Goal: Complete application form

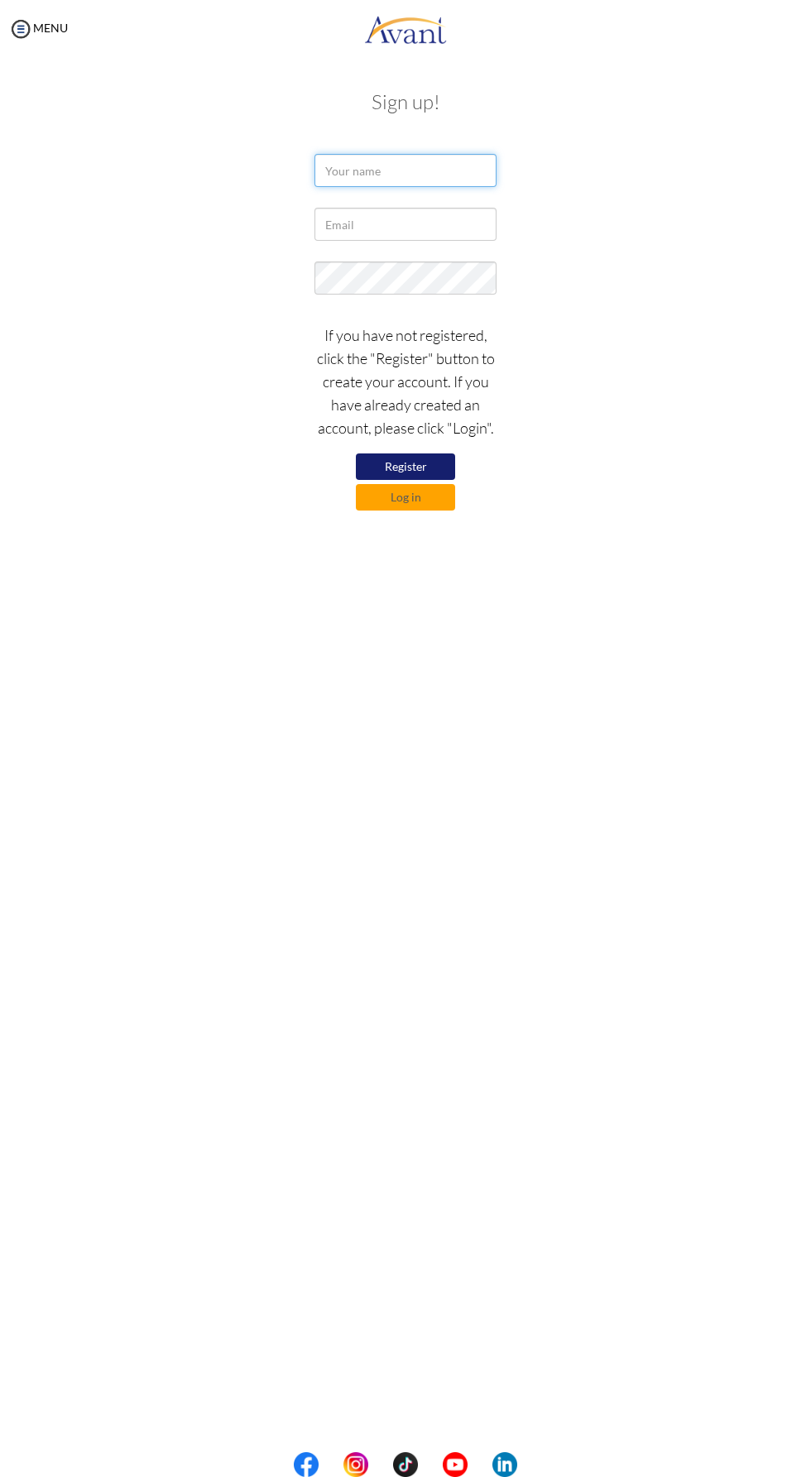
click at [410, 170] on input "text" at bounding box center [405, 170] width 182 height 33
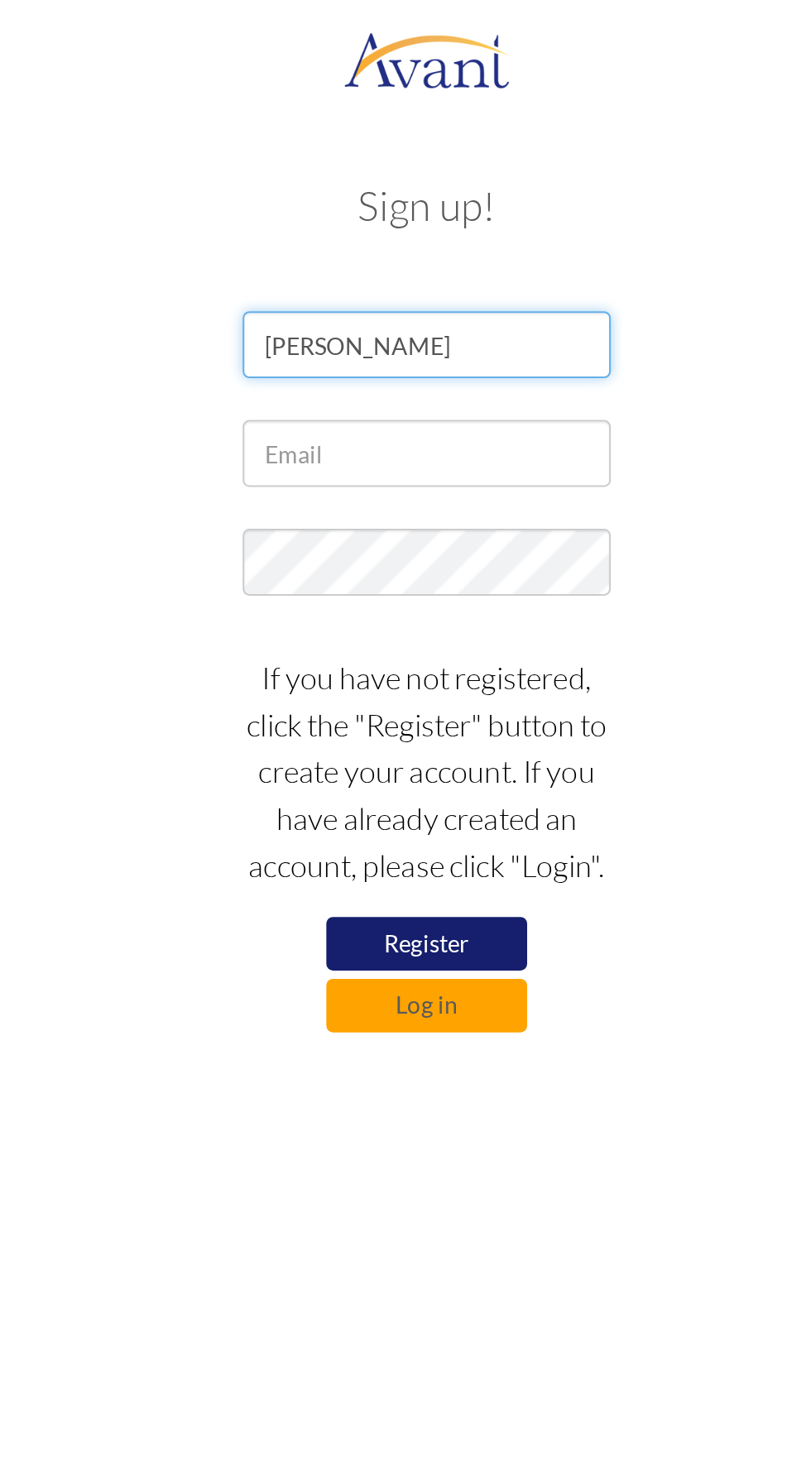
type input "[PERSON_NAME]"
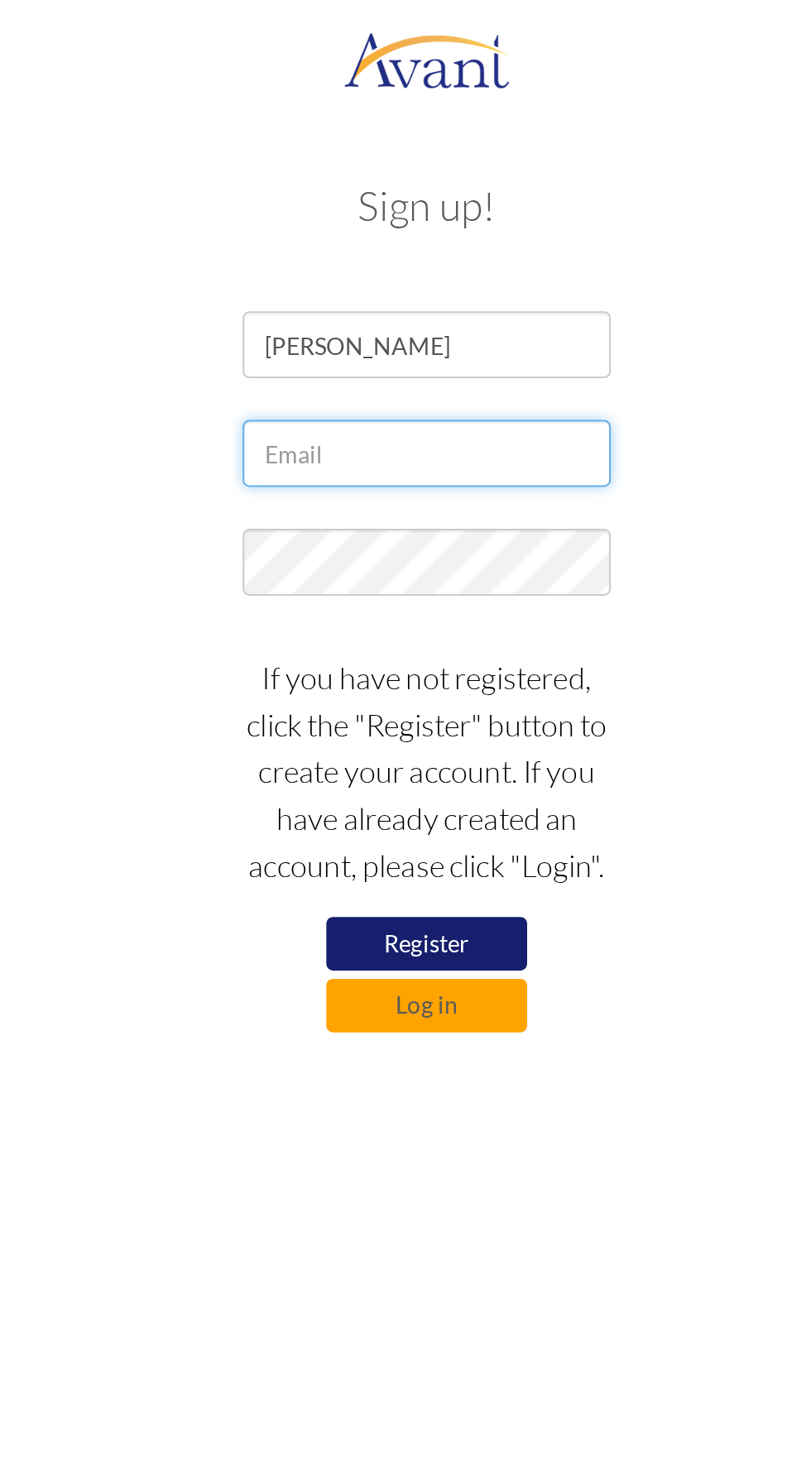
click at [387, 222] on input "text" at bounding box center [405, 224] width 182 height 33
type input "ruttondiwa@gmail.com"
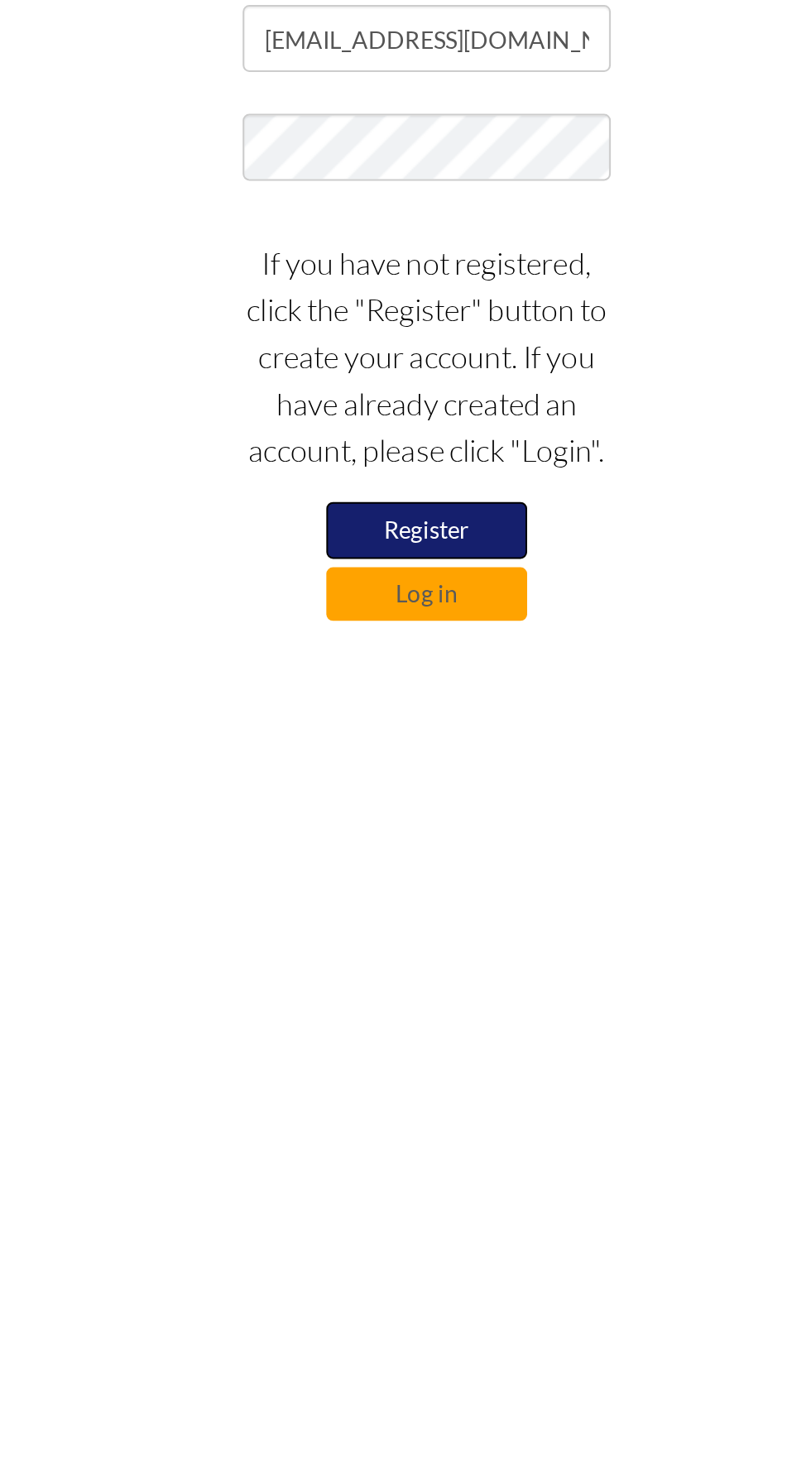
click at [422, 458] on button "Register" at bounding box center [405, 467] width 99 height 28
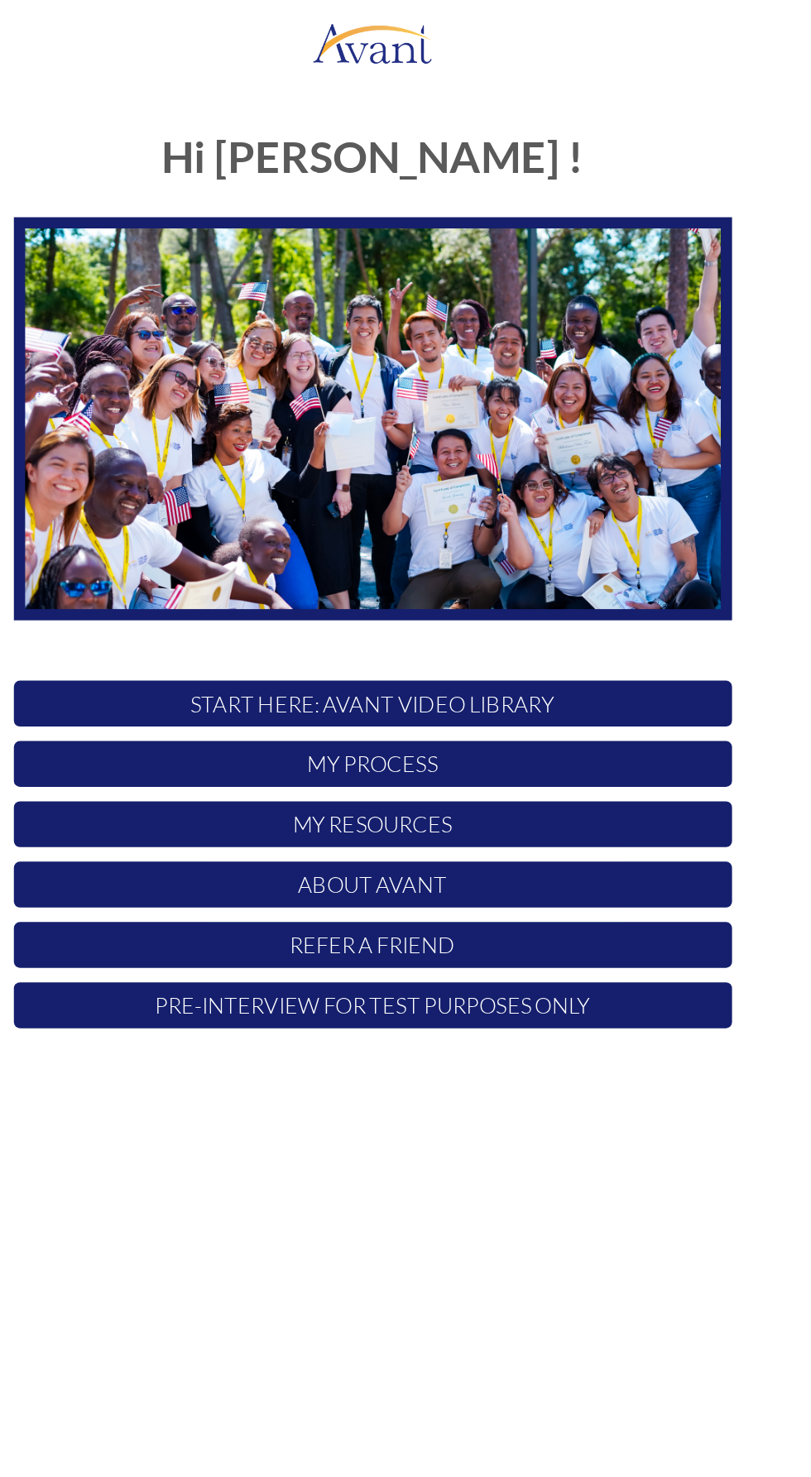
click at [525, 311] on img at bounding box center [406, 287] width 492 height 277
click at [457, 527] on p "My Process" at bounding box center [406, 523] width 492 height 31
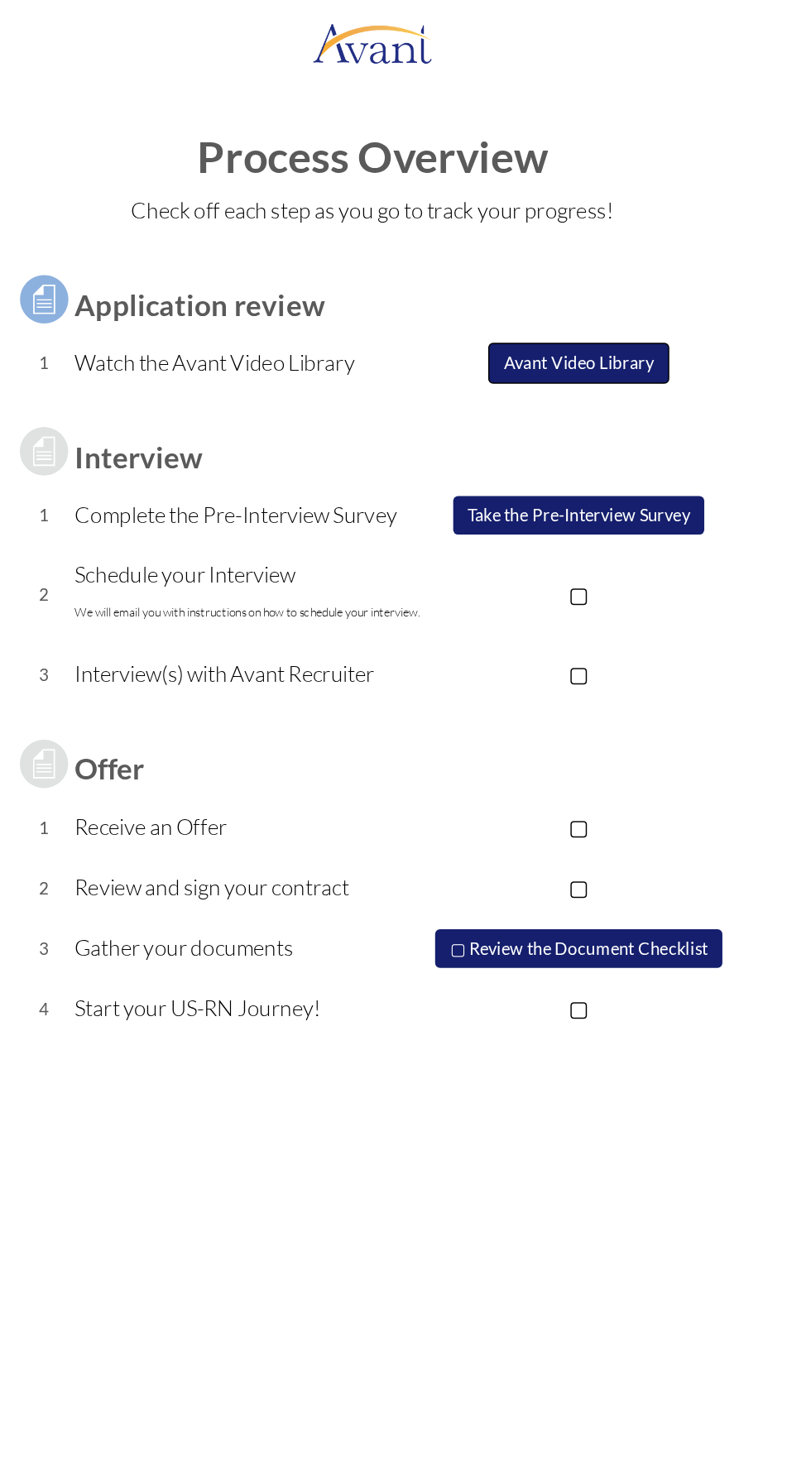
click at [568, 247] on button "Avant Video Library" at bounding box center [547, 249] width 124 height 28
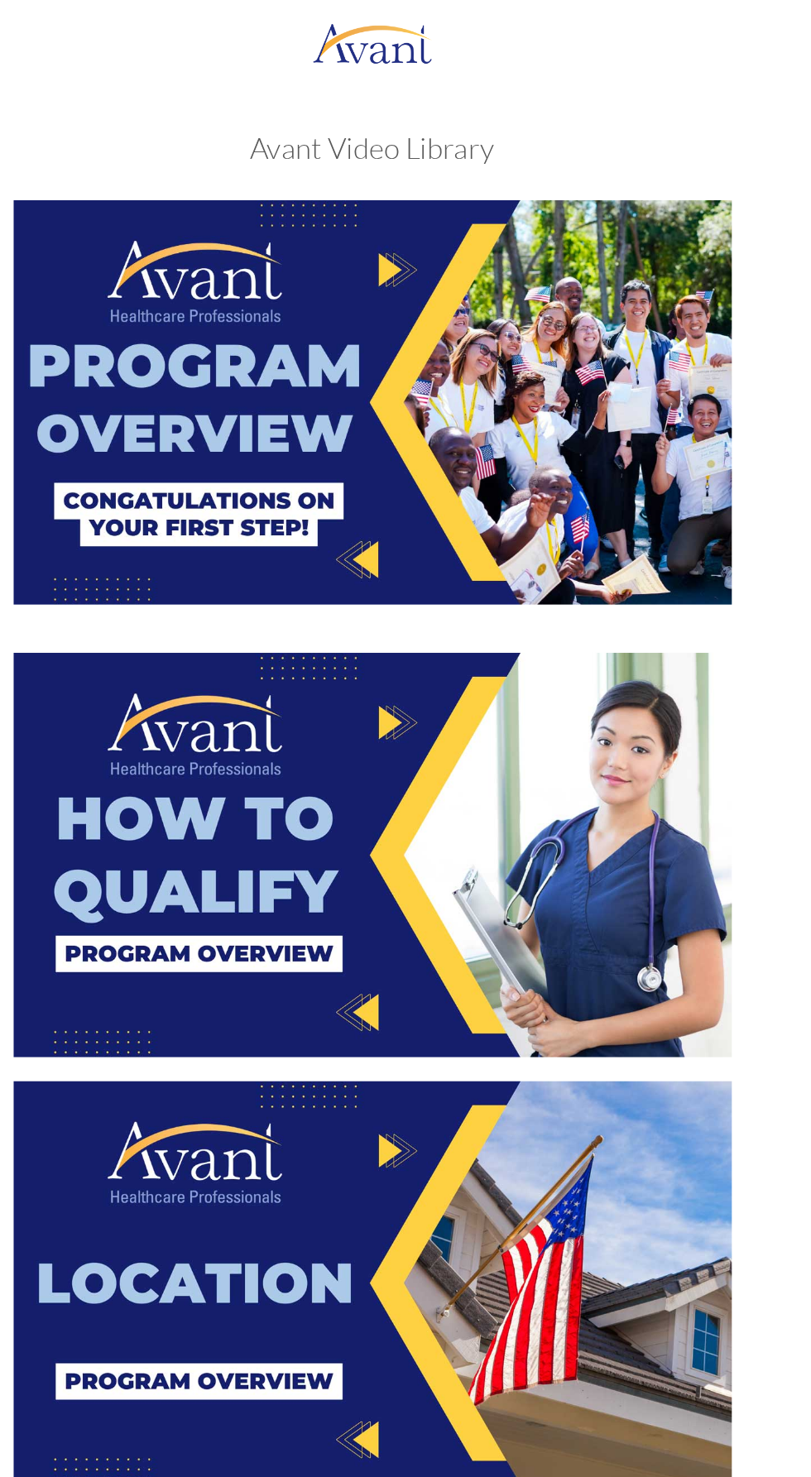
click at [396, 233] on img at bounding box center [406, 275] width 492 height 277
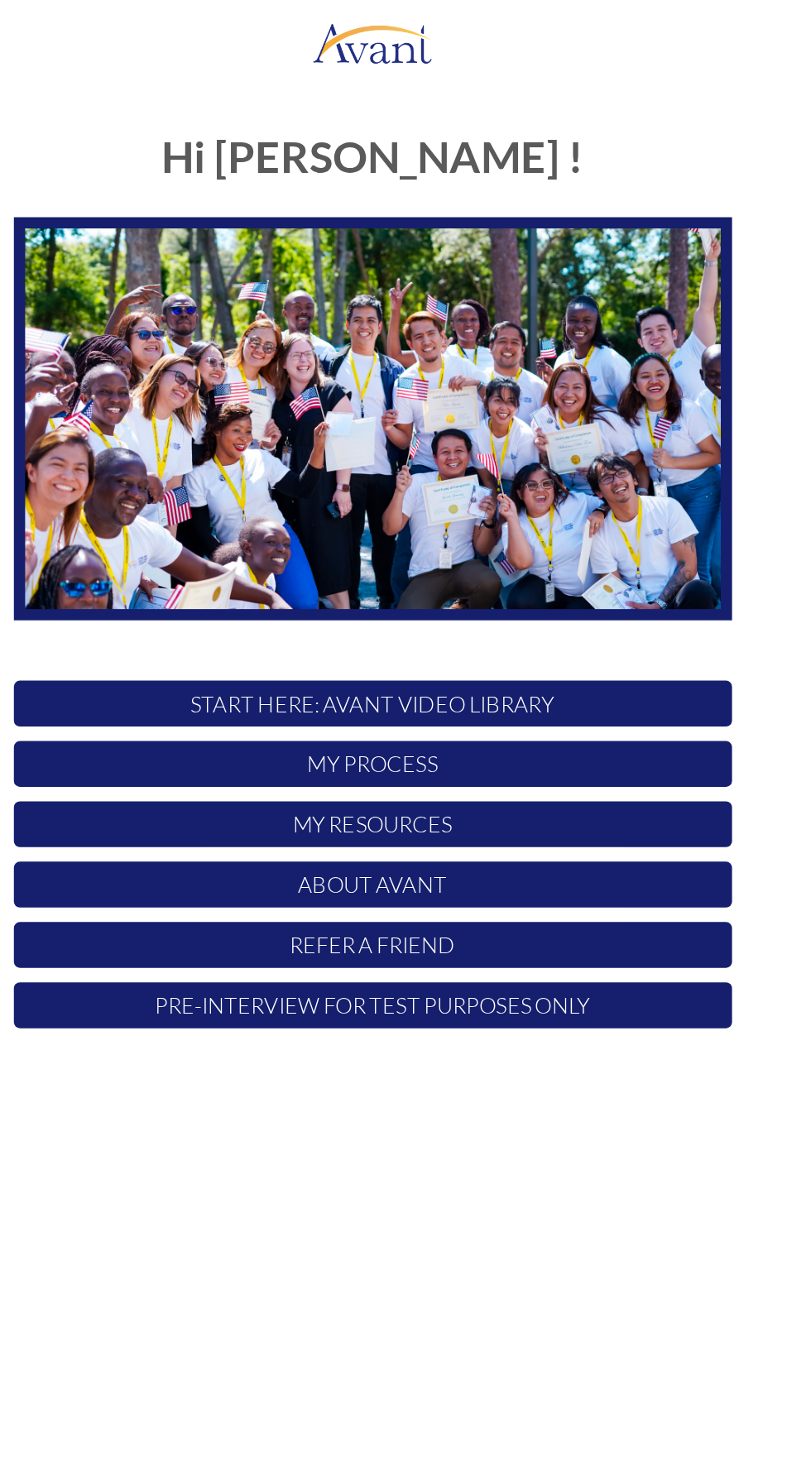
click at [435, 572] on p "My Resources" at bounding box center [406, 564] width 492 height 31
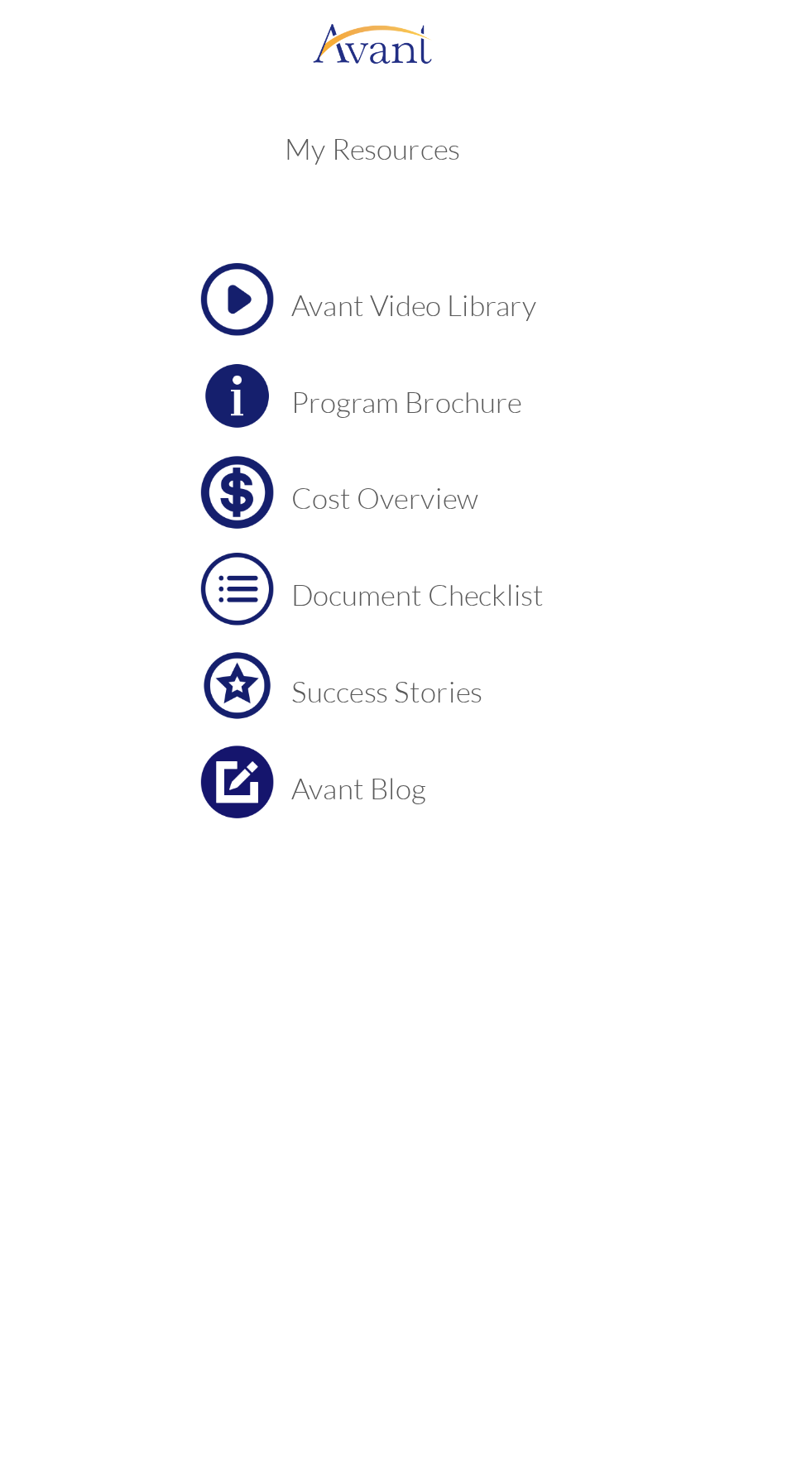
click at [435, 348] on h3 "Cost Overview" at bounding box center [436, 342] width 173 height 22
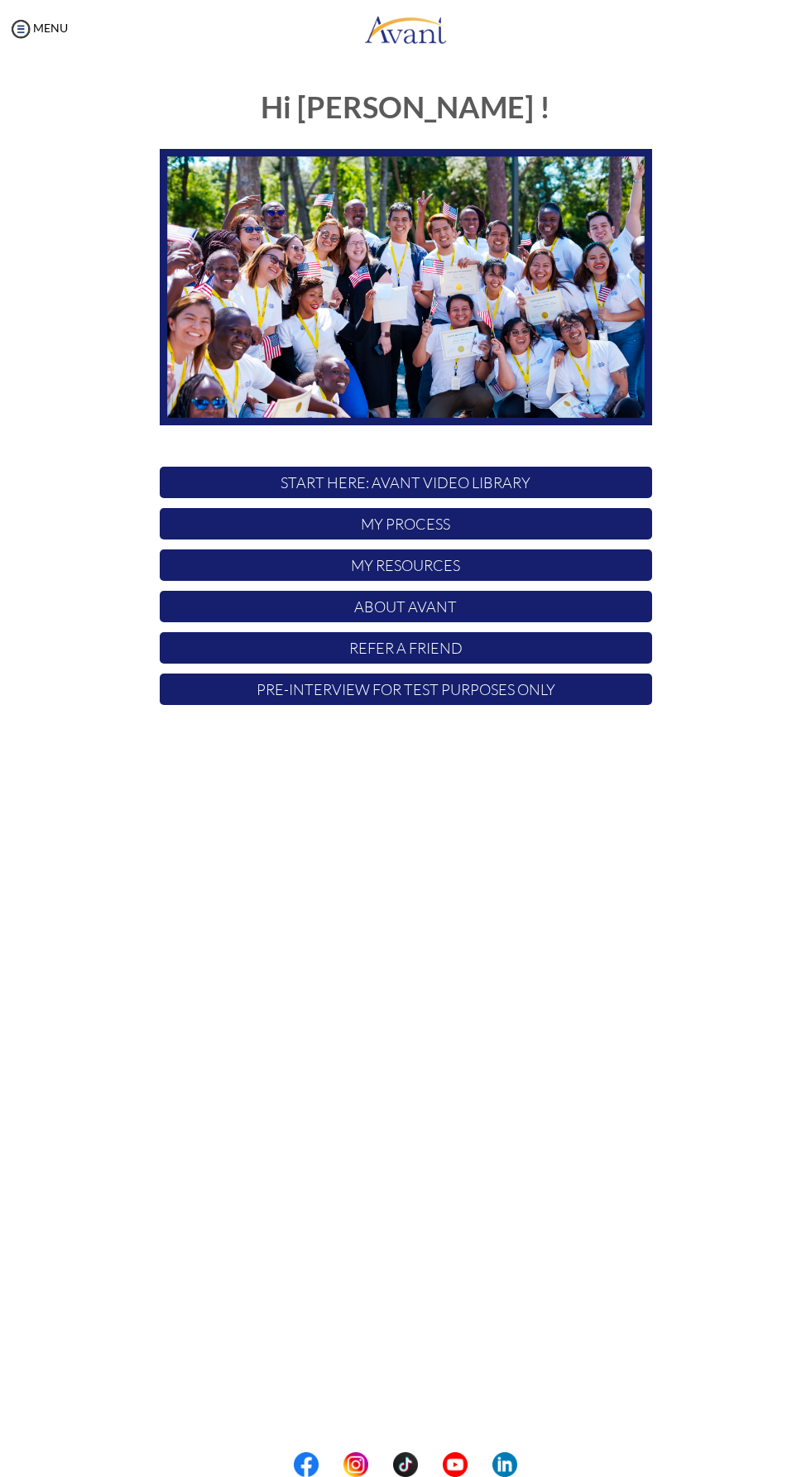
click at [520, 494] on p "START HERE: Avant Video Library" at bounding box center [406, 482] width 492 height 31
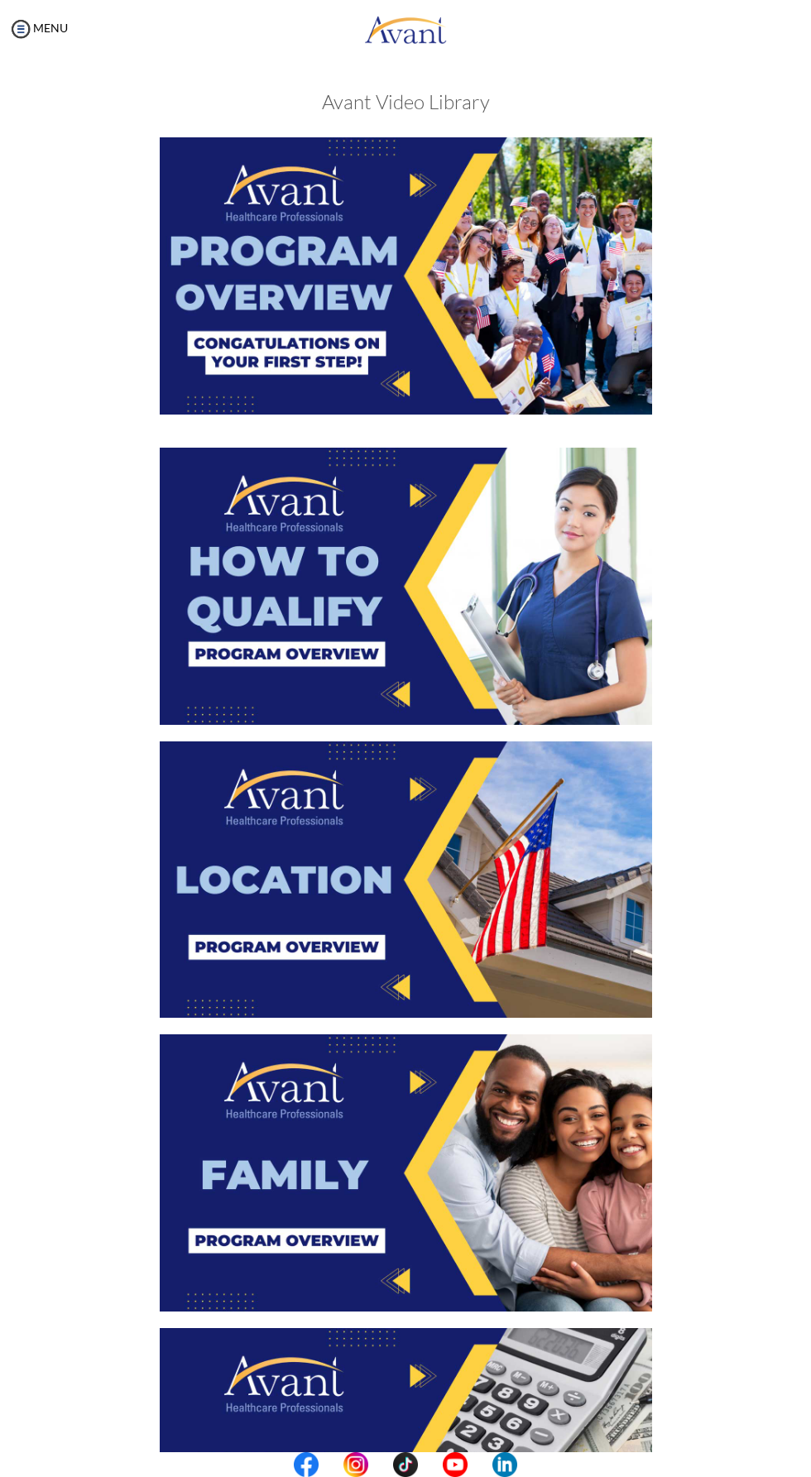
click at [366, 601] on img at bounding box center [406, 586] width 492 height 277
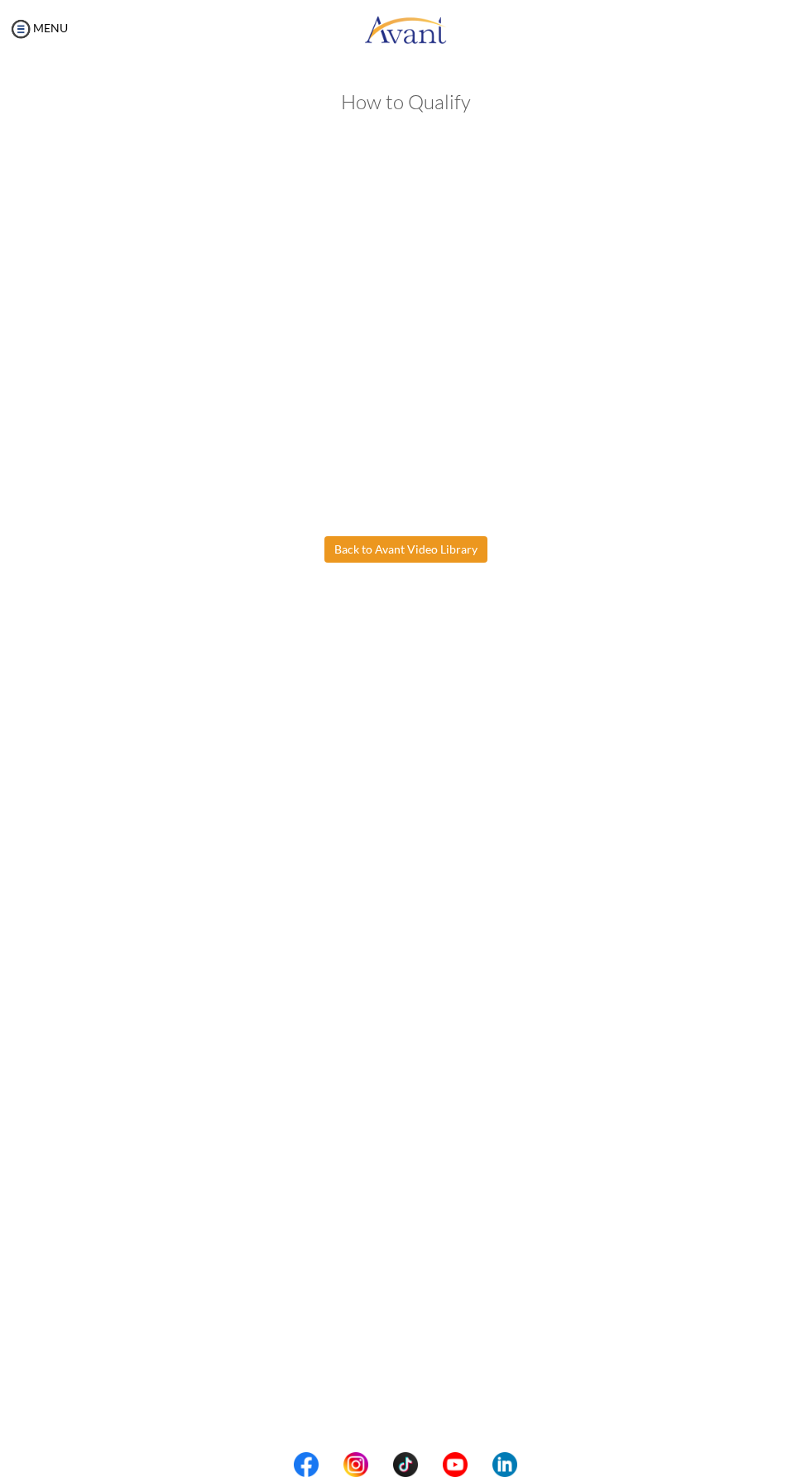
click at [451, 554] on body "Maintenance break. Please come back in 2 hours. MENU My Status What is the next…" at bounding box center [405, 738] width 811 height 1477
click at [436, 549] on button "Back to Avant Video Library" at bounding box center [405, 549] width 163 height 26
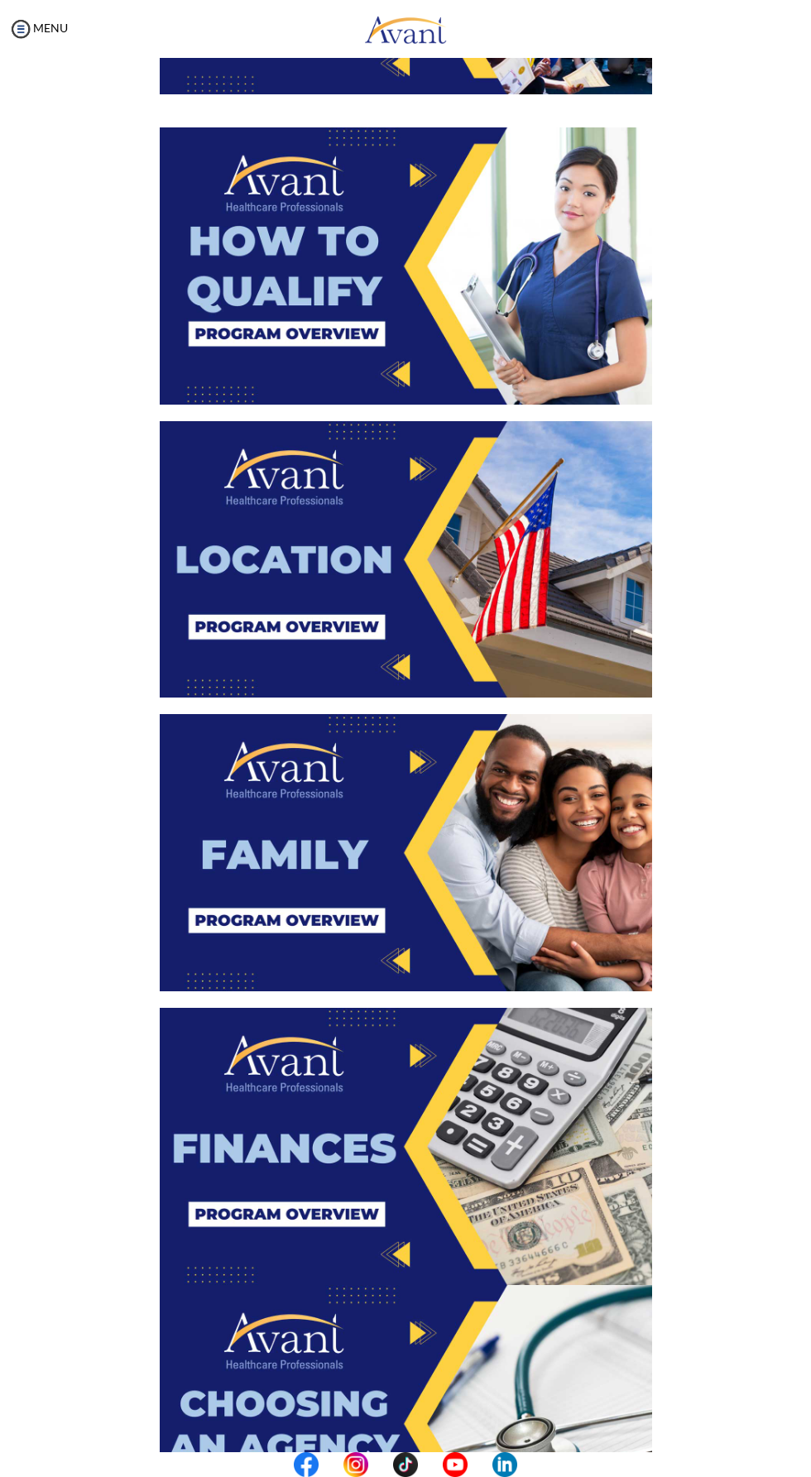
scroll to position [343, 0]
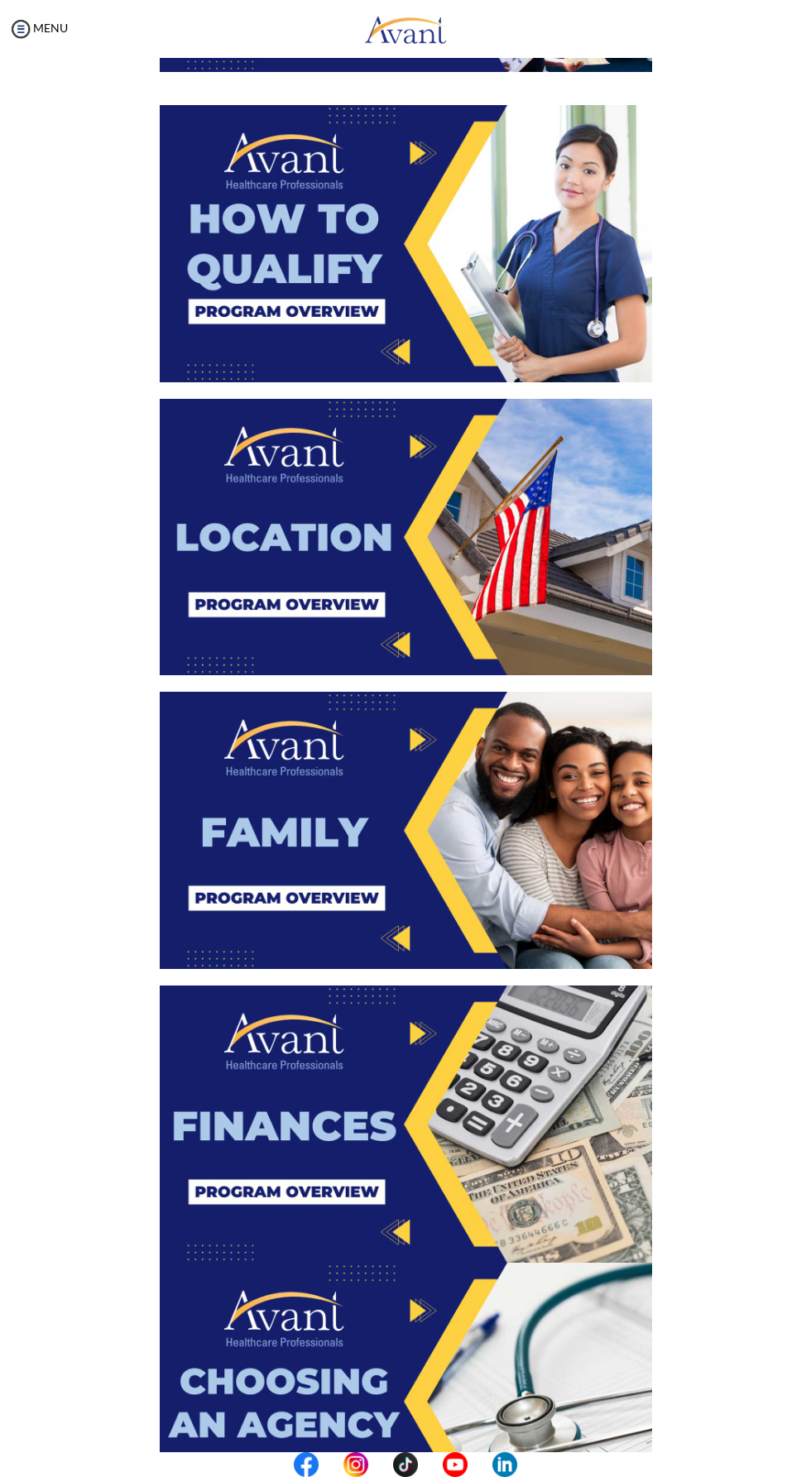
click at [392, 588] on img at bounding box center [406, 537] width 492 height 277
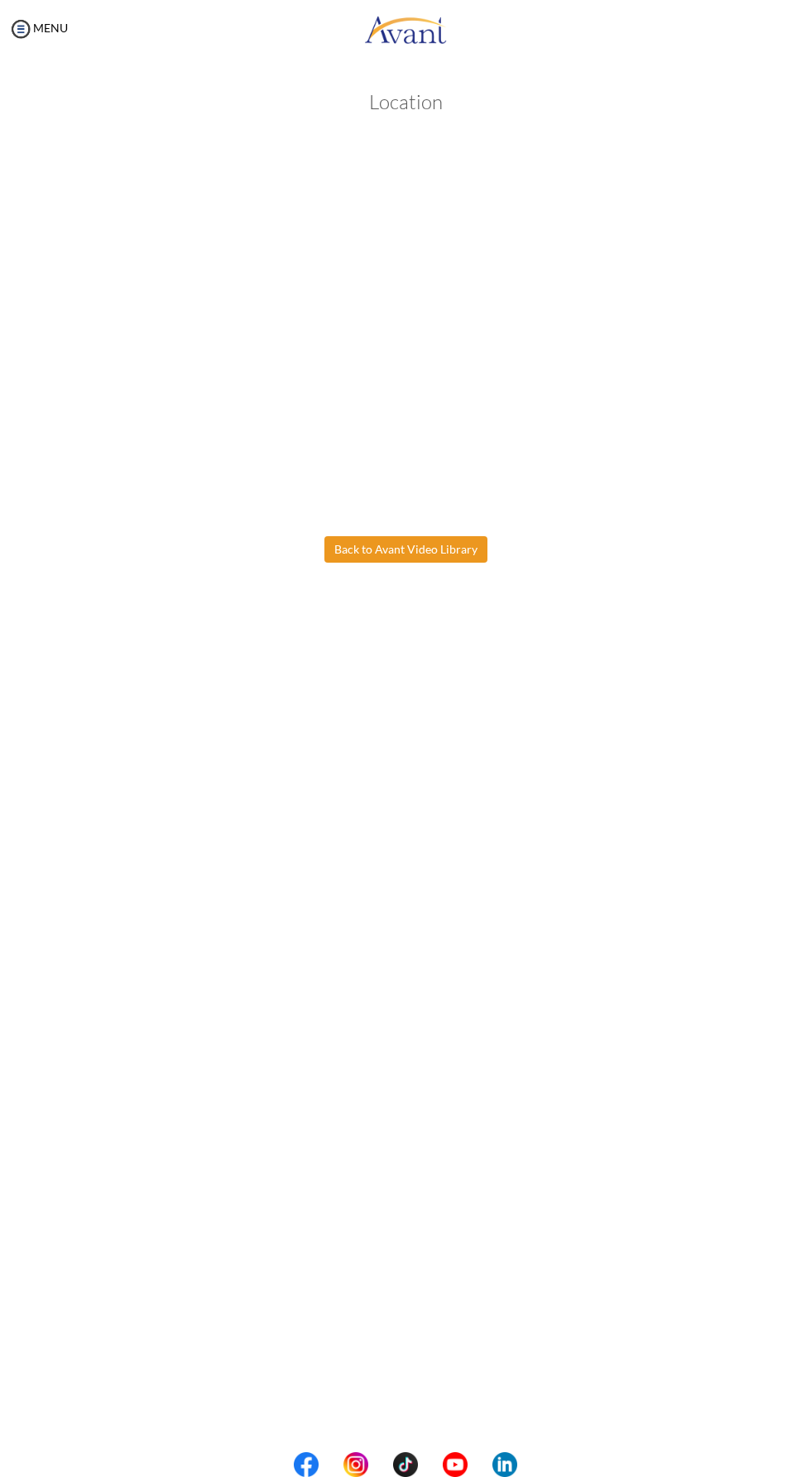
click at [437, 556] on body "Maintenance break. Please come back in 2 hours. MENU My Status What is the next…" at bounding box center [405, 738] width 811 height 1477
click at [438, 549] on button "Back to Avant Video Library" at bounding box center [405, 549] width 163 height 26
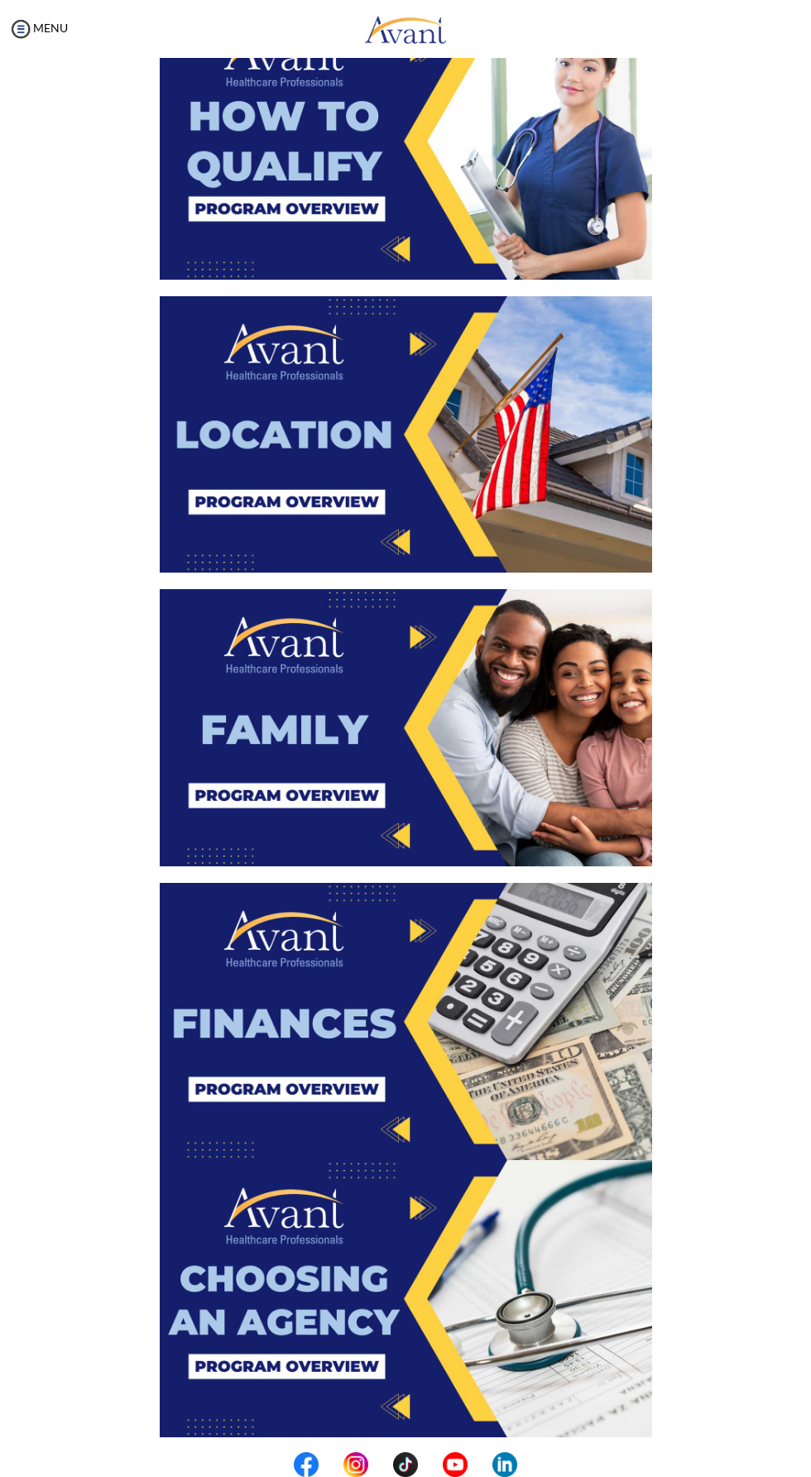
scroll to position [462, 0]
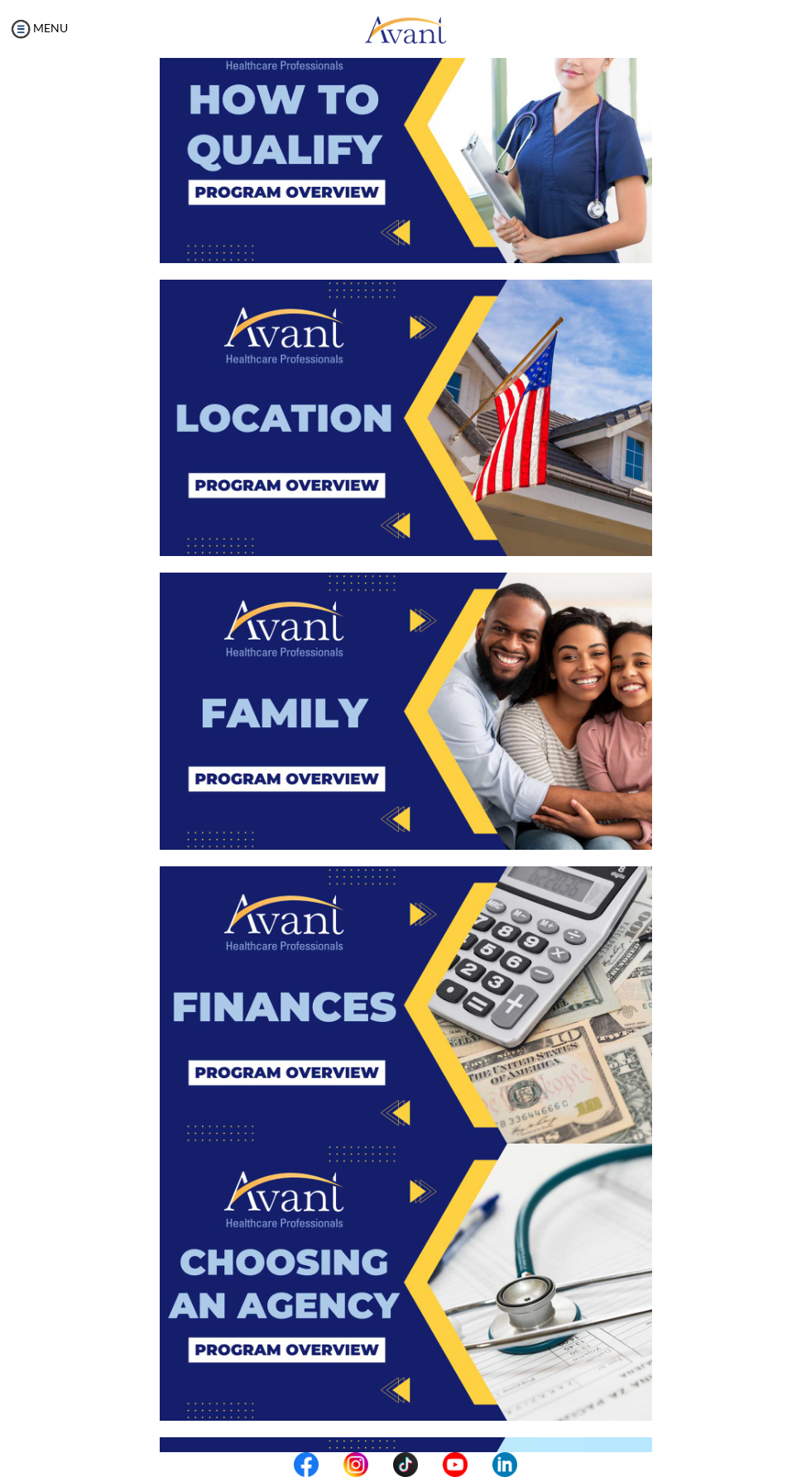
click at [395, 722] on img at bounding box center [406, 710] width 492 height 277
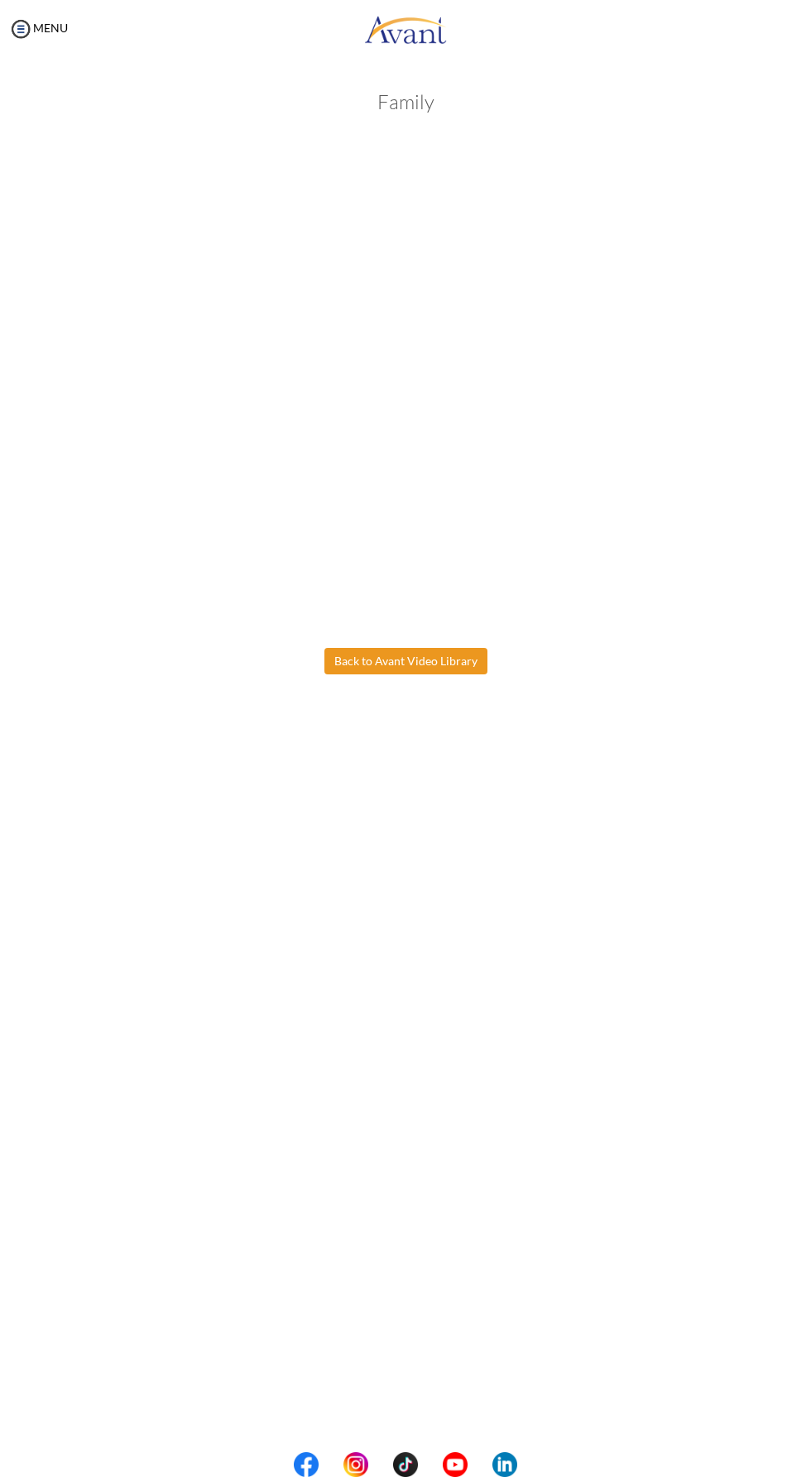
click at [432, 652] on body "Maintenance break. Please come back in 2 hours. MENU My Status What is the next…" at bounding box center [405, 738] width 811 height 1477
click at [437, 654] on button "Back to Avant Video Library" at bounding box center [405, 661] width 163 height 26
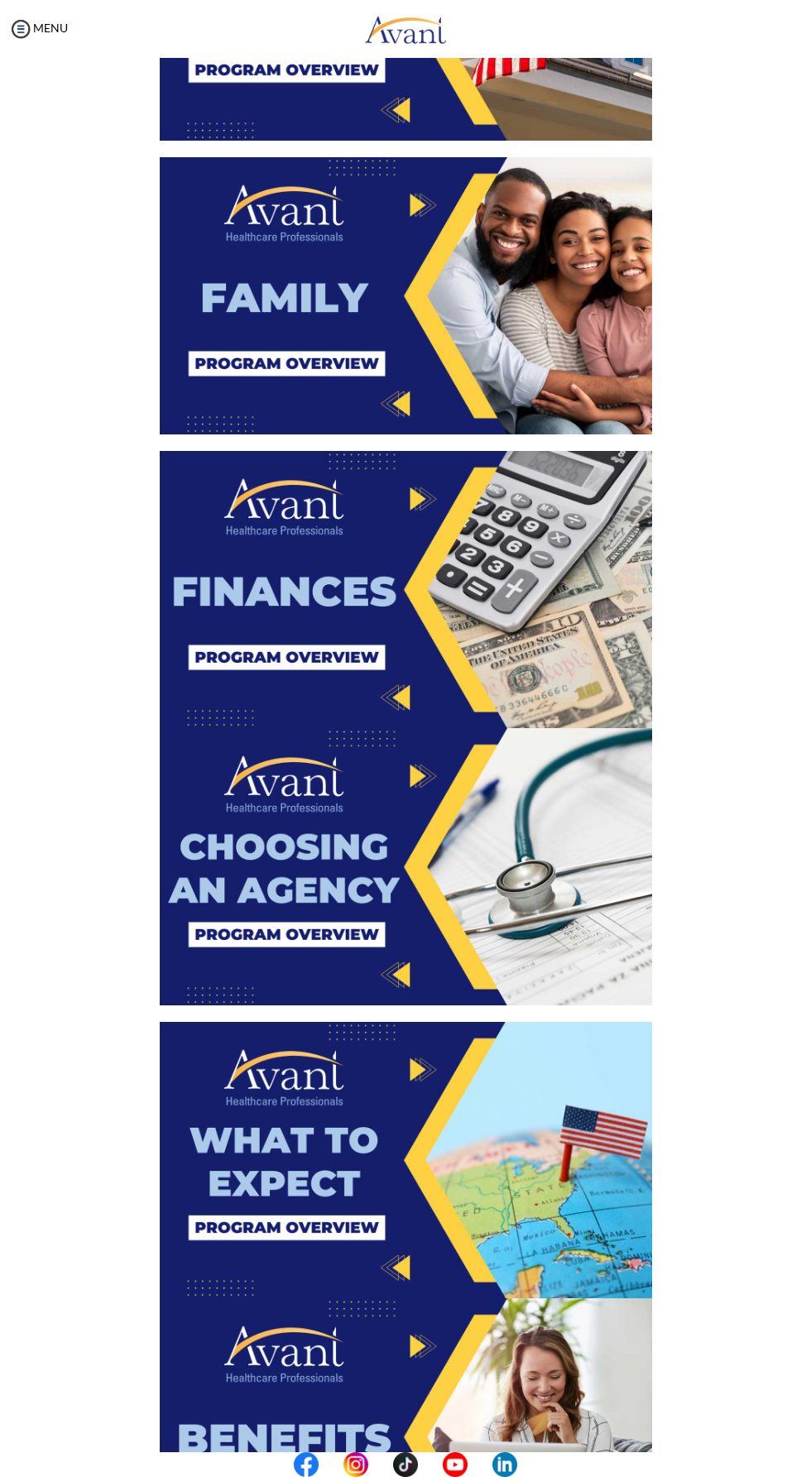
scroll to position [892, 0]
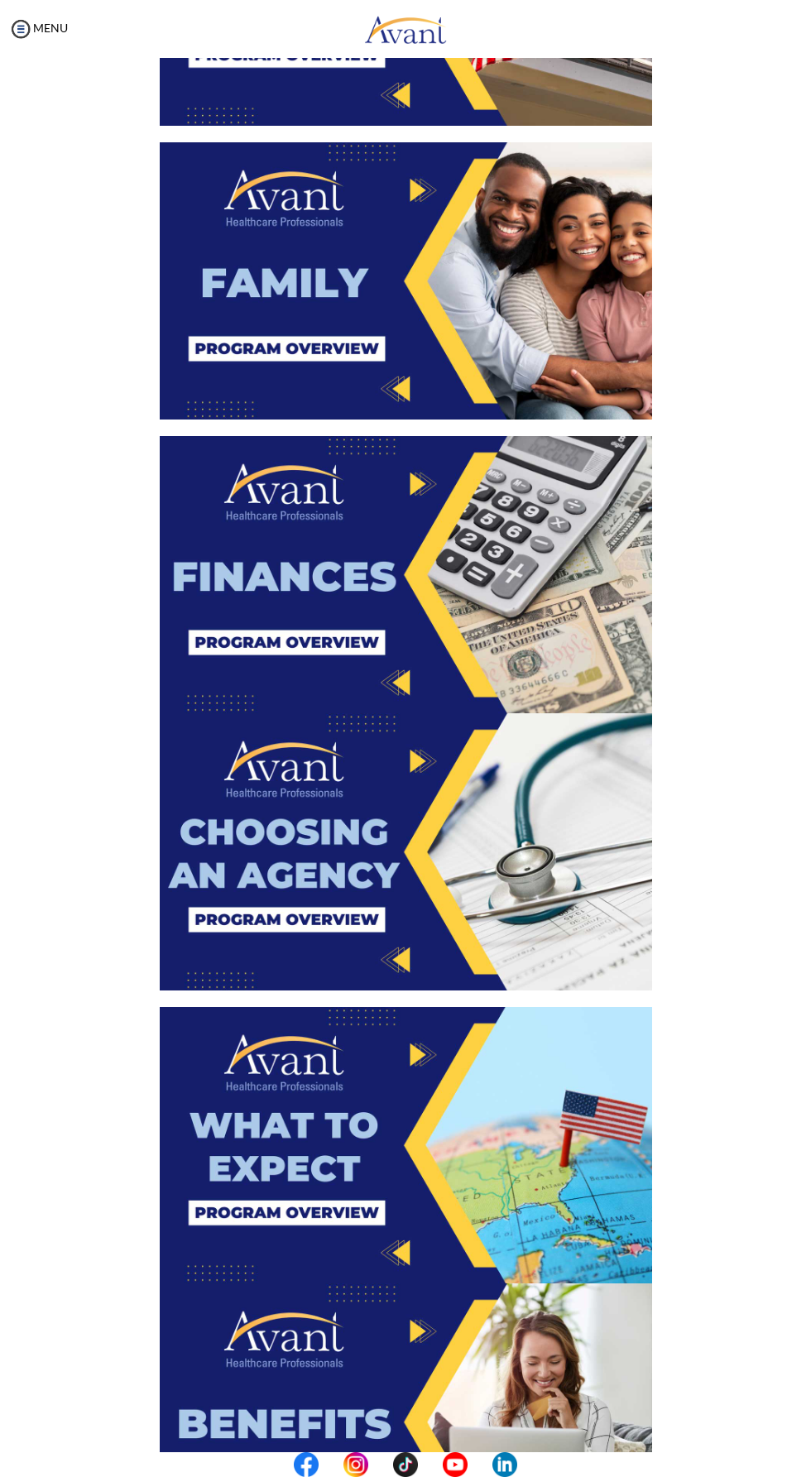
click at [361, 557] on img at bounding box center [406, 574] width 492 height 277
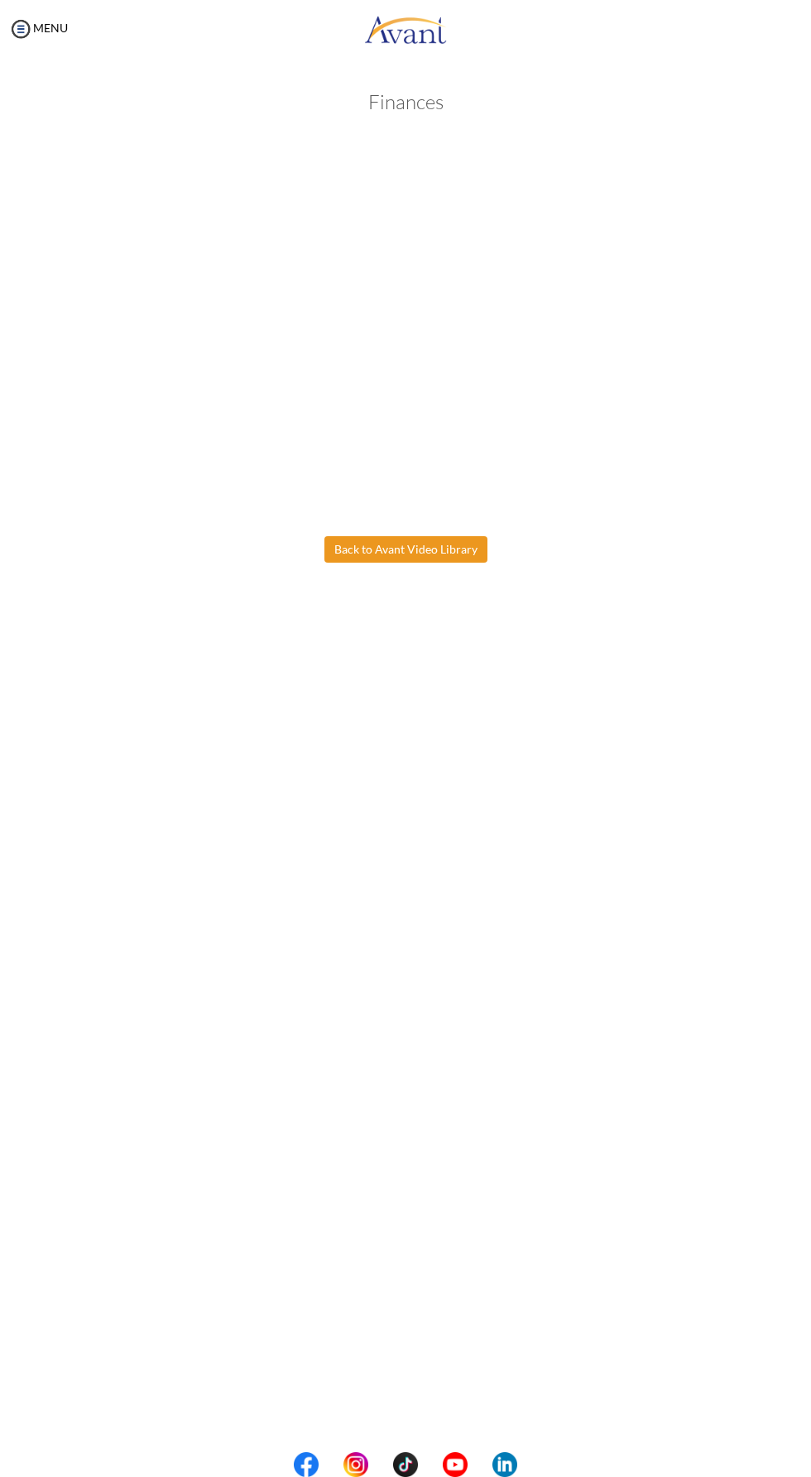
click at [427, 549] on body "Maintenance break. Please come back in 2 hours. MENU My Status What is the next…" at bounding box center [405, 738] width 811 height 1477
click at [427, 549] on button "Back to Avant Video Library" at bounding box center [405, 549] width 163 height 26
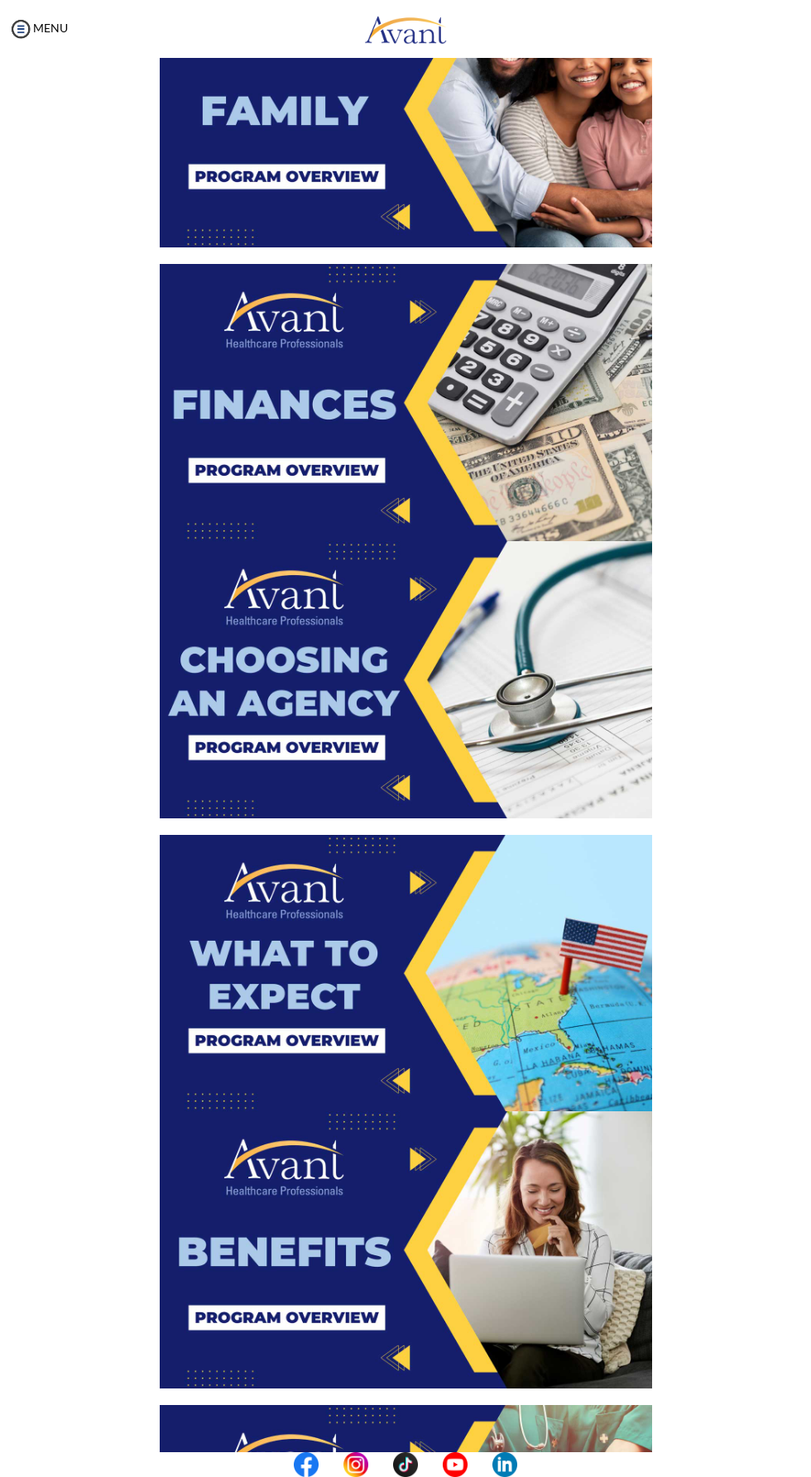
scroll to position [1089, 0]
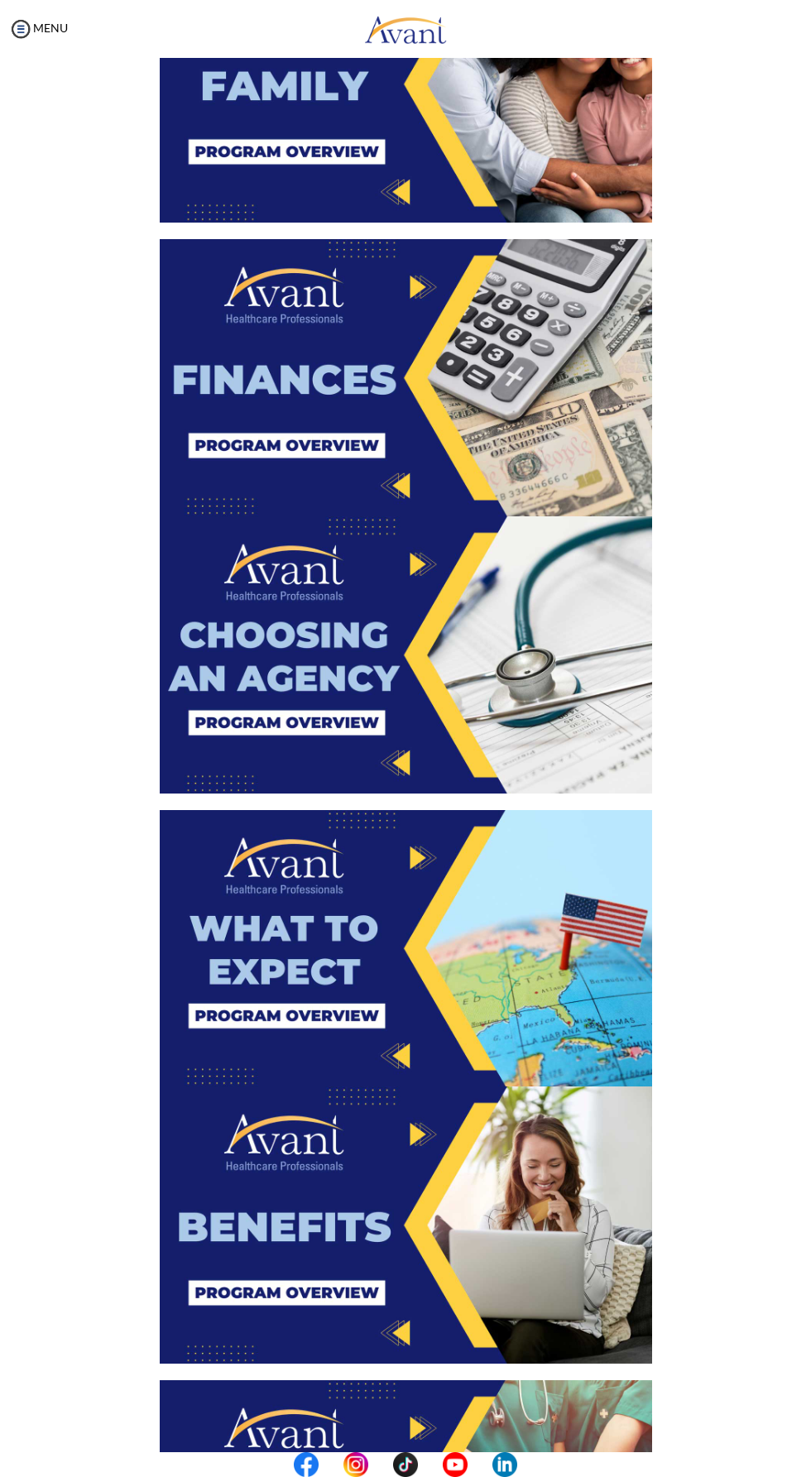
click at [383, 629] on img at bounding box center [406, 654] width 492 height 277
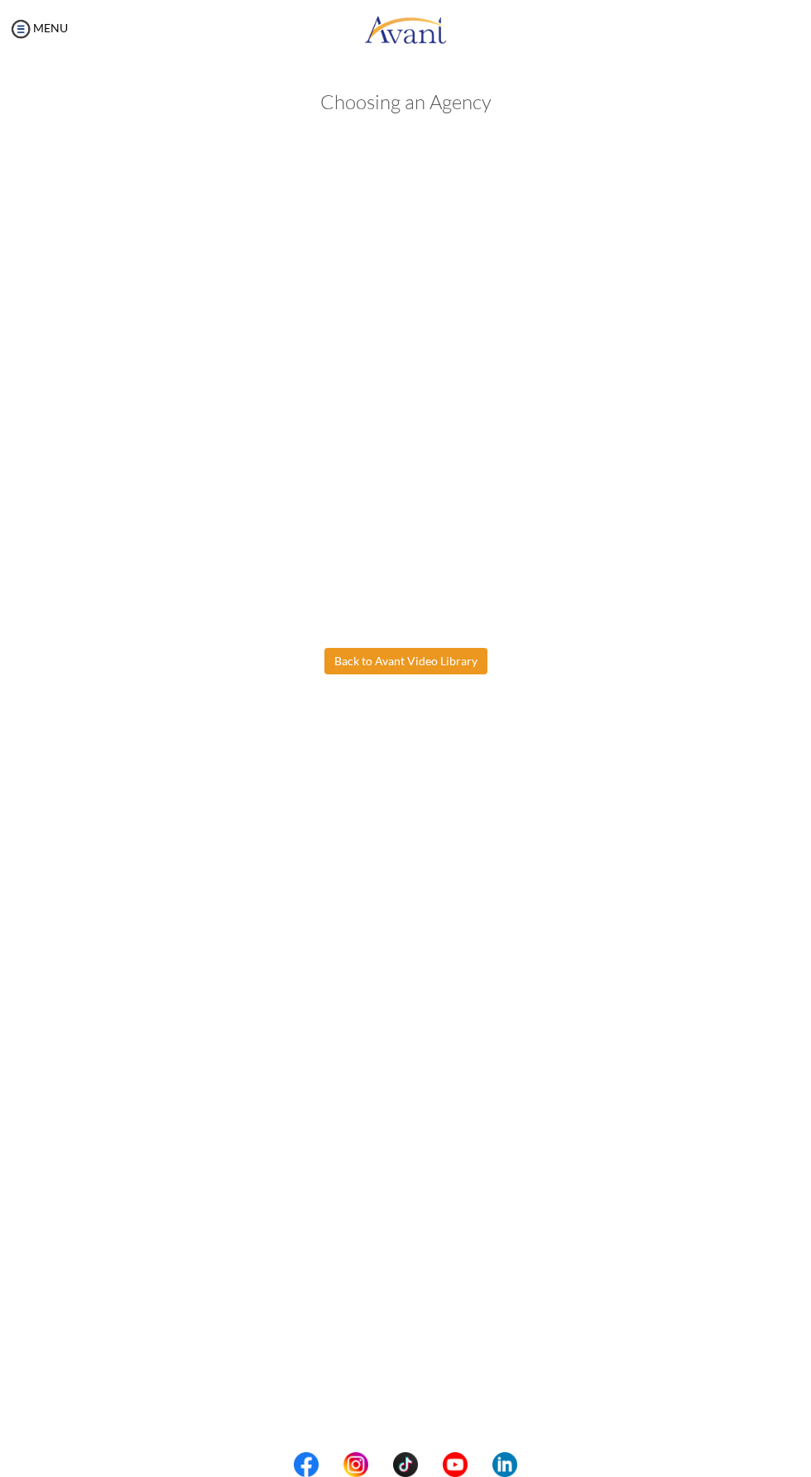
click at [420, 654] on body "Maintenance break. Please come back in 2 hours. MENU My Status What is the next…" at bounding box center [405, 738] width 811 height 1477
click at [448, 661] on button "Back to Avant Video Library" at bounding box center [405, 661] width 163 height 26
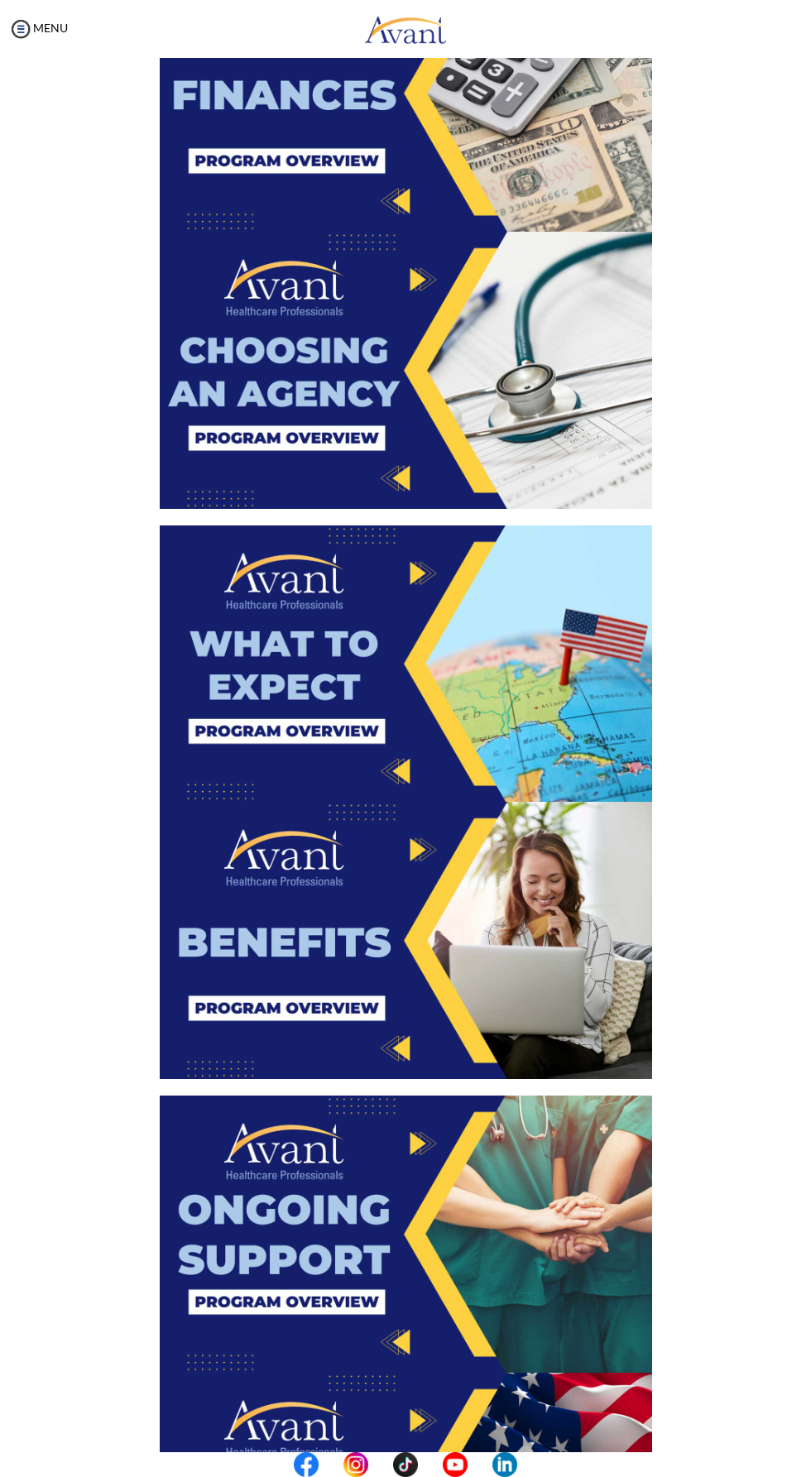
scroll to position [1413, 0]
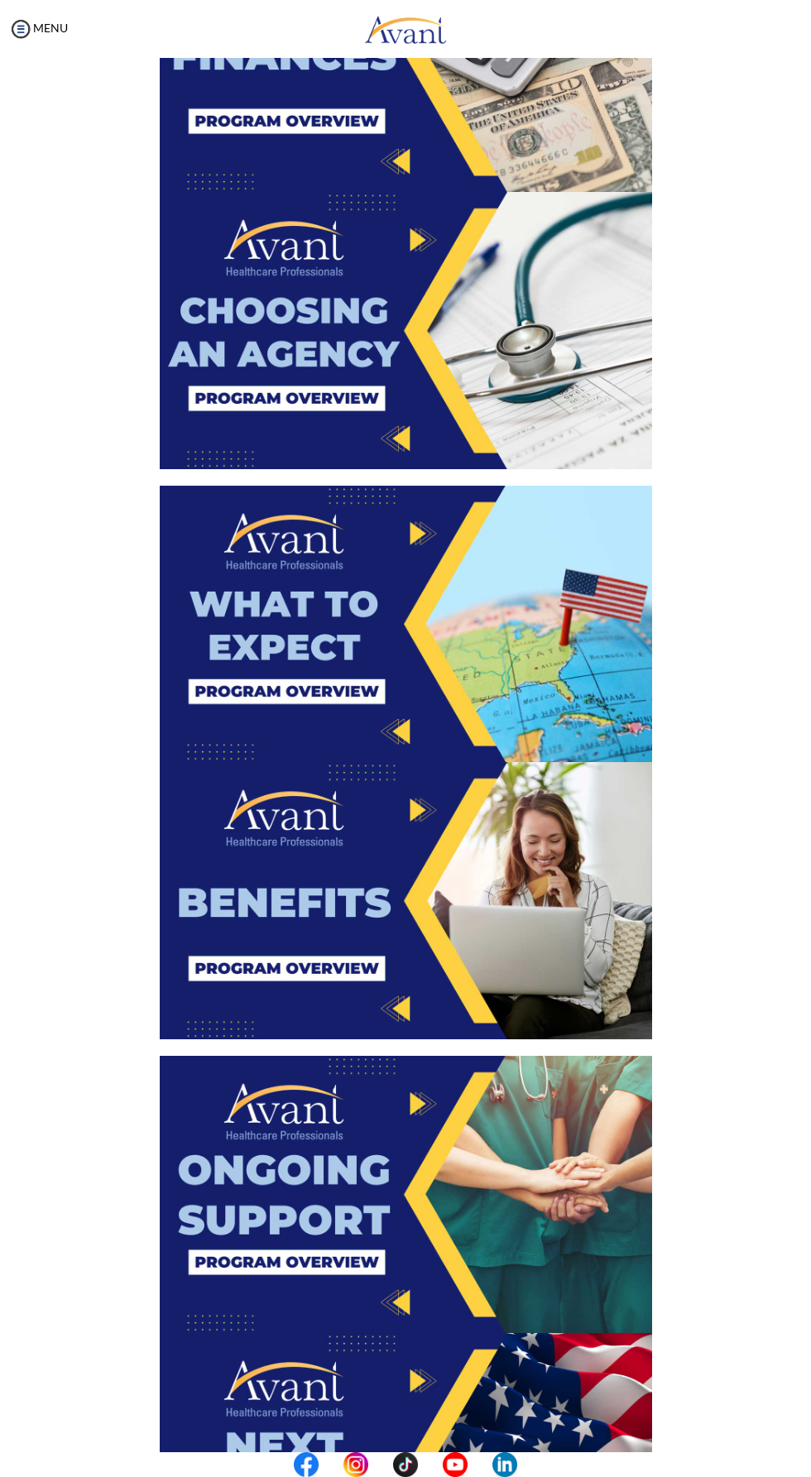
click at [367, 623] on img at bounding box center [406, 624] width 492 height 277
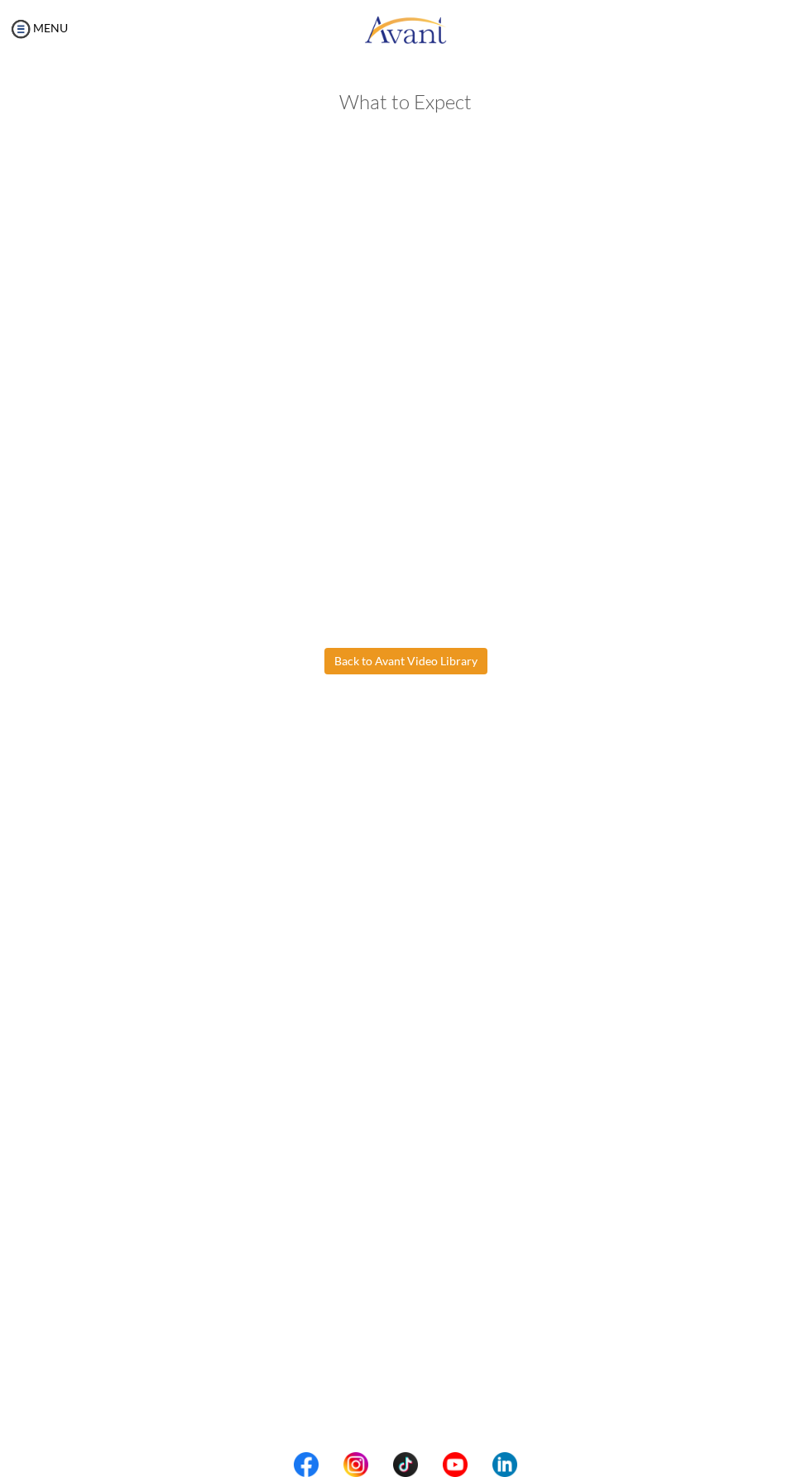
click at [429, 654] on body "Maintenance break. Please come back in 2 hours. MENU My Status What is the next…" at bounding box center [405, 738] width 811 height 1477
click at [421, 654] on button "Back to Avant Video Library" at bounding box center [405, 661] width 163 height 26
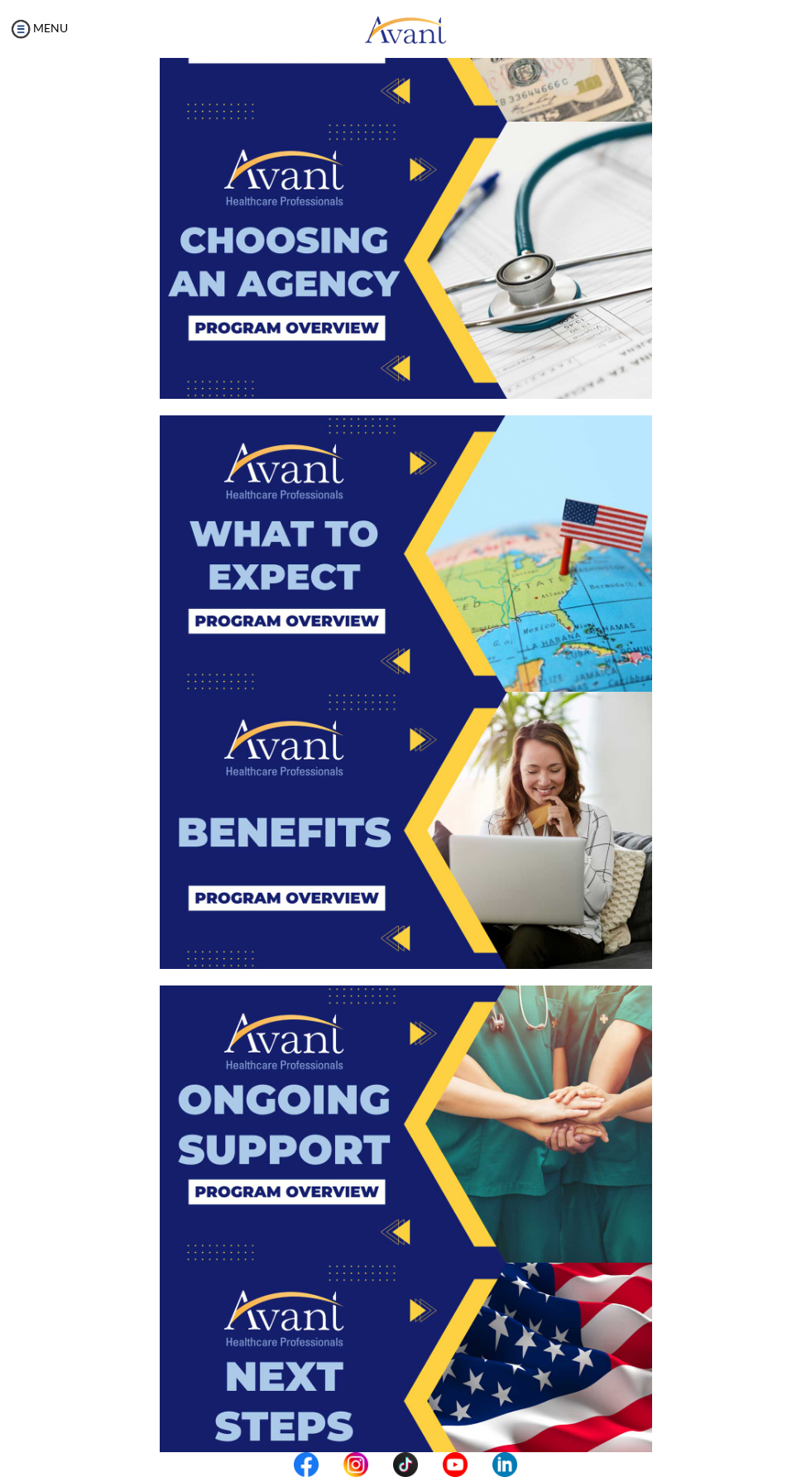
scroll to position [1489, 0]
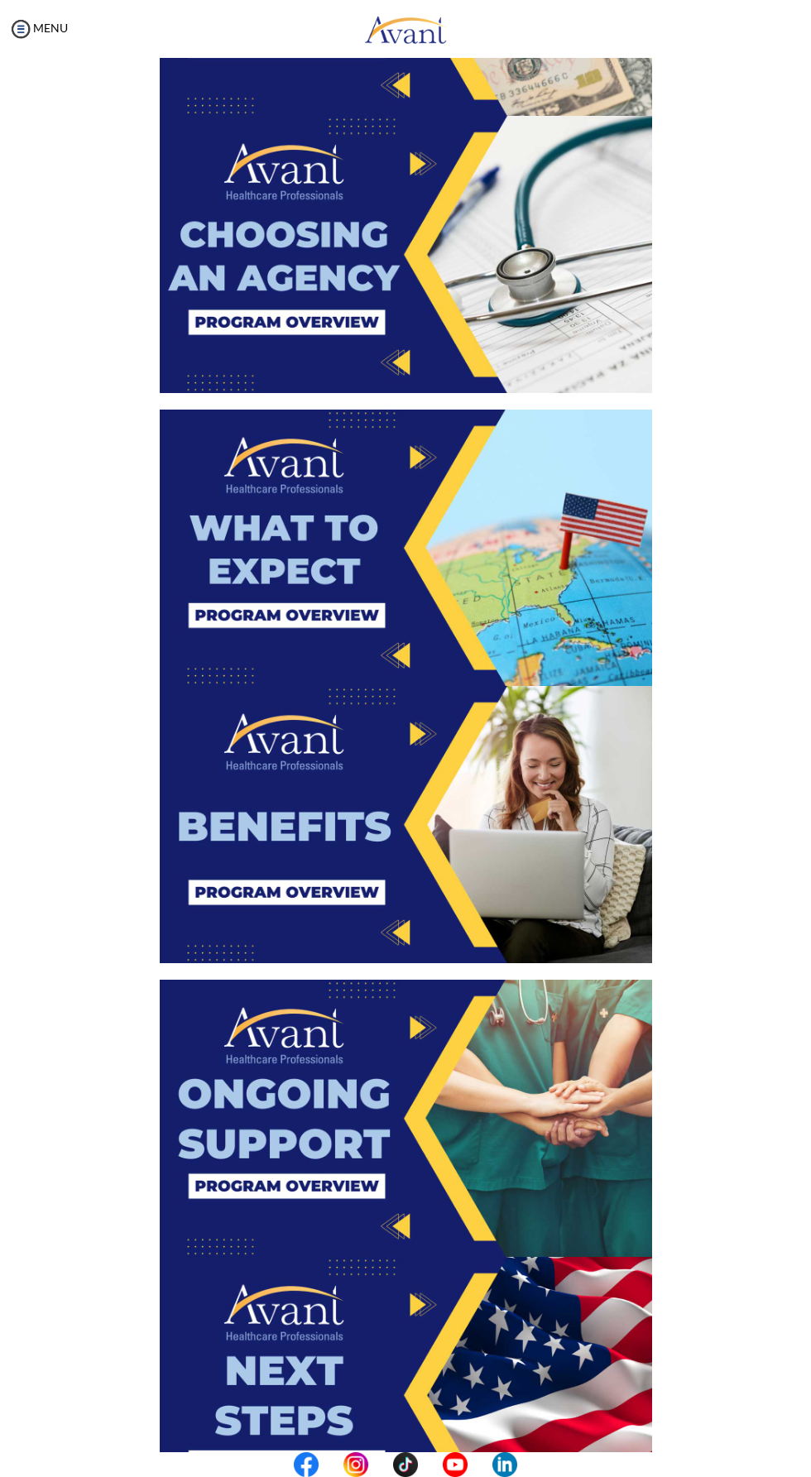
click at [408, 779] on img at bounding box center [406, 824] width 492 height 277
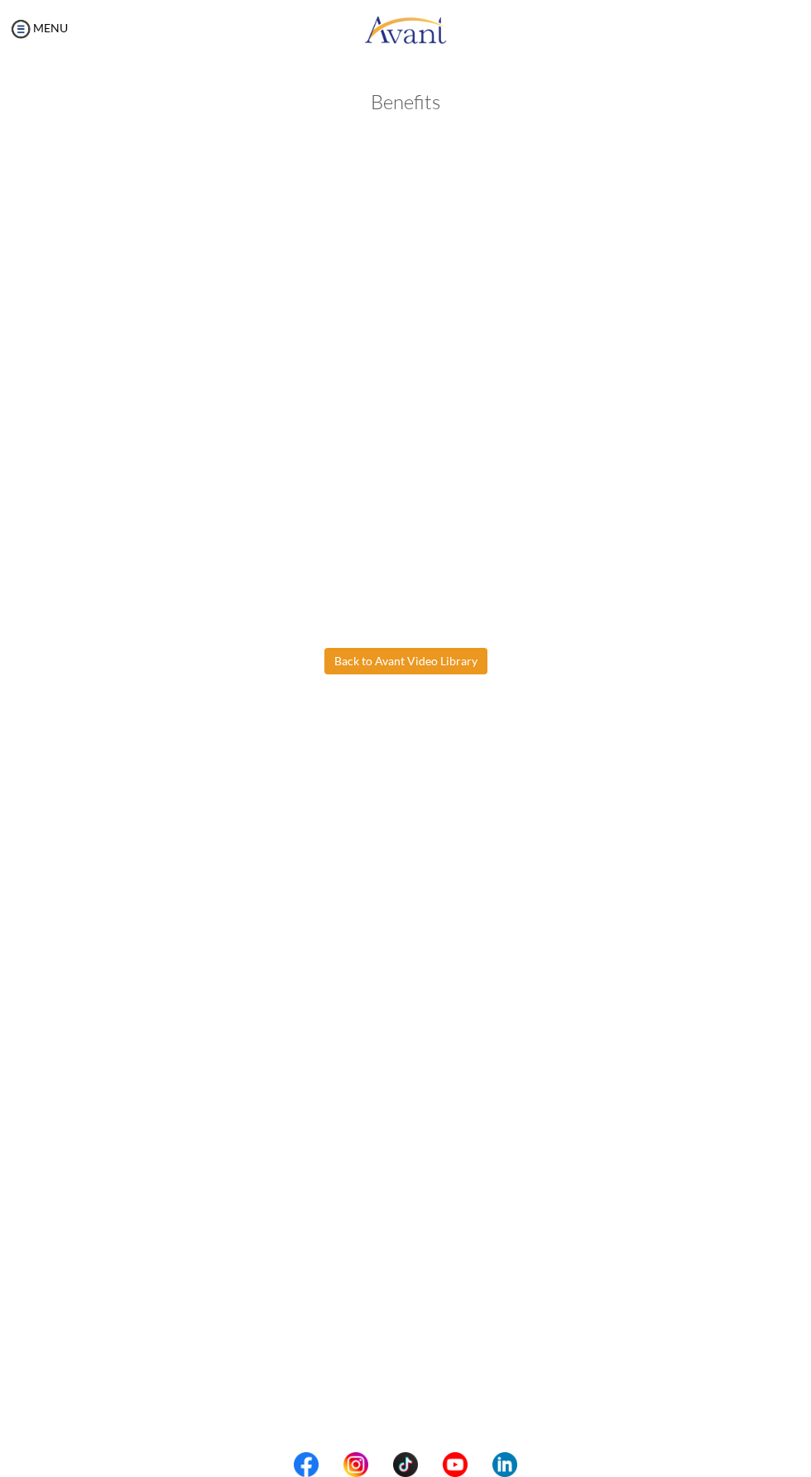
click at [410, 666] on body "Maintenance break. Please come back in 2 hours. MENU My Status What is the next…" at bounding box center [405, 738] width 811 height 1477
click at [402, 661] on button "Back to Avant Video Library" at bounding box center [405, 661] width 163 height 26
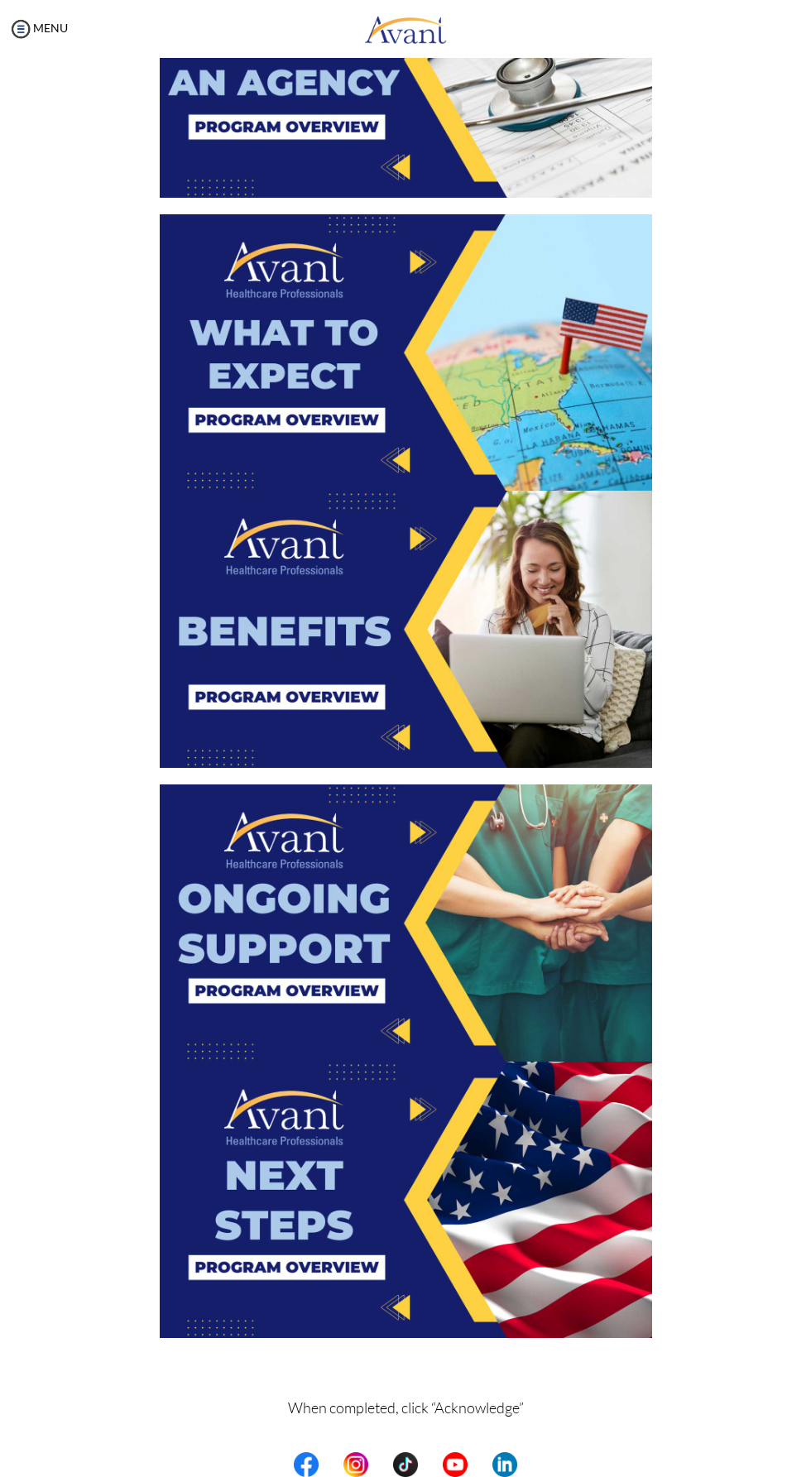
scroll to position [1735, 0]
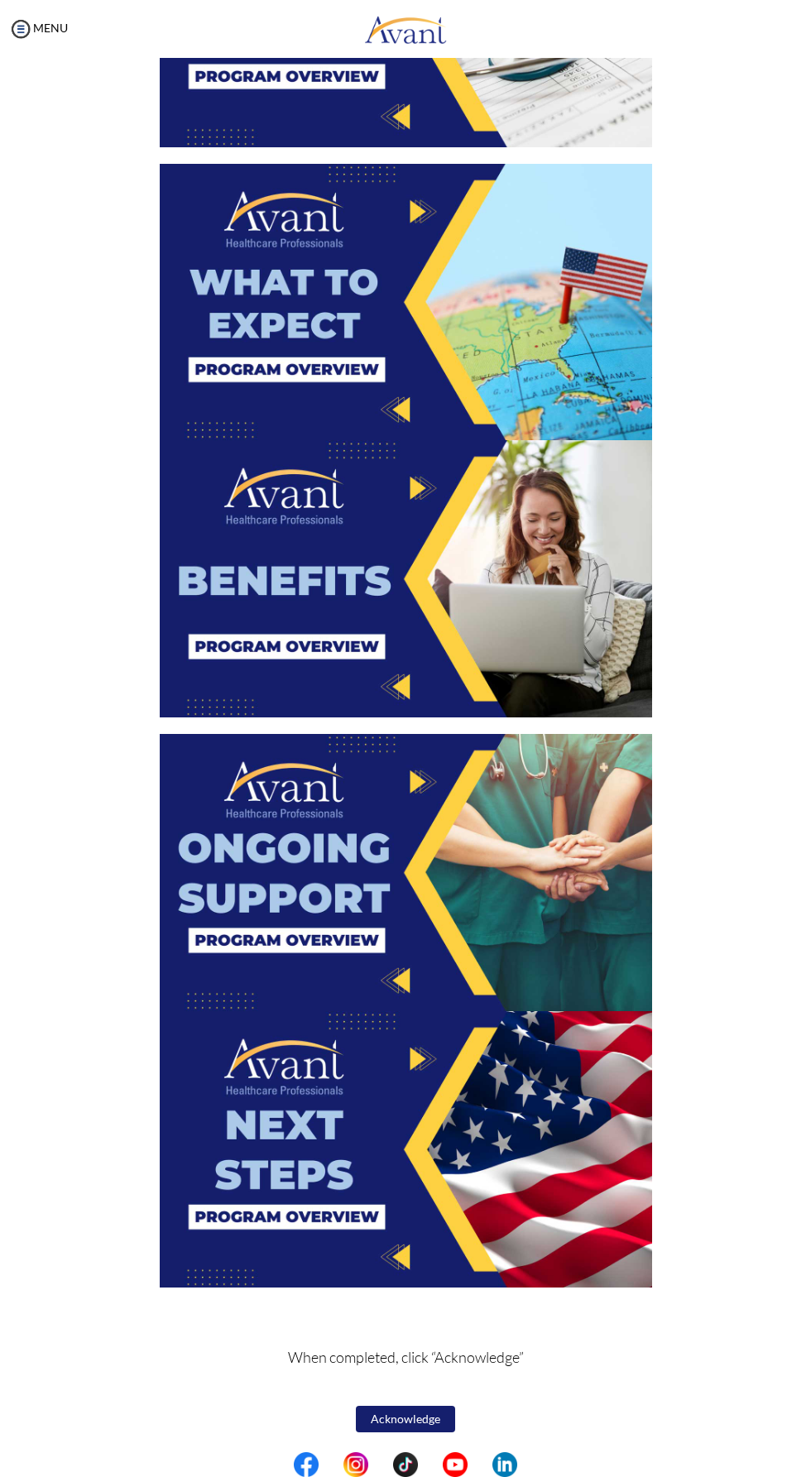
click at [313, 900] on img at bounding box center [406, 872] width 492 height 277
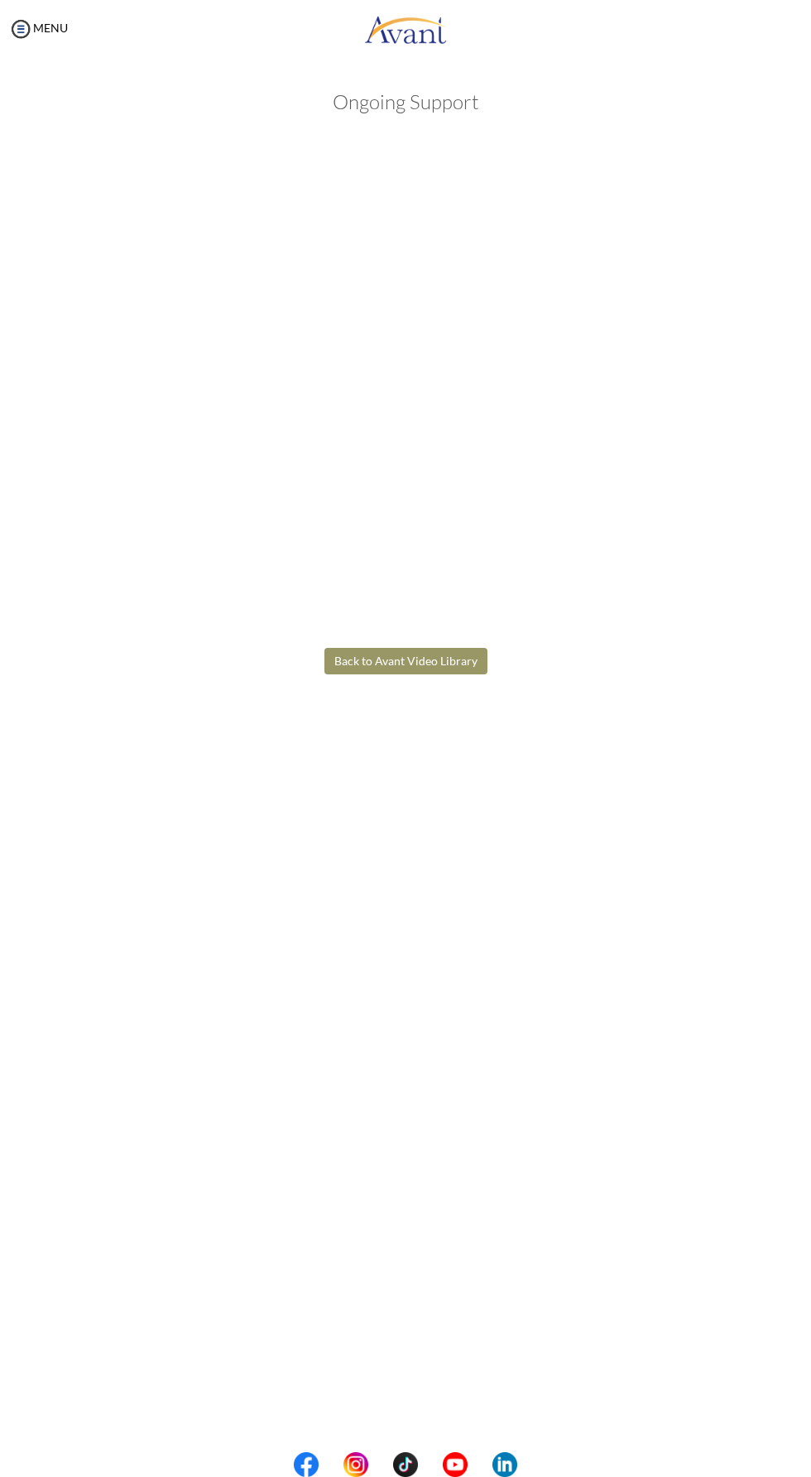
click at [458, 716] on body "Maintenance break. Please come back in 2 hours. MENU My Status What is the next…" at bounding box center [405, 738] width 811 height 1477
click at [425, 662] on button "Back to Avant Video Library" at bounding box center [405, 661] width 163 height 26
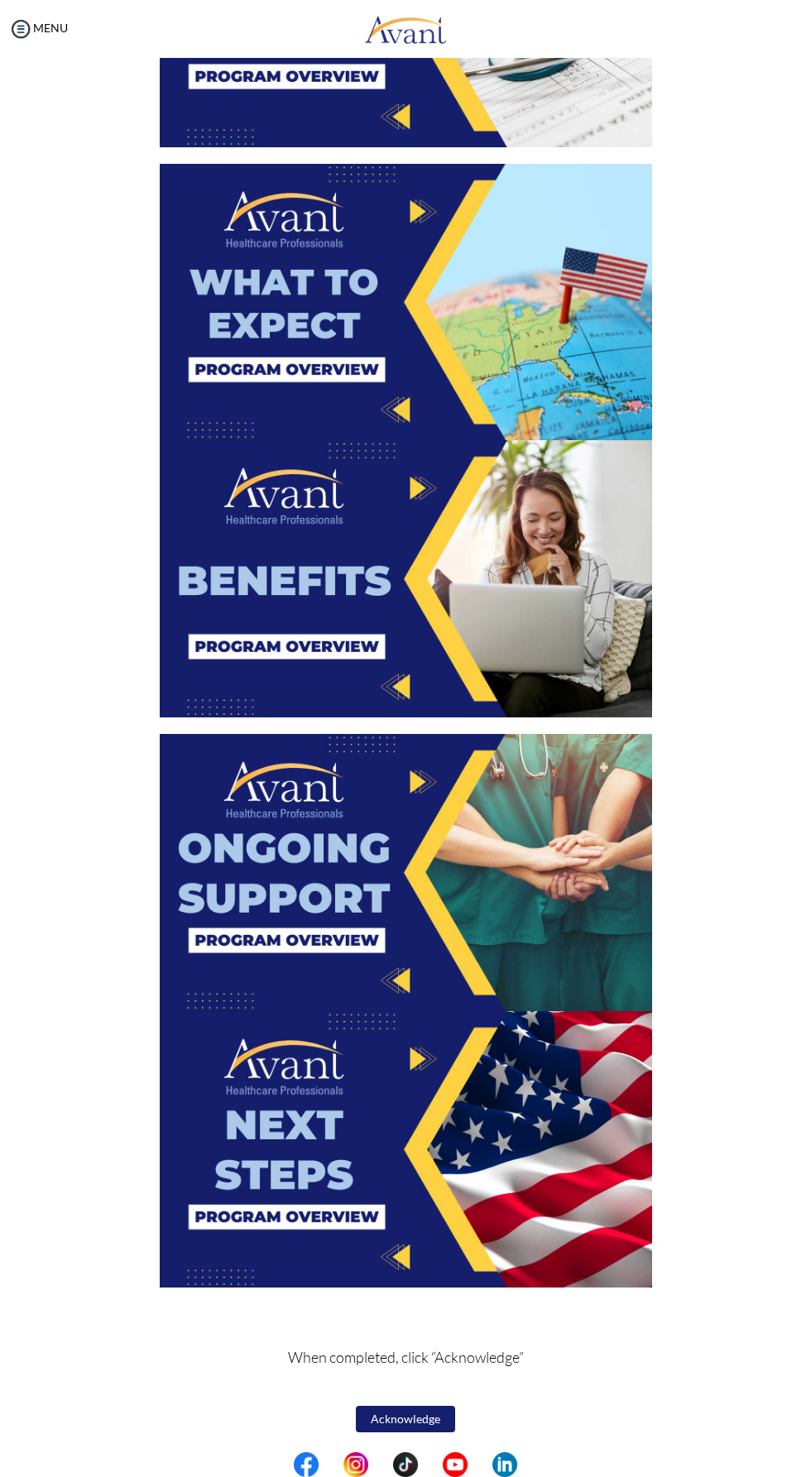
click at [402, 1079] on img at bounding box center [406, 1149] width 492 height 277
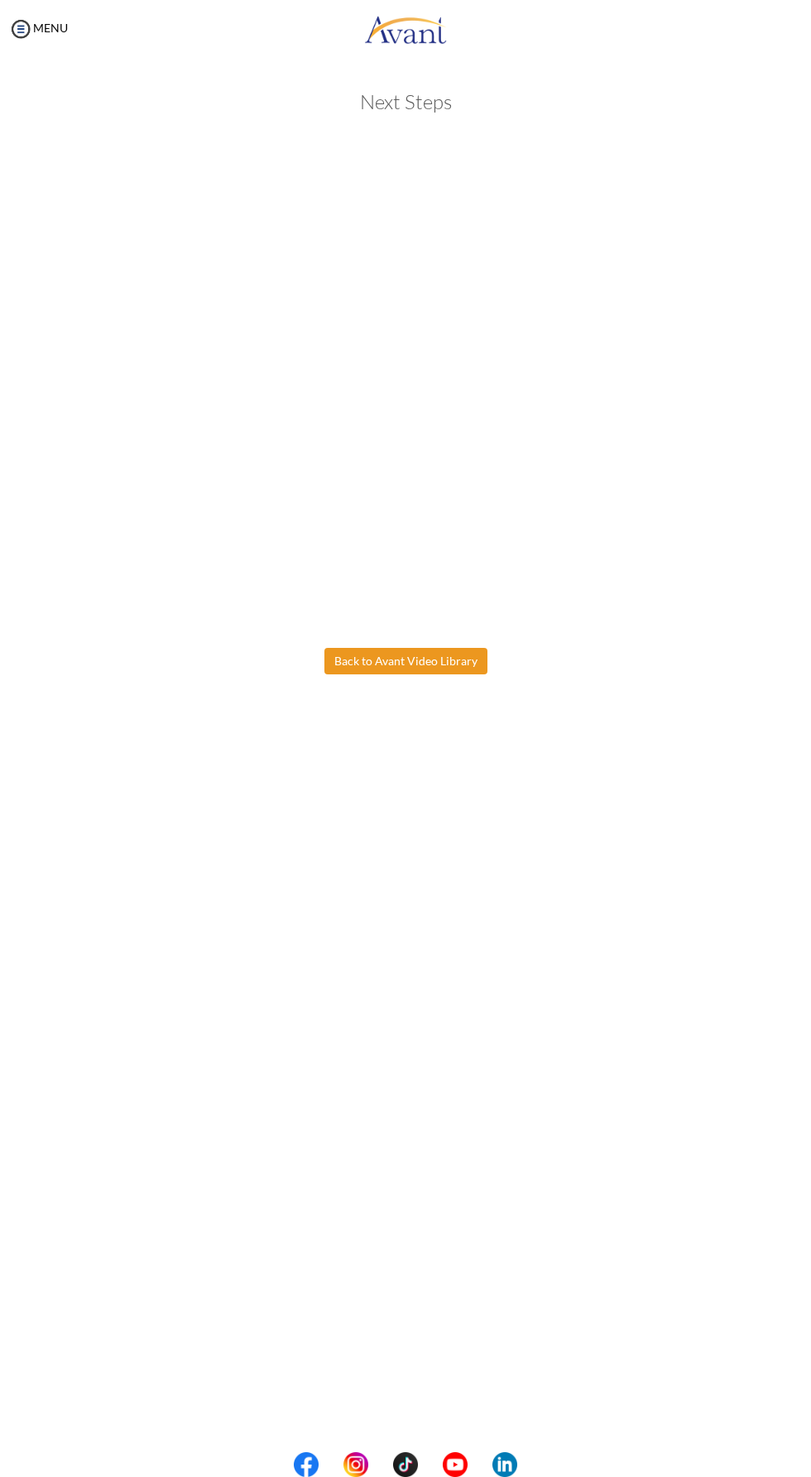
click at [438, 657] on body "Maintenance break. Please come back in 2 hours. MENU My Status What is the next…" at bounding box center [405, 738] width 811 height 1477
click at [437, 657] on button "Back to Avant Video Library" at bounding box center [405, 661] width 163 height 26
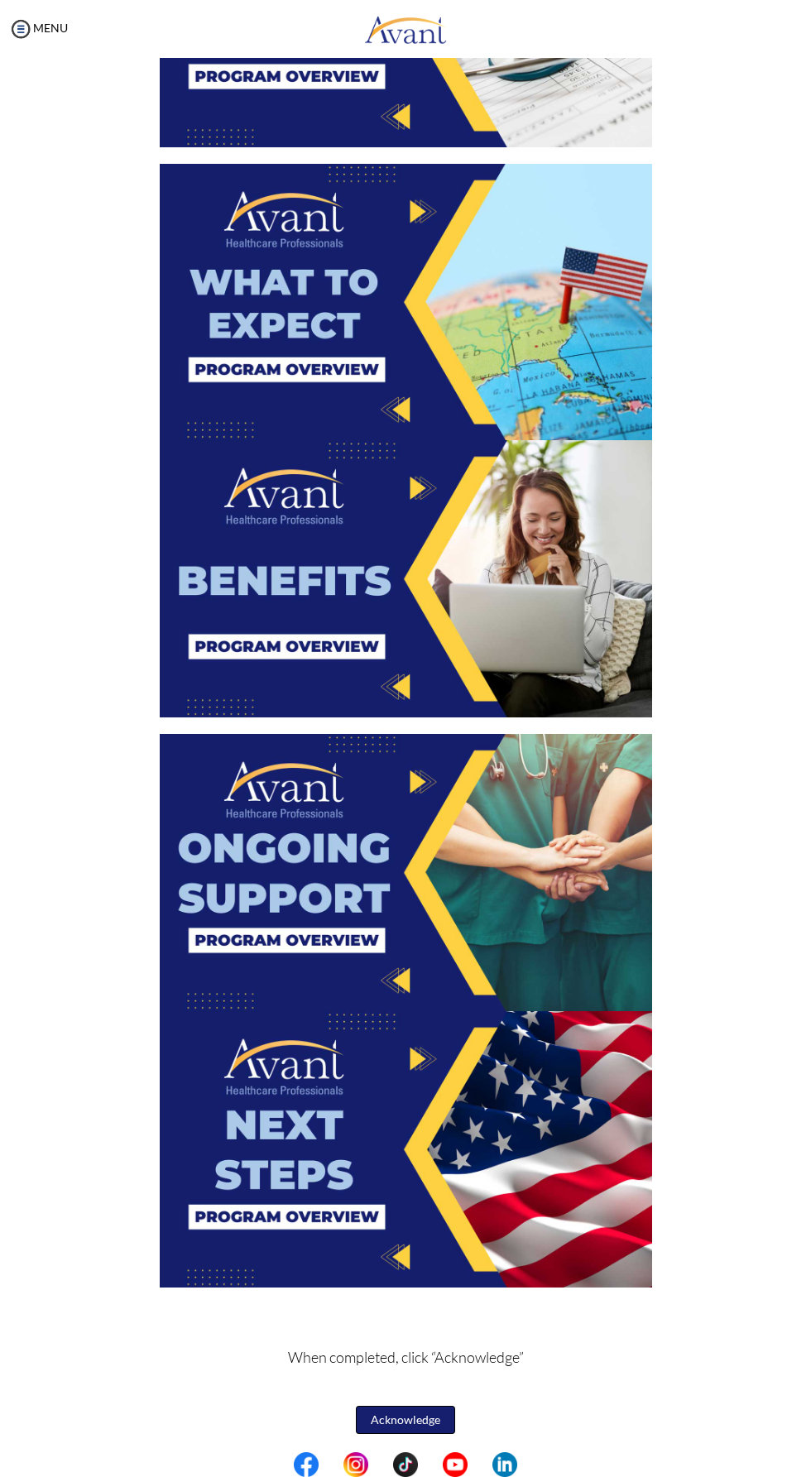
click at [413, 1416] on button "Acknowledge" at bounding box center [405, 1420] width 99 height 28
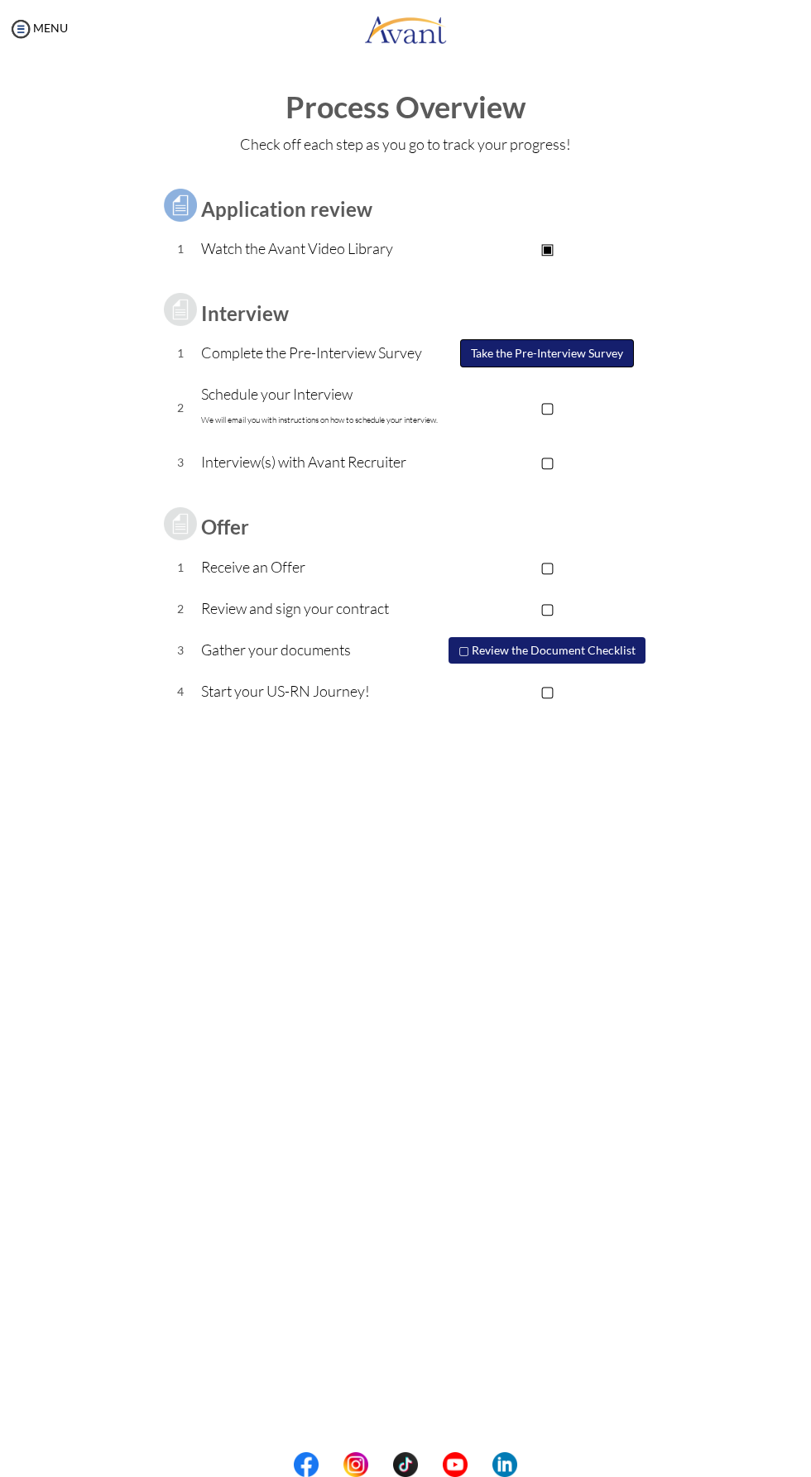
click at [516, 354] on button "Take the Pre-Interview Survey" at bounding box center [547, 353] width 174 height 28
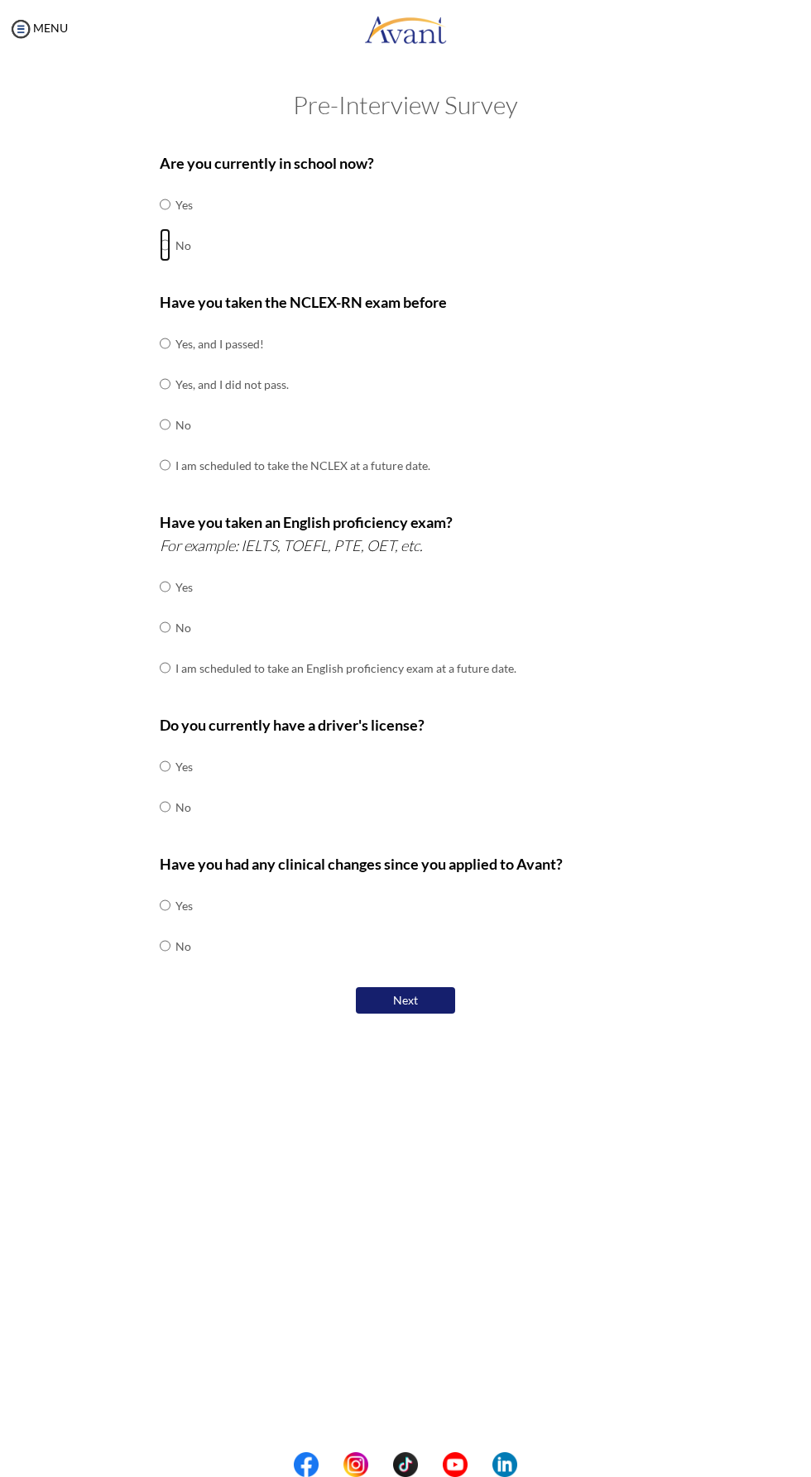
click at [165, 244] on input "radio" at bounding box center [165, 244] width 11 height 33
radio input "true"
click at [161, 435] on input "radio" at bounding box center [165, 424] width 11 height 33
radio input "true"
click at [165, 623] on input "radio" at bounding box center [165, 627] width 11 height 33
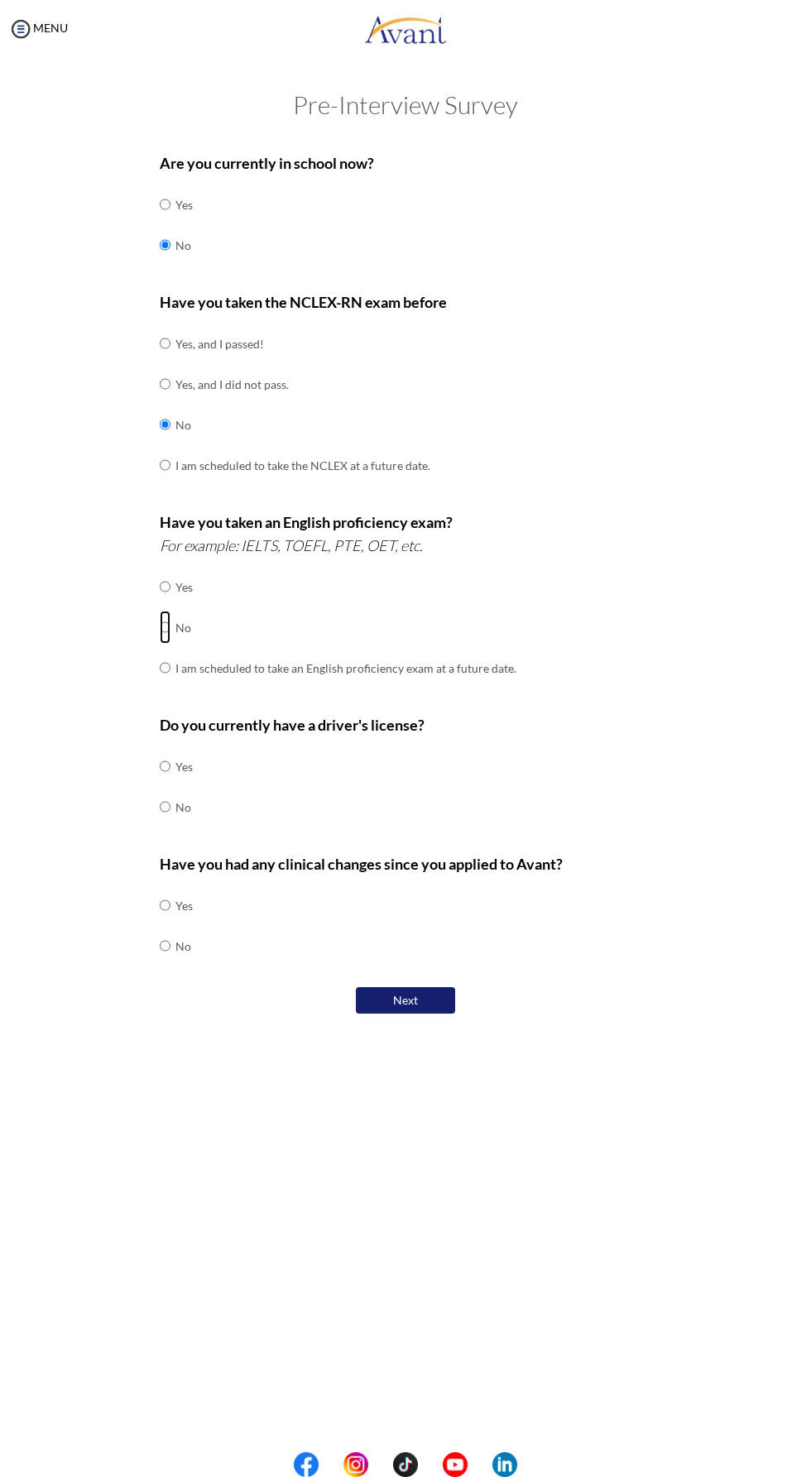
radio input "true"
click at [164, 802] on input "radio" at bounding box center [165, 806] width 11 height 33
radio input "true"
click at [165, 941] on input "radio" at bounding box center [165, 945] width 11 height 33
radio input "true"
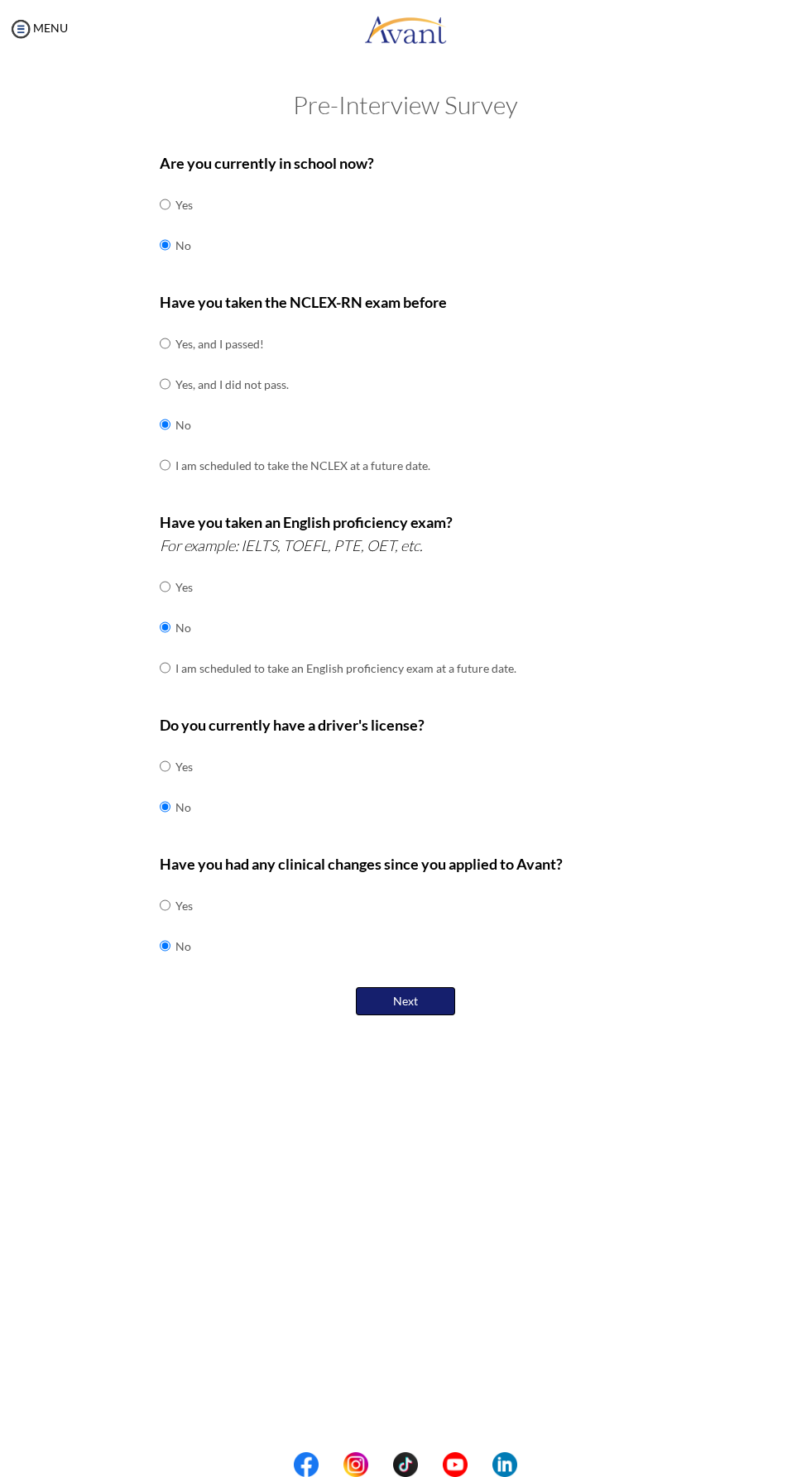
click at [408, 999] on button "Next" at bounding box center [405, 1001] width 99 height 28
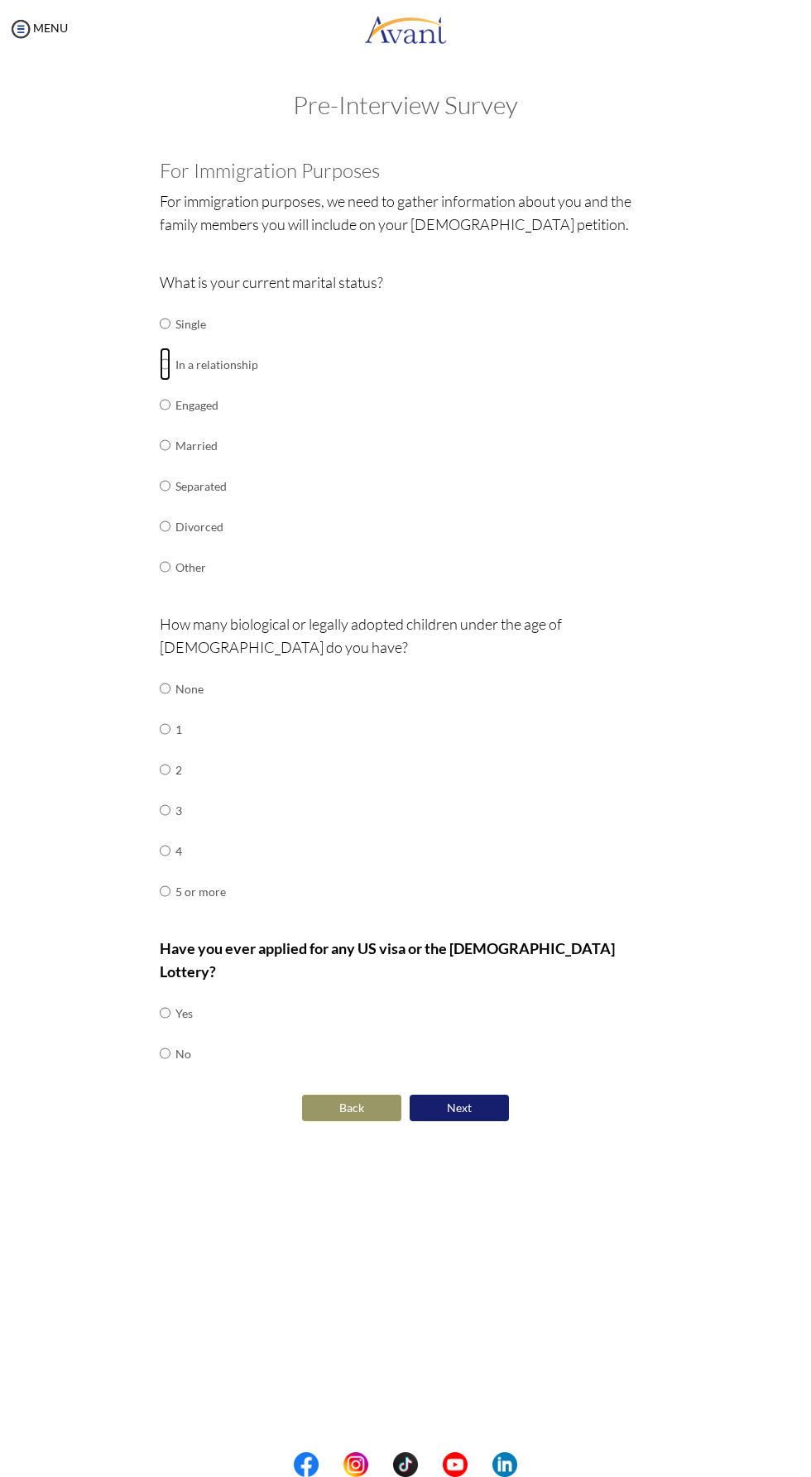
click at [169, 366] on input "radio" at bounding box center [165, 363] width 11 height 33
radio input "true"
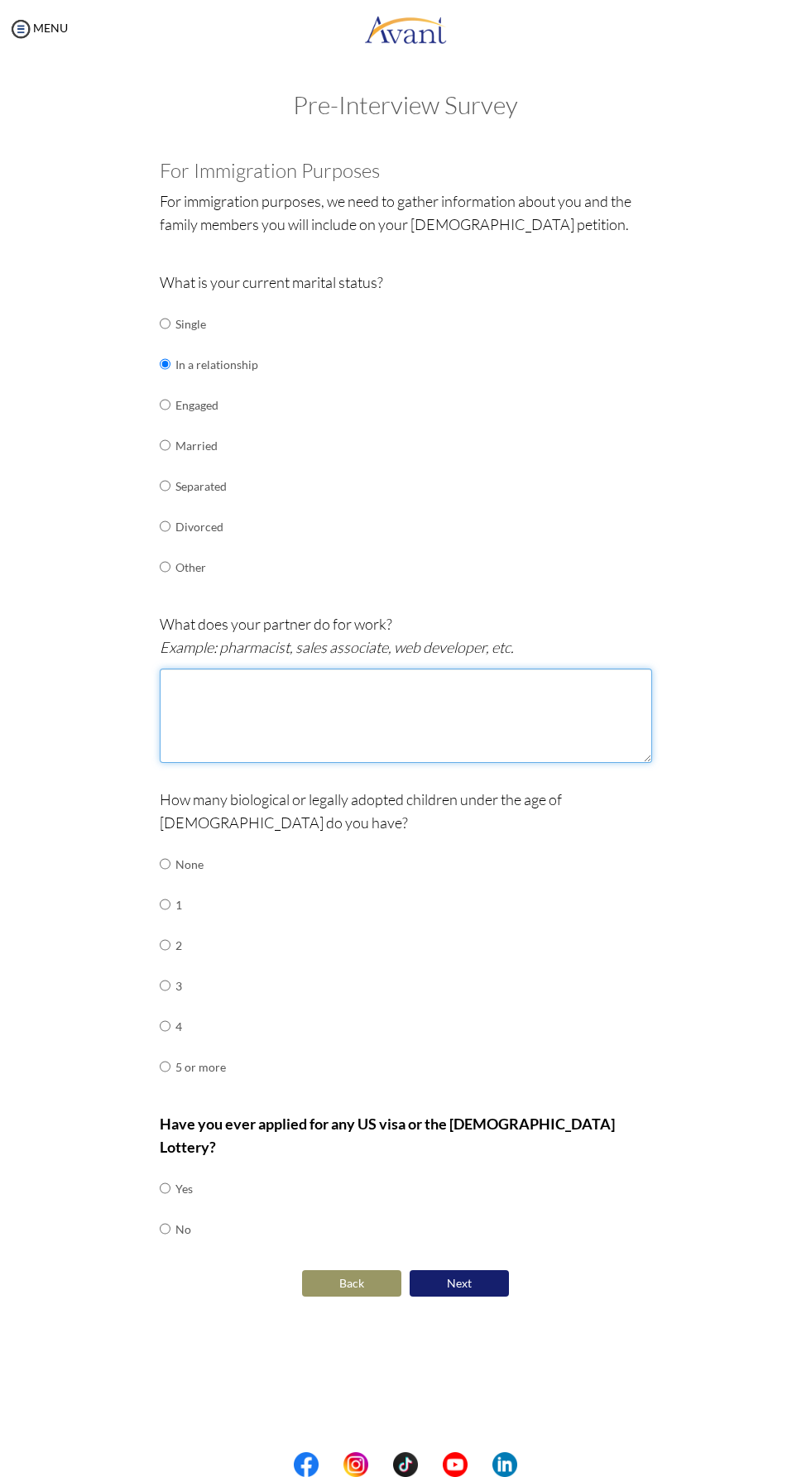
click at [256, 711] on textarea at bounding box center [406, 715] width 492 height 94
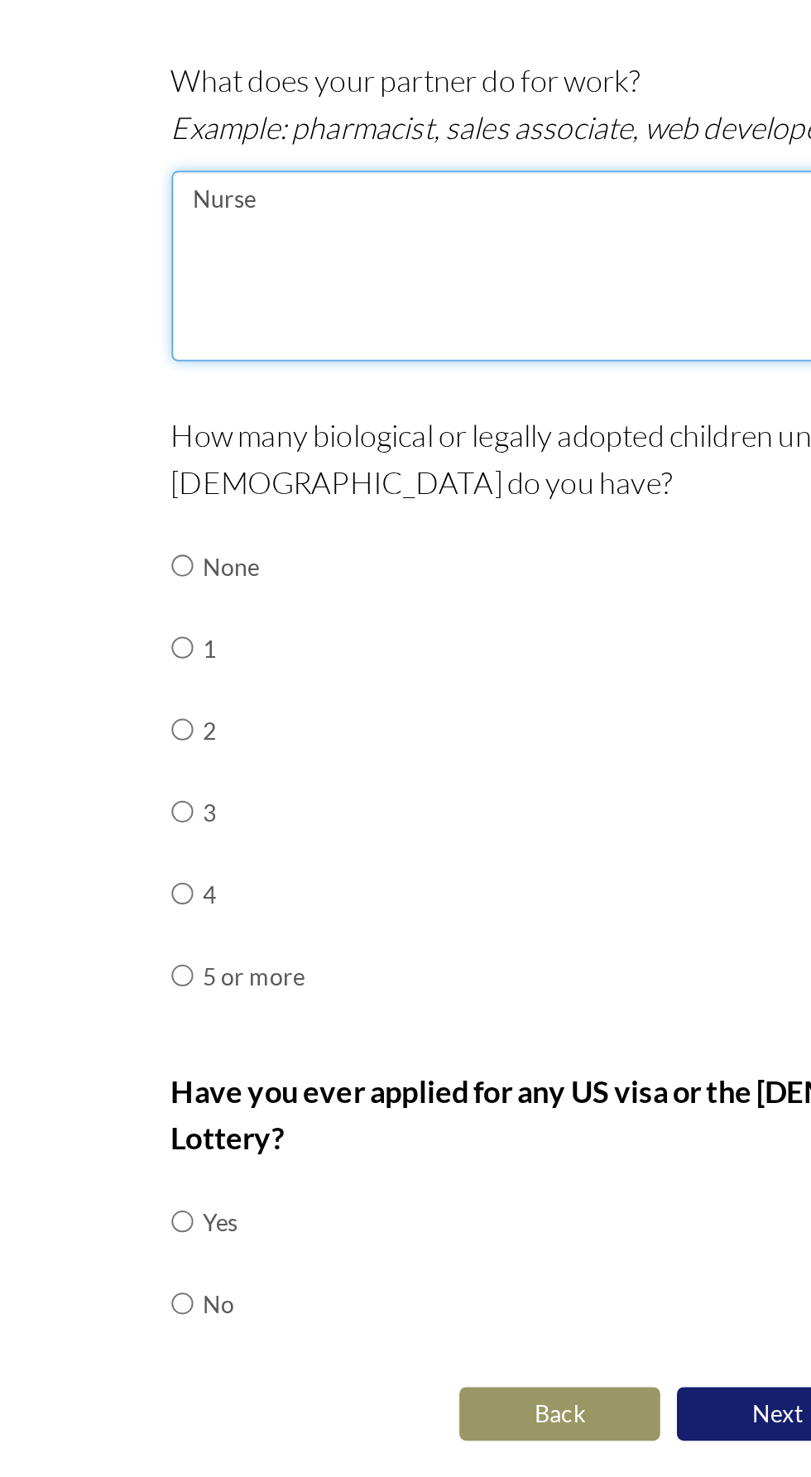
type textarea "Nurse"
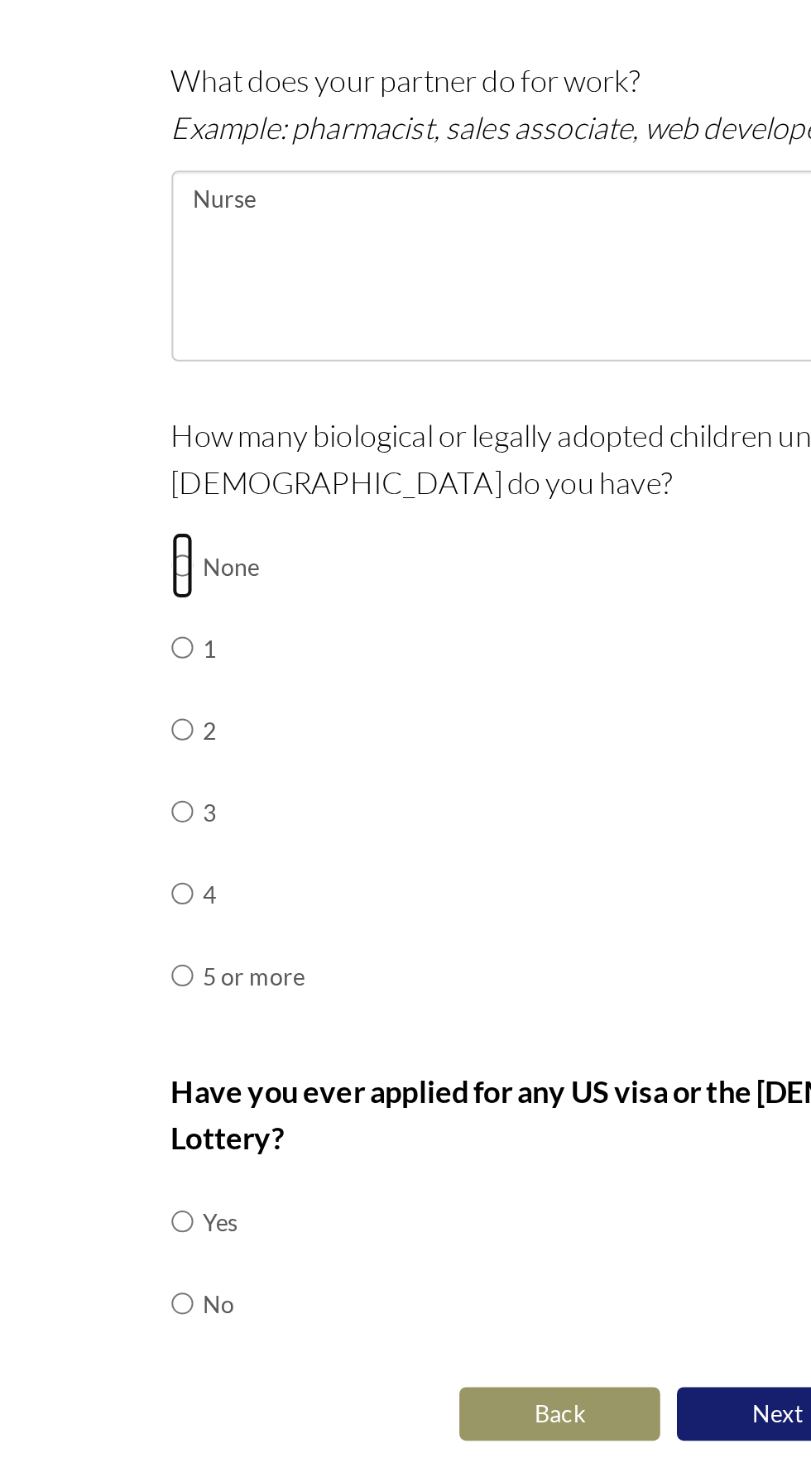
click at [163, 856] on input "radio" at bounding box center [165, 863] width 11 height 33
radio input "true"
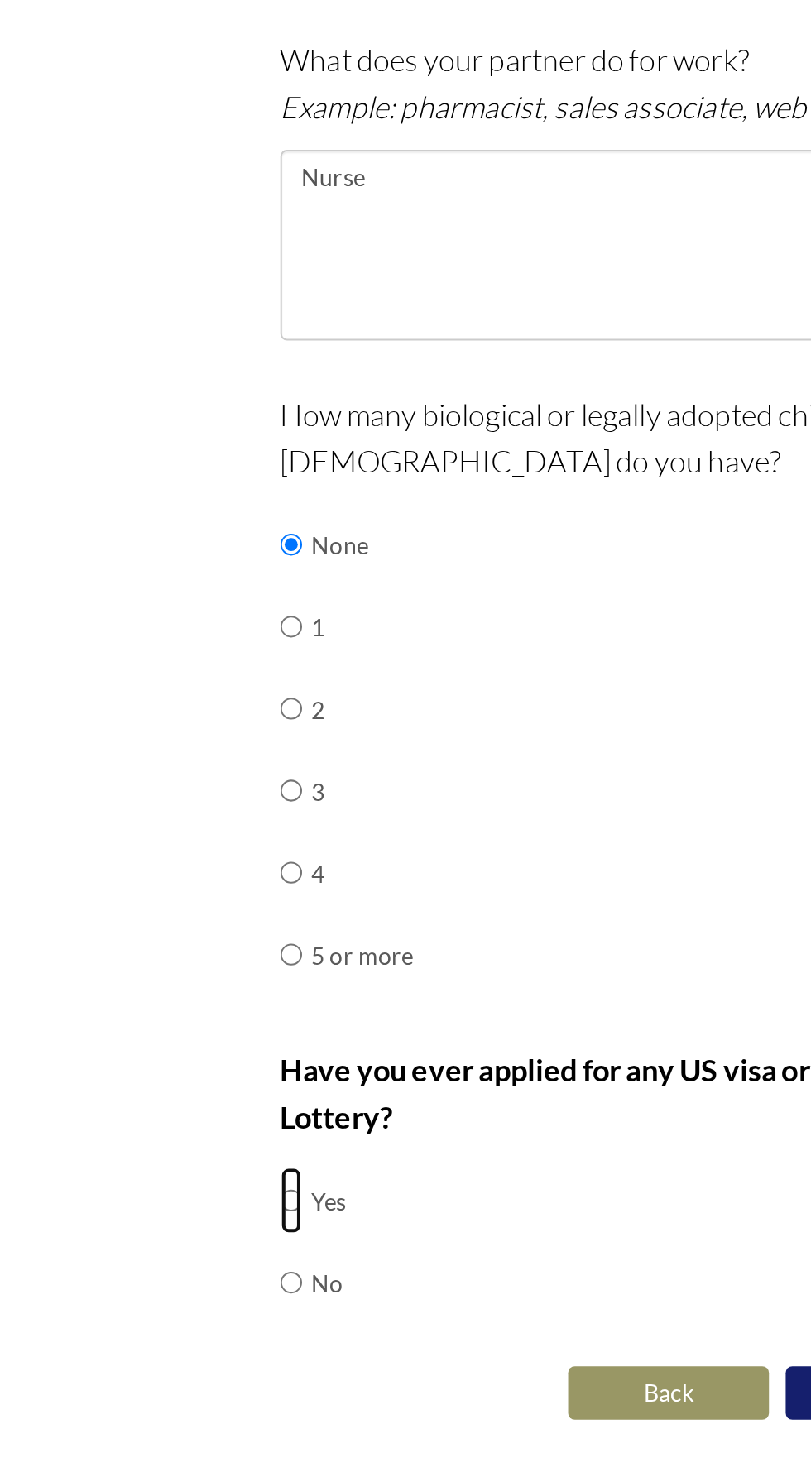
click at [160, 1171] on input "radio" at bounding box center [165, 1187] width 11 height 33
radio input "true"
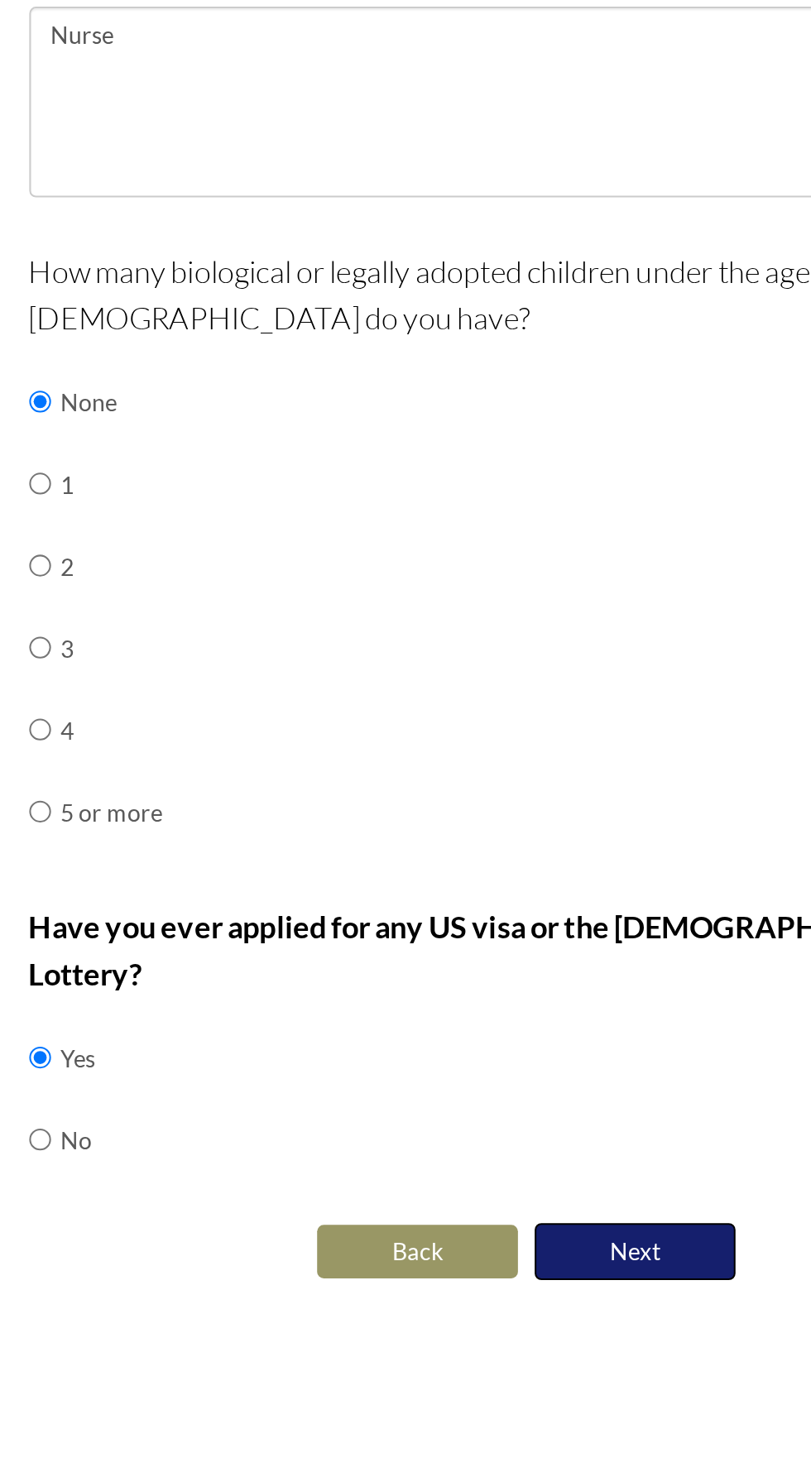
click at [452, 1270] on button "Next" at bounding box center [459, 1284] width 99 height 28
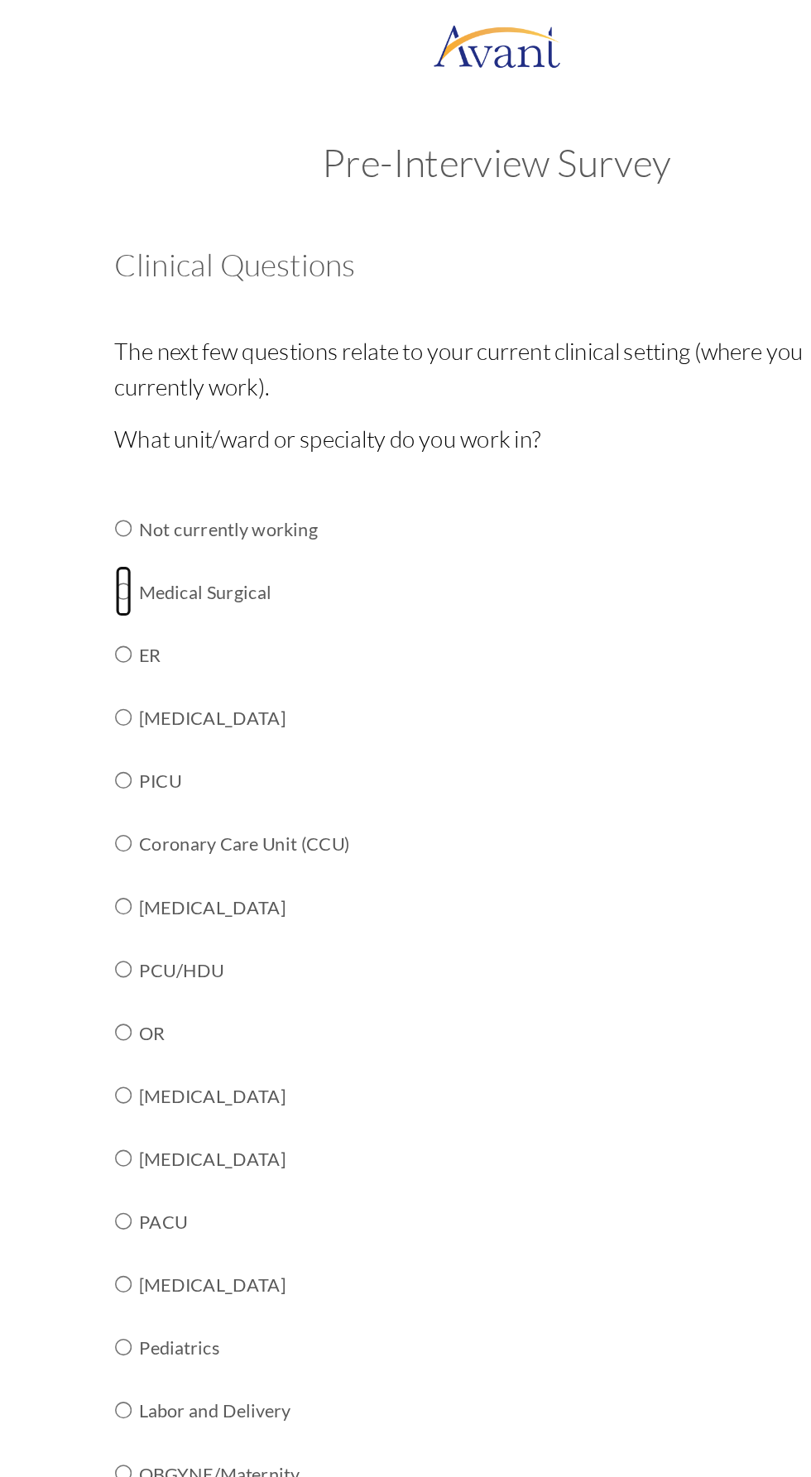
click at [161, 381] on input "radio" at bounding box center [165, 380] width 11 height 33
radio input "true"
click at [168, 429] on input "radio" at bounding box center [165, 421] width 11 height 33
radio input "true"
click at [166, 392] on input "radio" at bounding box center [165, 380] width 11 height 33
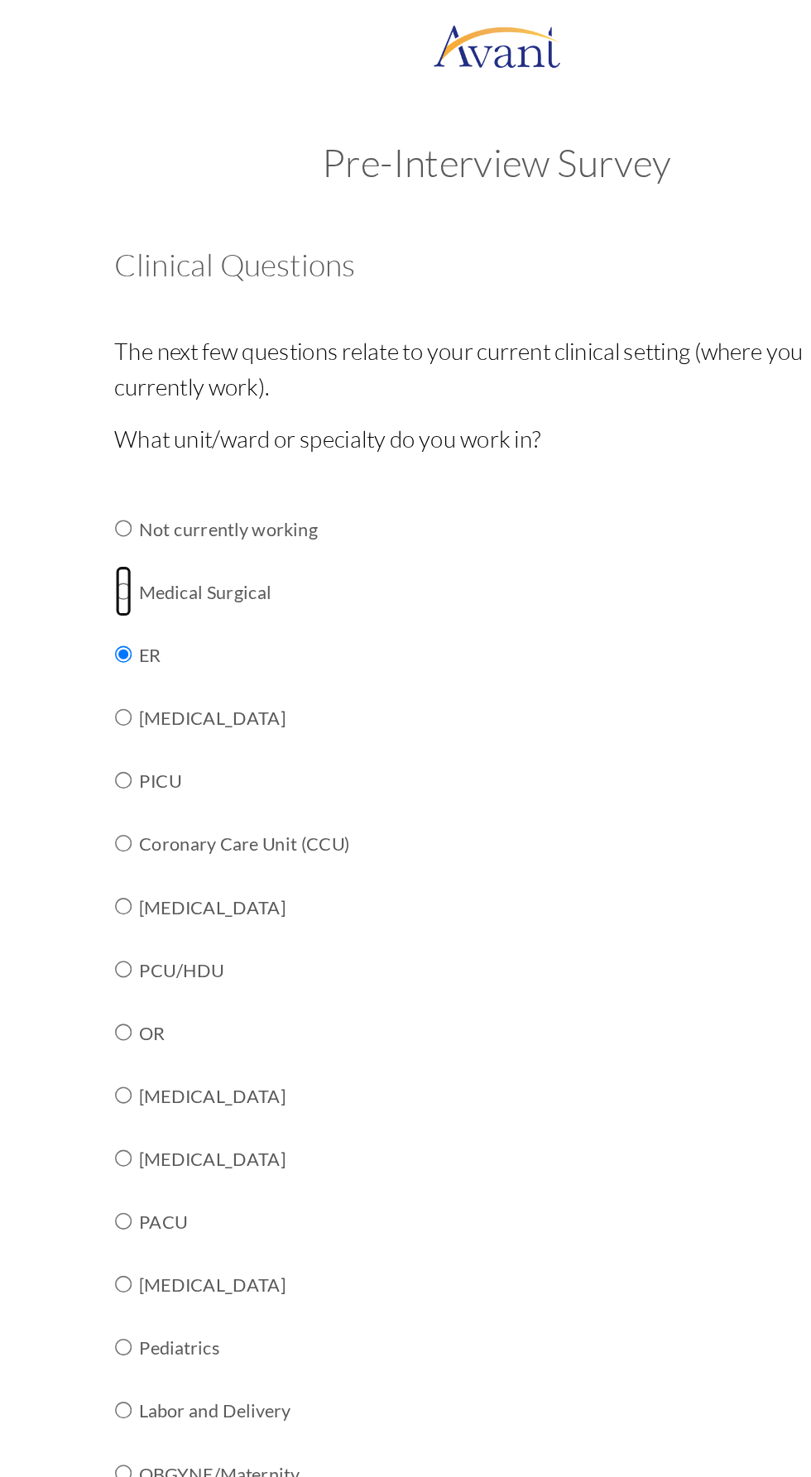
radio input "true"
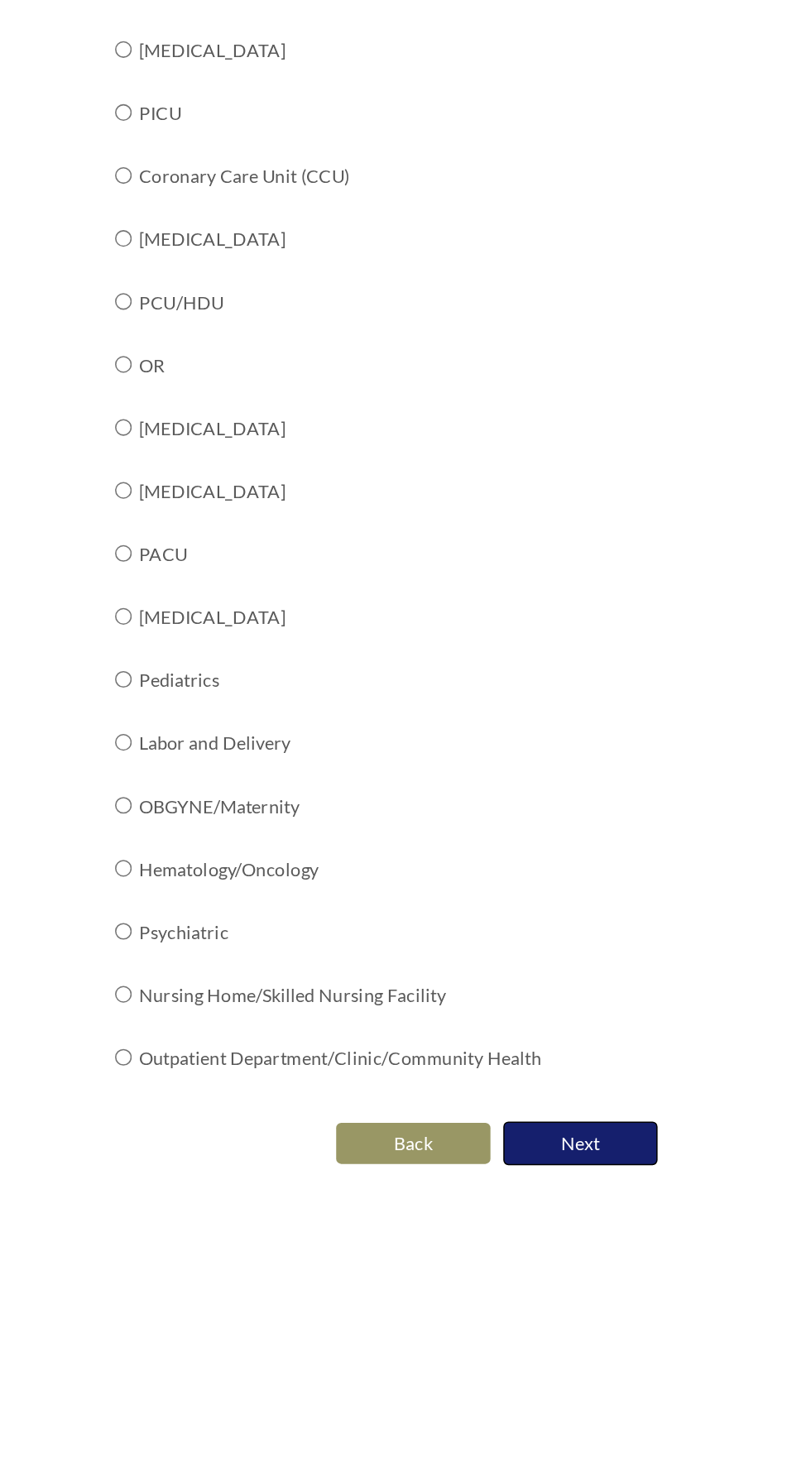
click at [453, 1153] on button "Next" at bounding box center [459, 1166] width 99 height 28
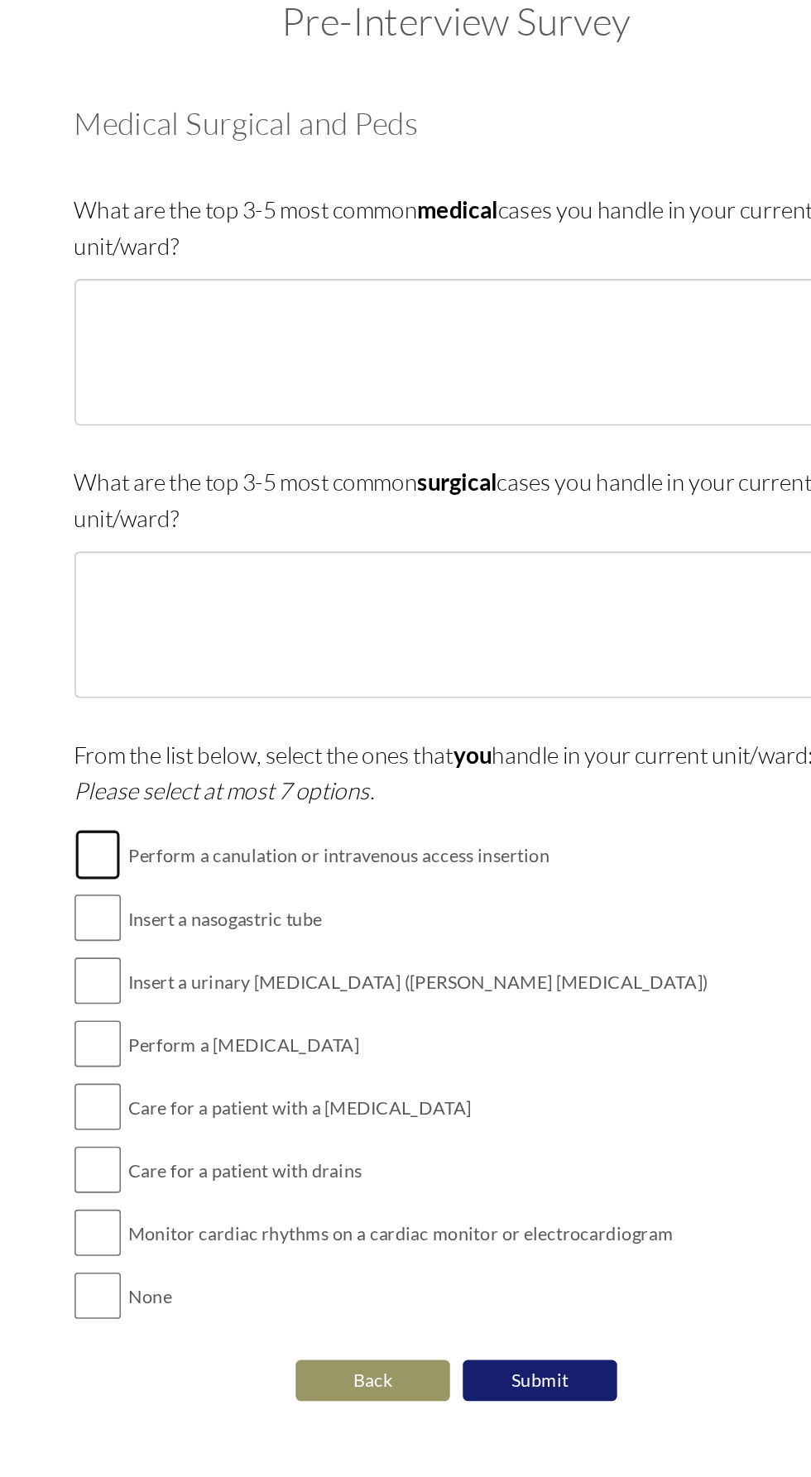
click at [167, 644] on input "checkbox" at bounding box center [175, 641] width 30 height 33
checkbox input "true"
click at [179, 727] on input "checkbox" at bounding box center [175, 722] width 30 height 33
checkbox input "true"
click at [171, 769] on input "checkbox" at bounding box center [175, 762] width 30 height 33
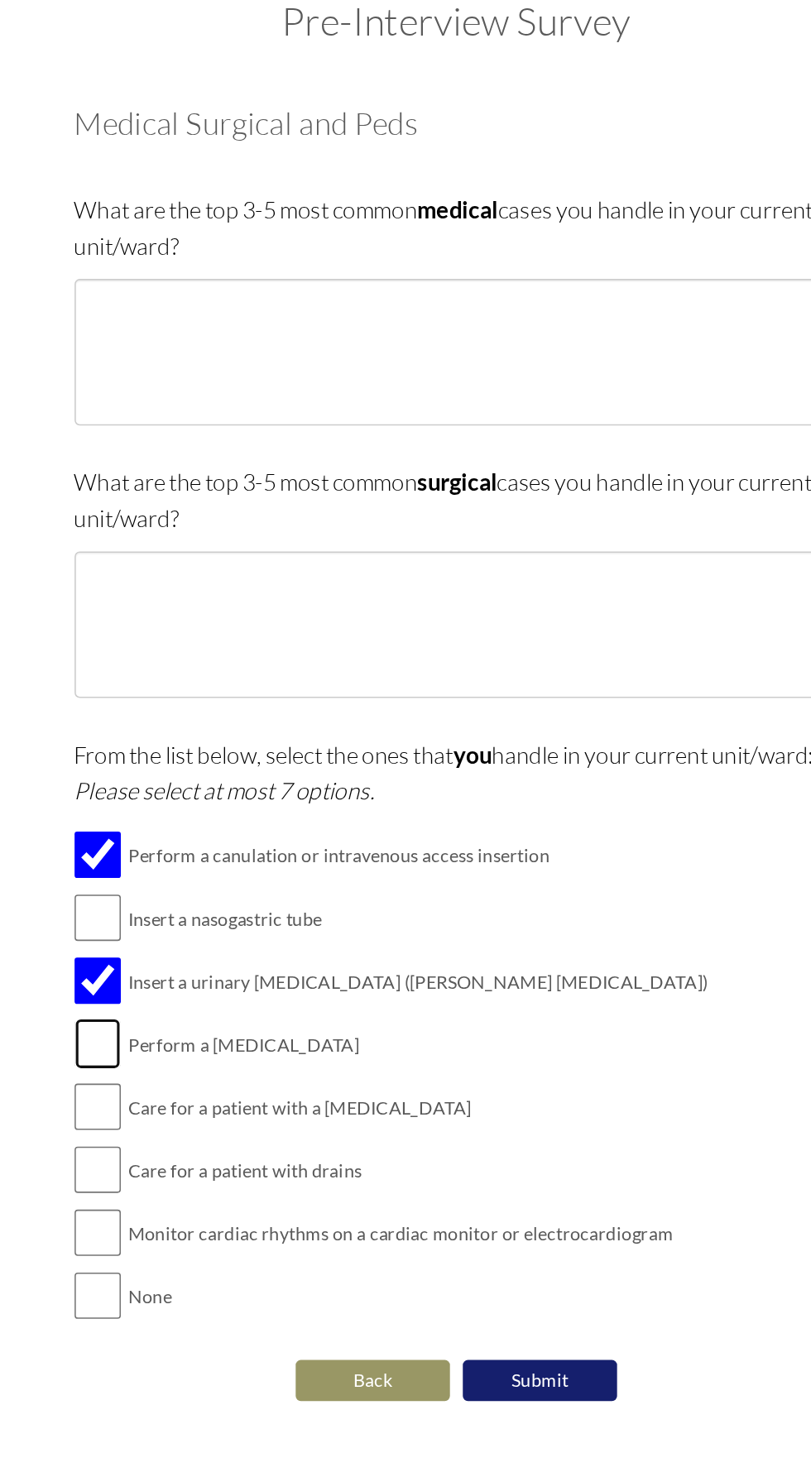
checkbox input "true"
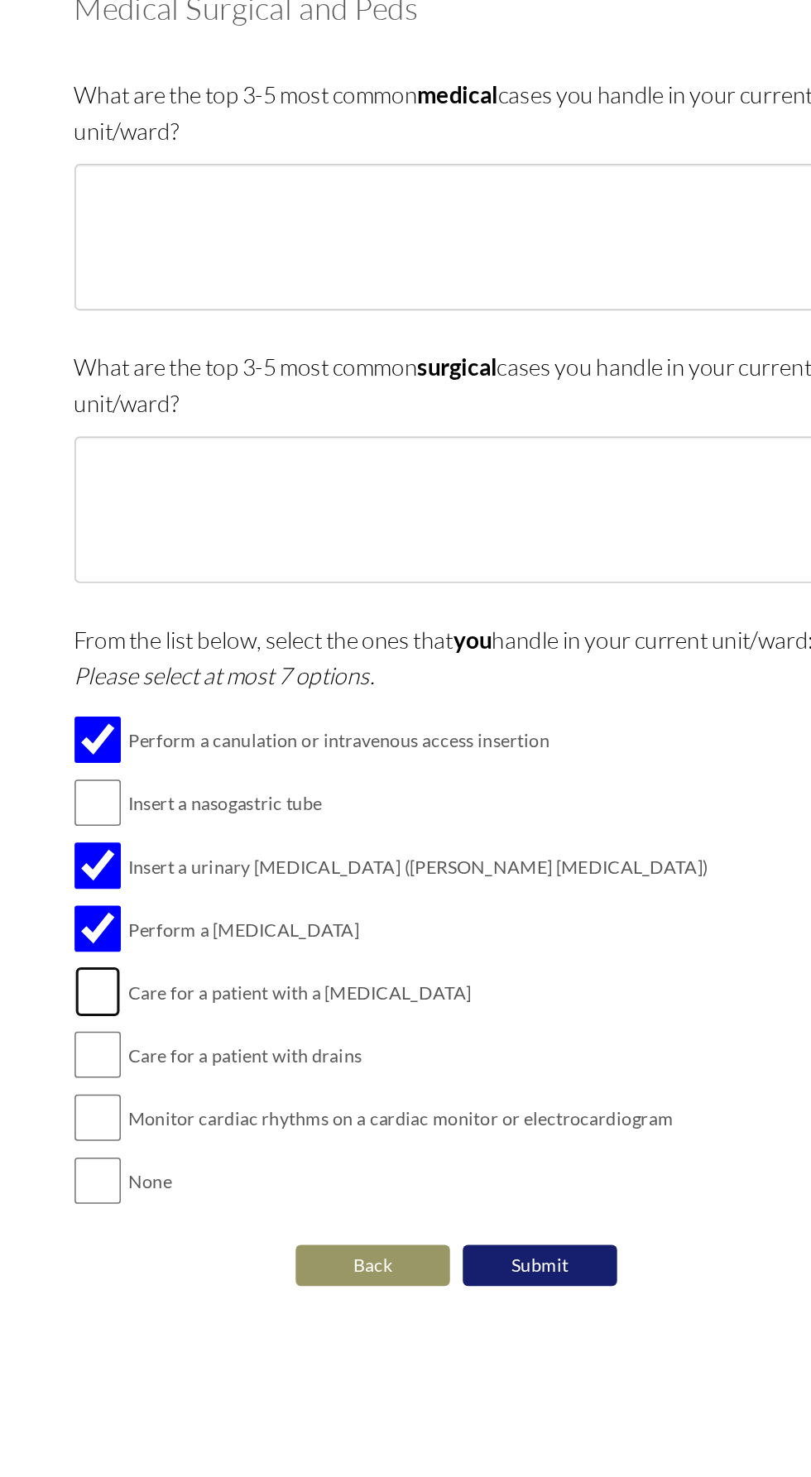
click at [168, 813] on input "checkbox" at bounding box center [175, 803] width 30 height 33
checkbox input "true"
click at [165, 839] on input "checkbox" at bounding box center [175, 843] width 30 height 33
checkbox input "true"
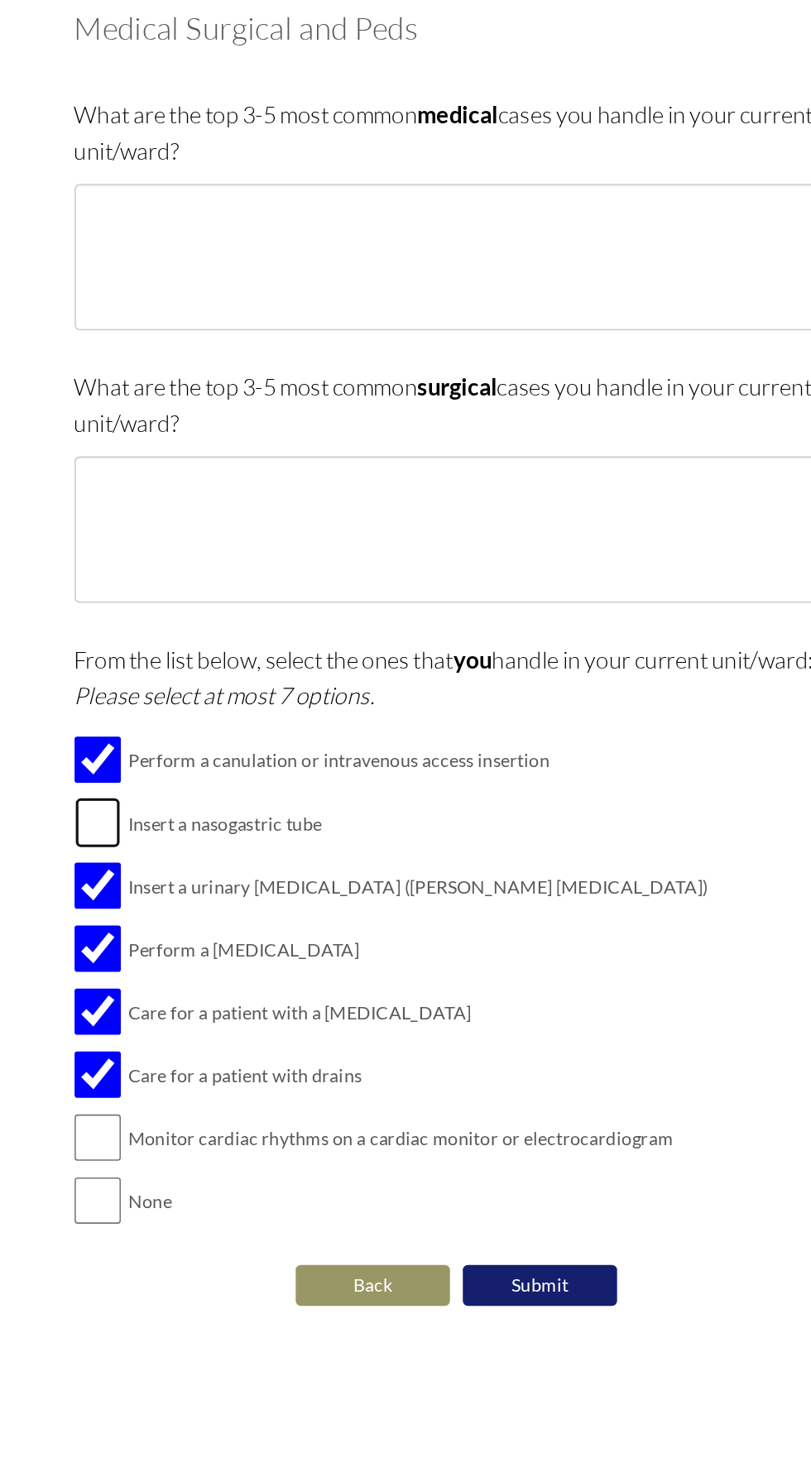
click at [165, 687] on input "checkbox" at bounding box center [175, 681] width 30 height 33
checkbox input "true"
click at [171, 840] on input "checkbox" at bounding box center [175, 843] width 30 height 33
checkbox input "false"
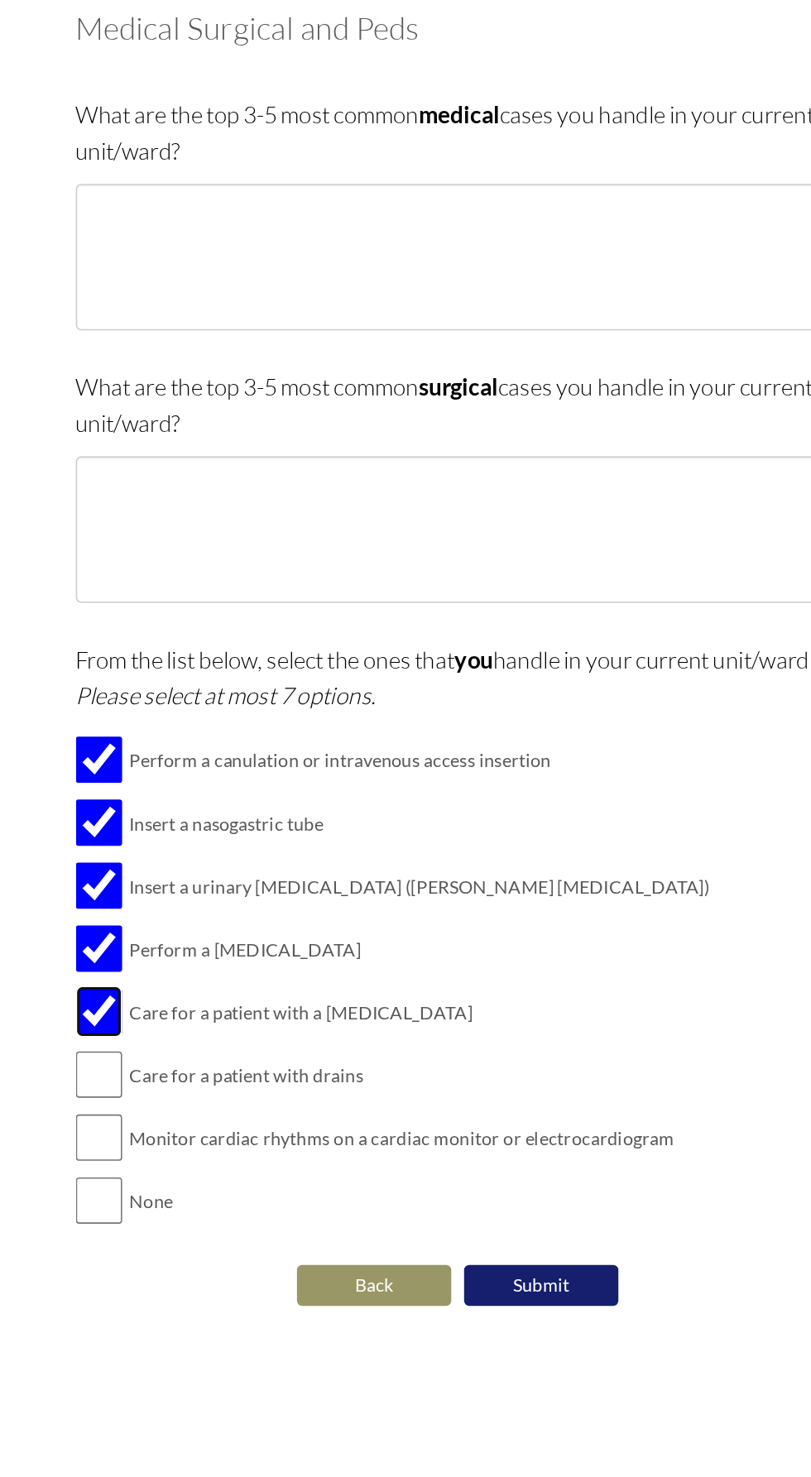
click at [165, 800] on input "checkbox" at bounding box center [175, 803] width 30 height 33
checkbox input "false"
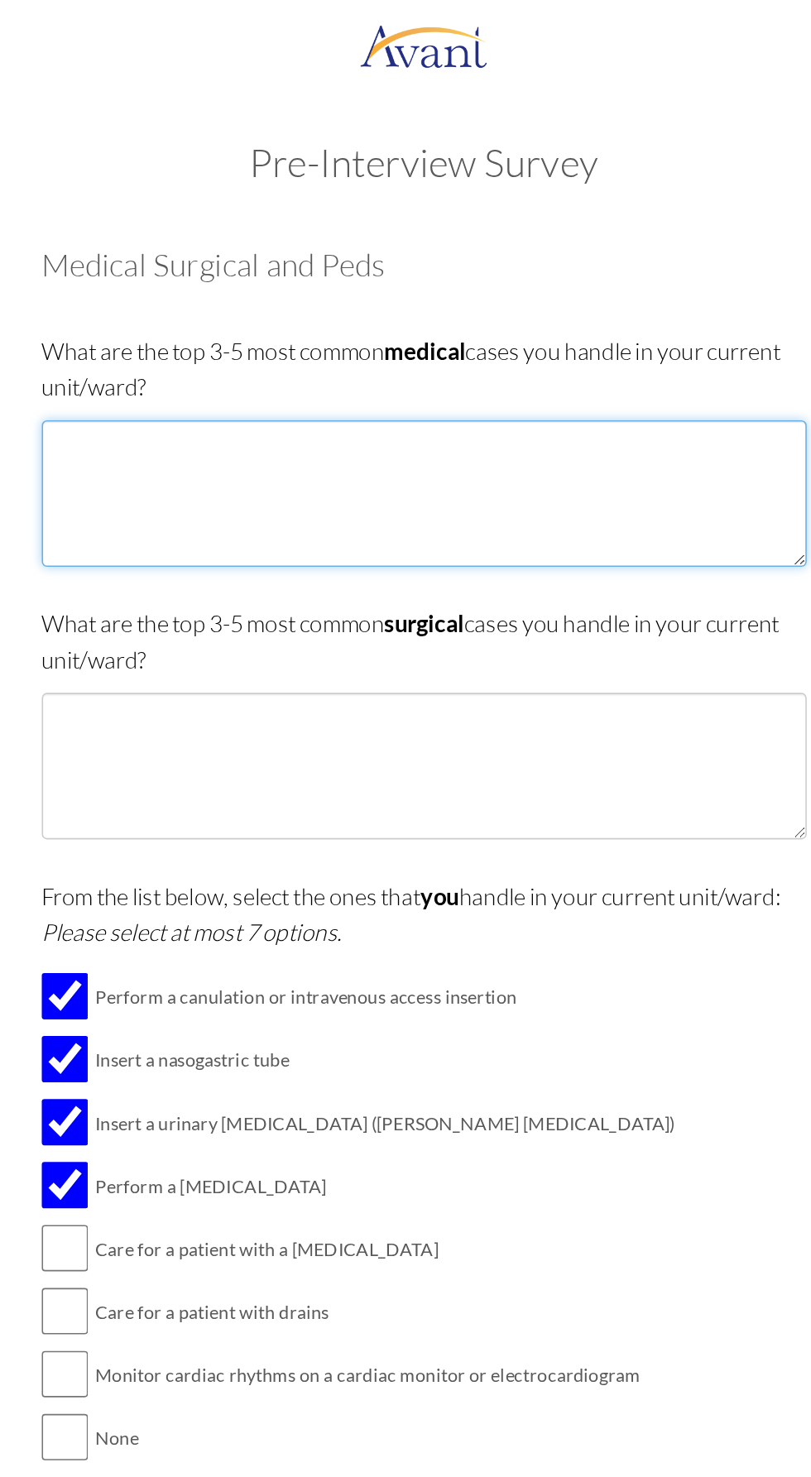
click at [218, 289] on textarea at bounding box center [406, 318] width 492 height 94
type textarea "Oneu"
type textarea "Pneumonia Anaemia Hypertension"
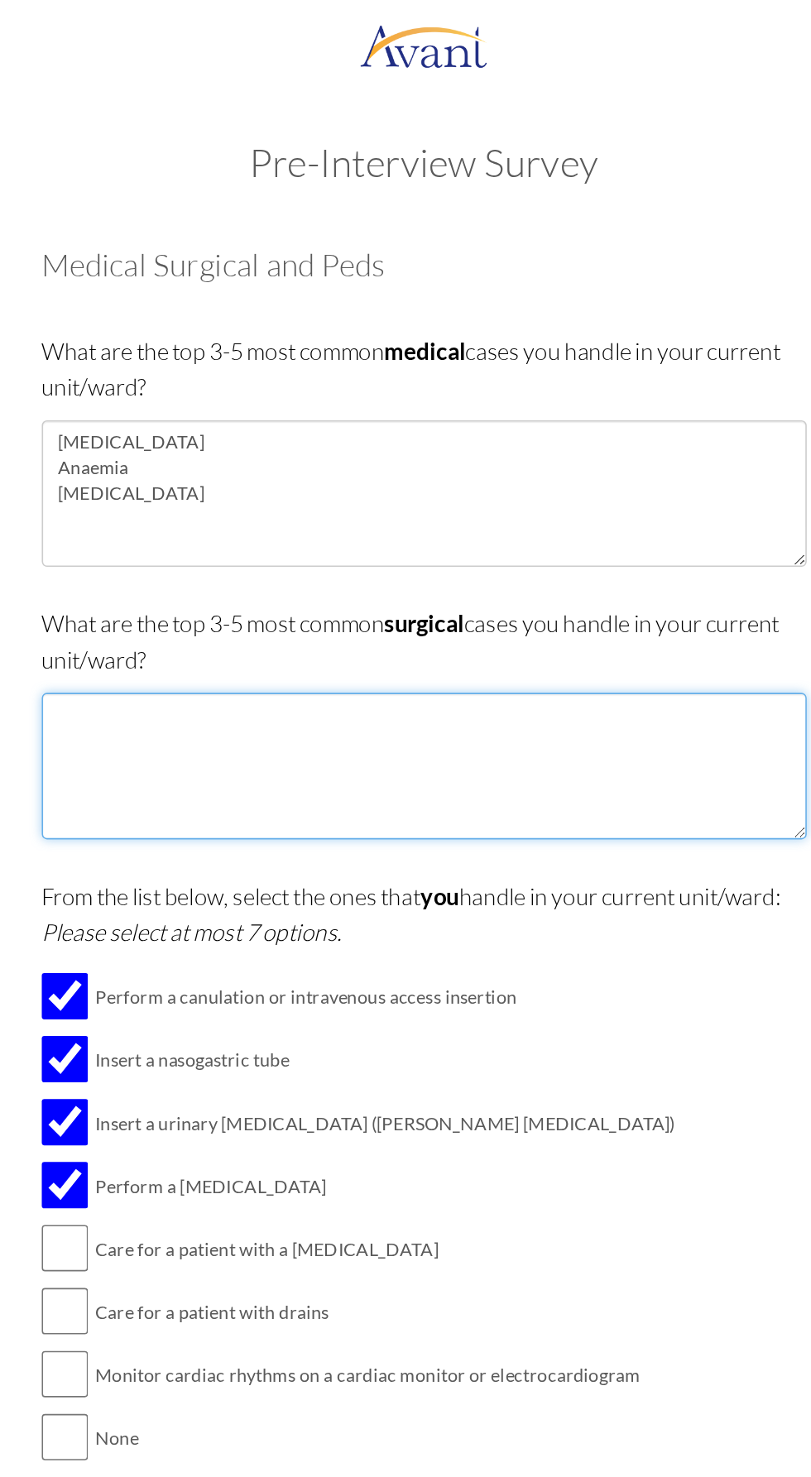
click at [239, 488] on textarea at bounding box center [406, 493] width 492 height 94
type textarea "Fractures Intestinal obstruction Wounds"
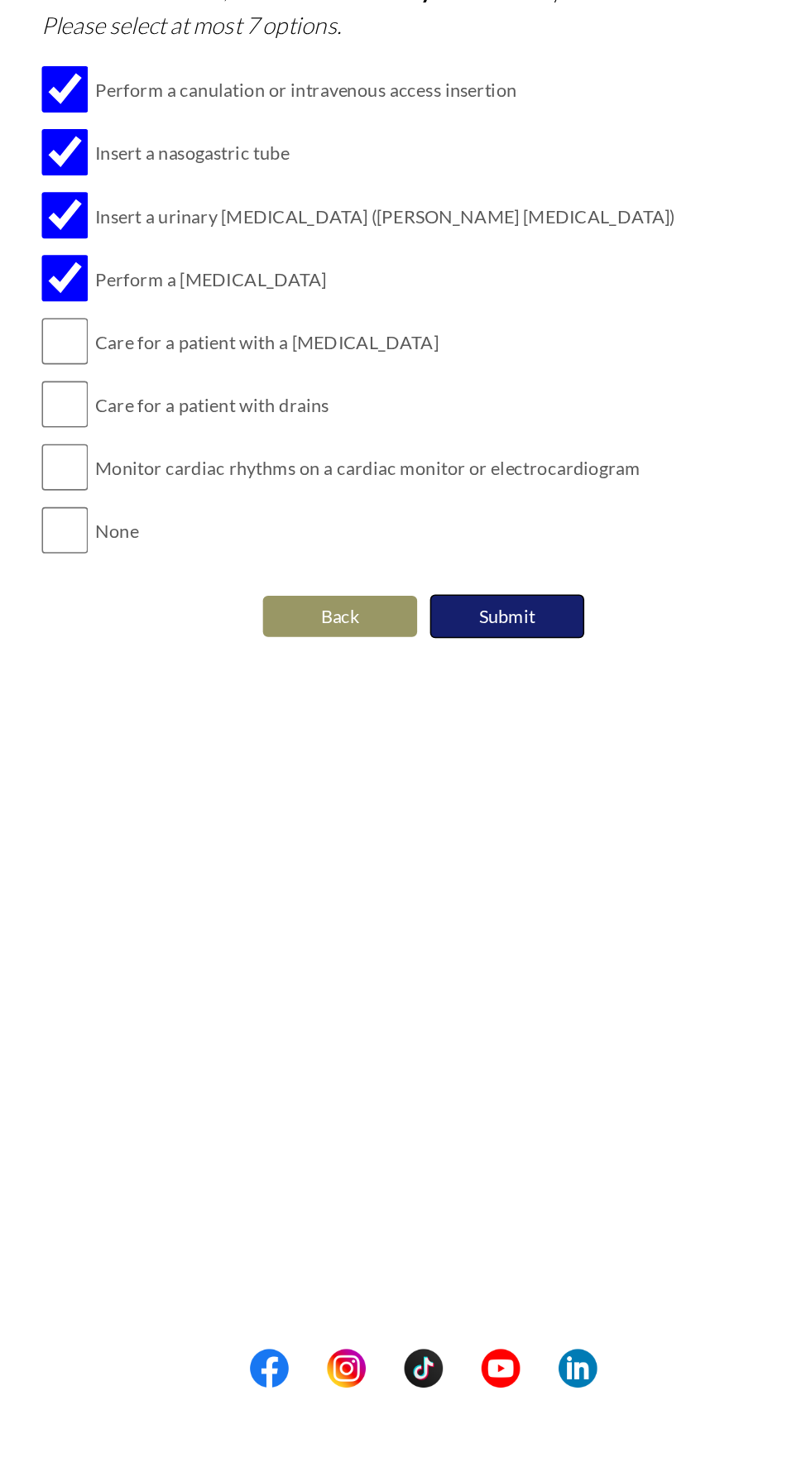
click at [462, 970] on button "Submit" at bounding box center [459, 980] width 99 height 28
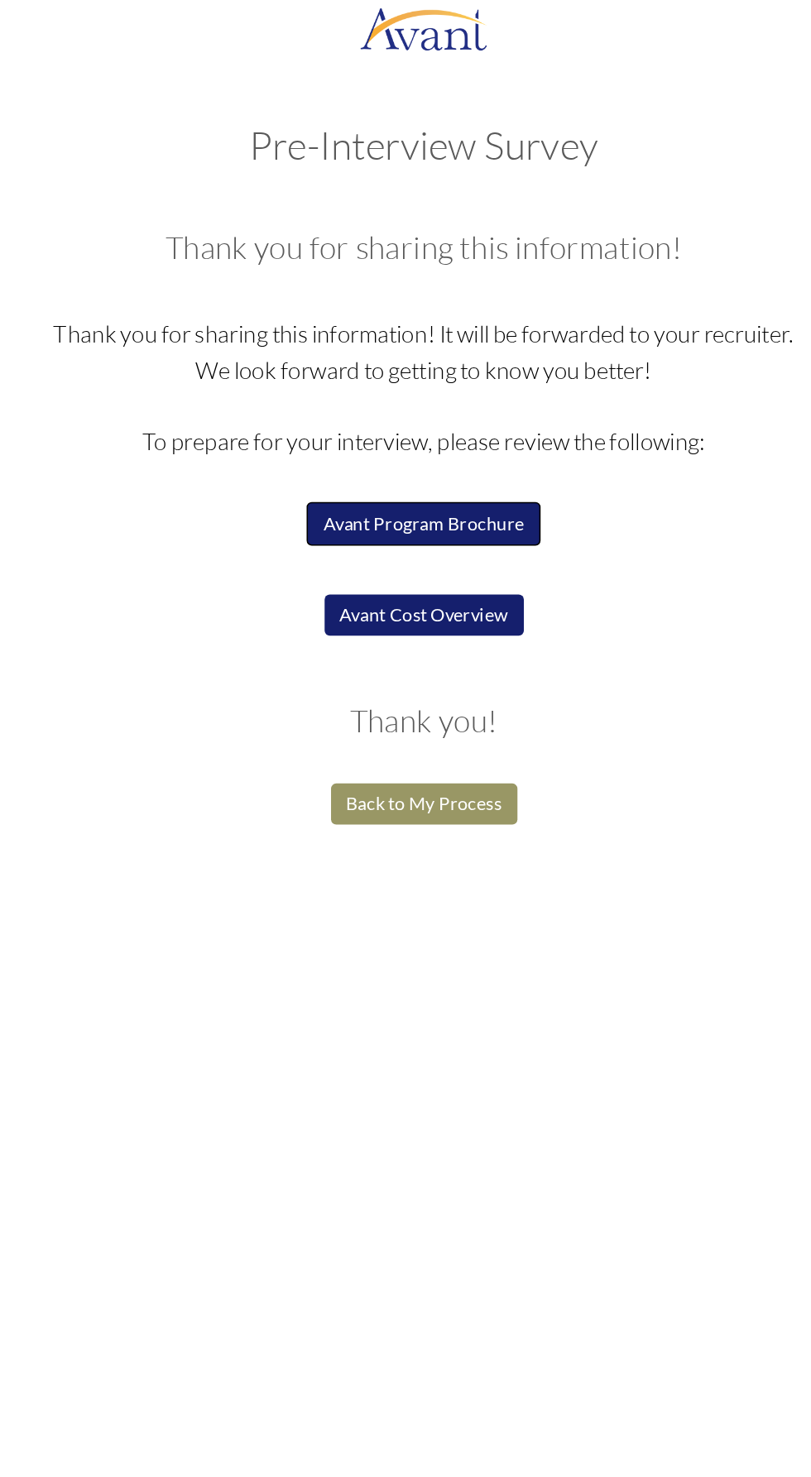
click at [400, 352] on button "Avant Program Brochure" at bounding box center [405, 348] width 151 height 28
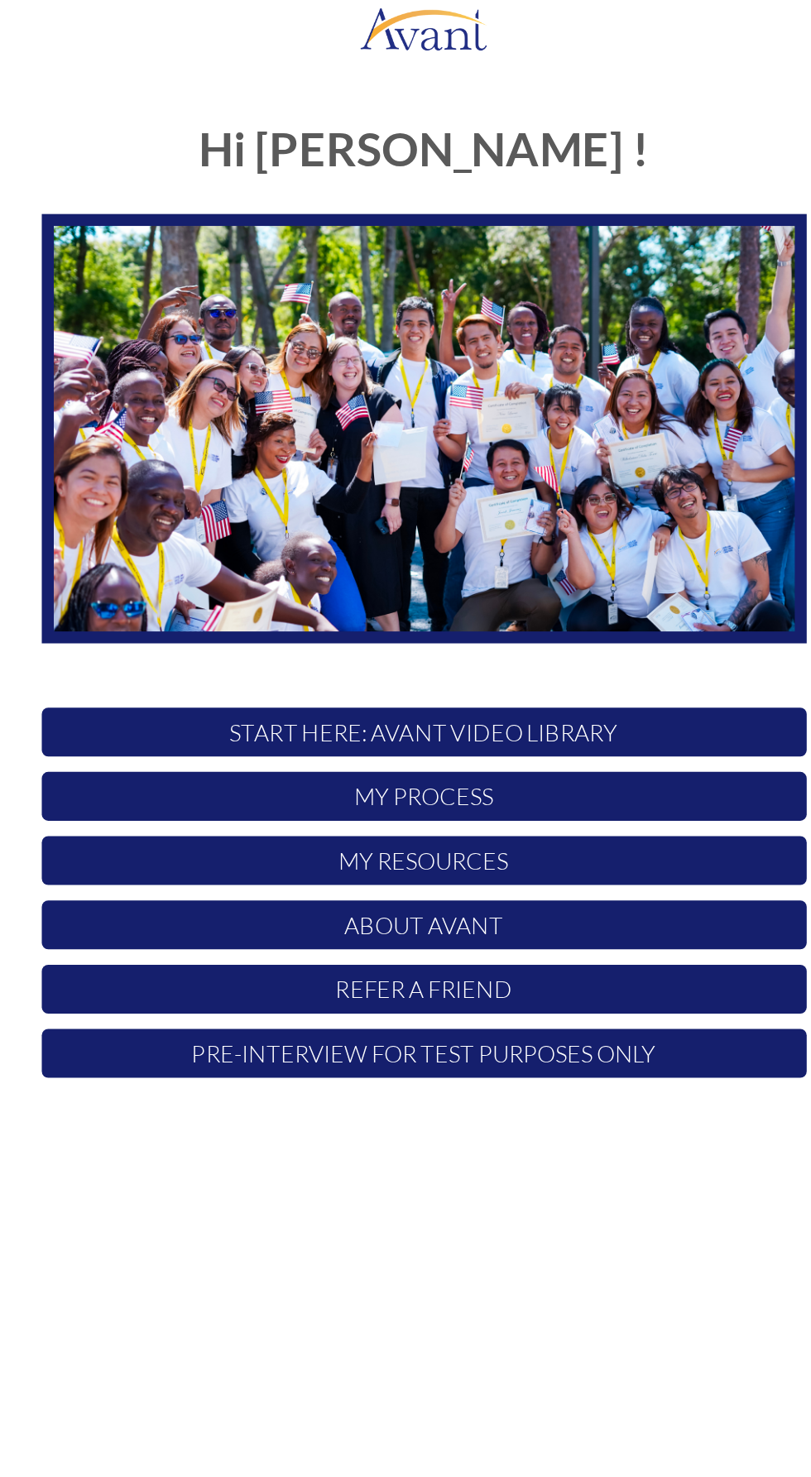
click at [367, 536] on p "My Process" at bounding box center [406, 523] width 492 height 31
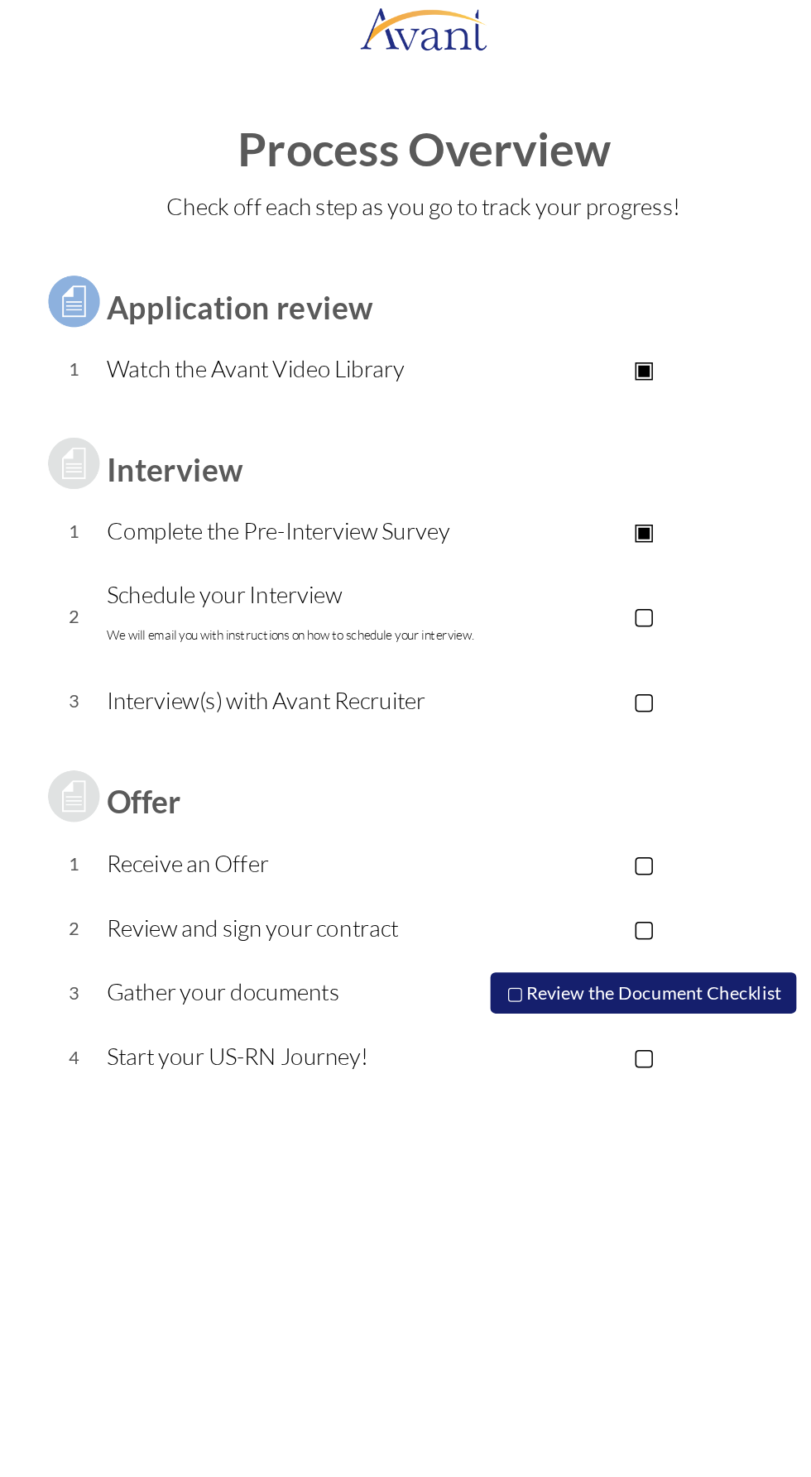
click at [283, 411] on p "Schedule your Interview We will email you with instructions on how to schedule …" at bounding box center [321, 407] width 241 height 50
click at [284, 411] on p "Schedule your Interview We will email you with instructions on how to schedule …" at bounding box center [321, 407] width 241 height 50
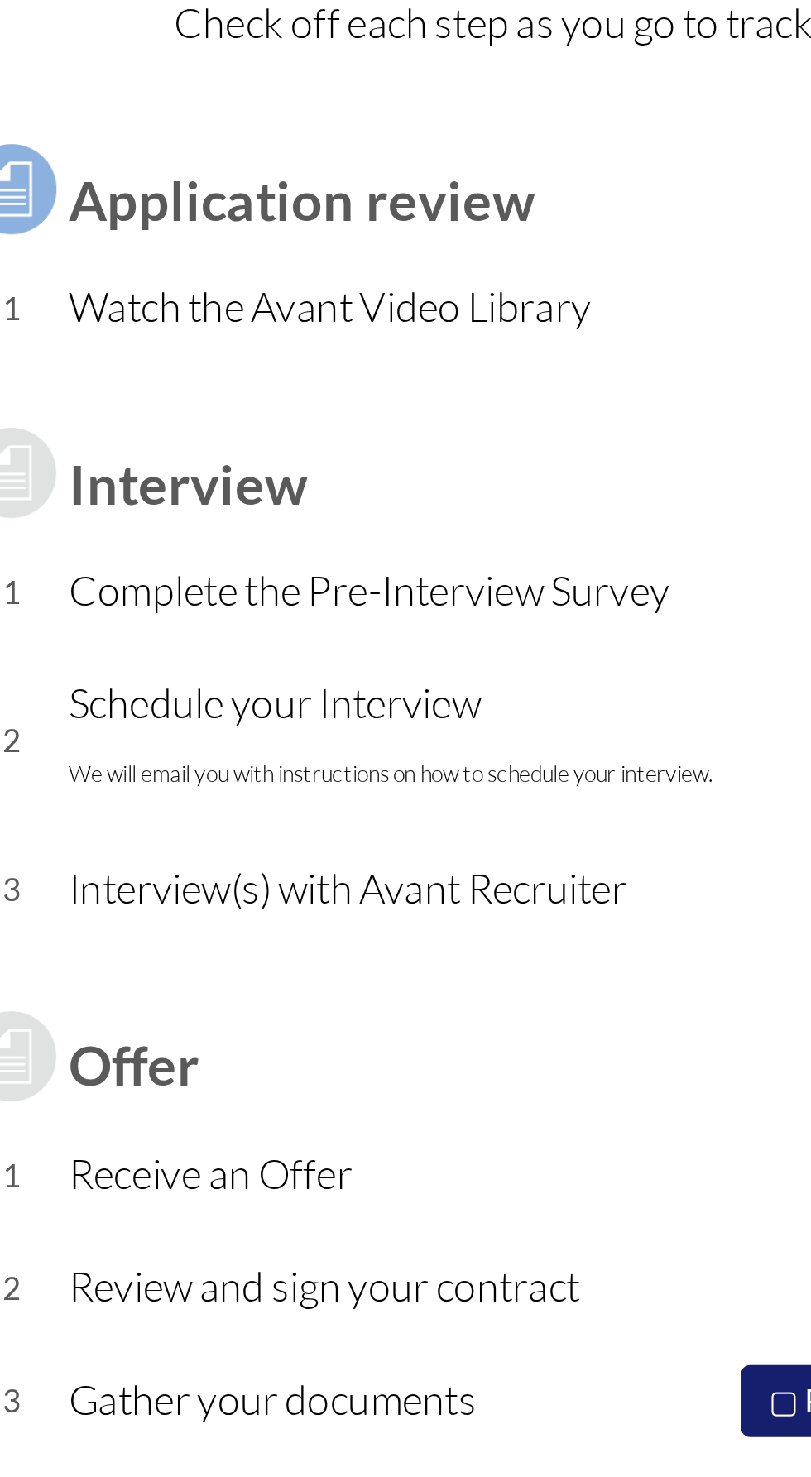
click at [263, 402] on p "Schedule your Interview We will email you with instructions on how to schedule …" at bounding box center [321, 407] width 241 height 50
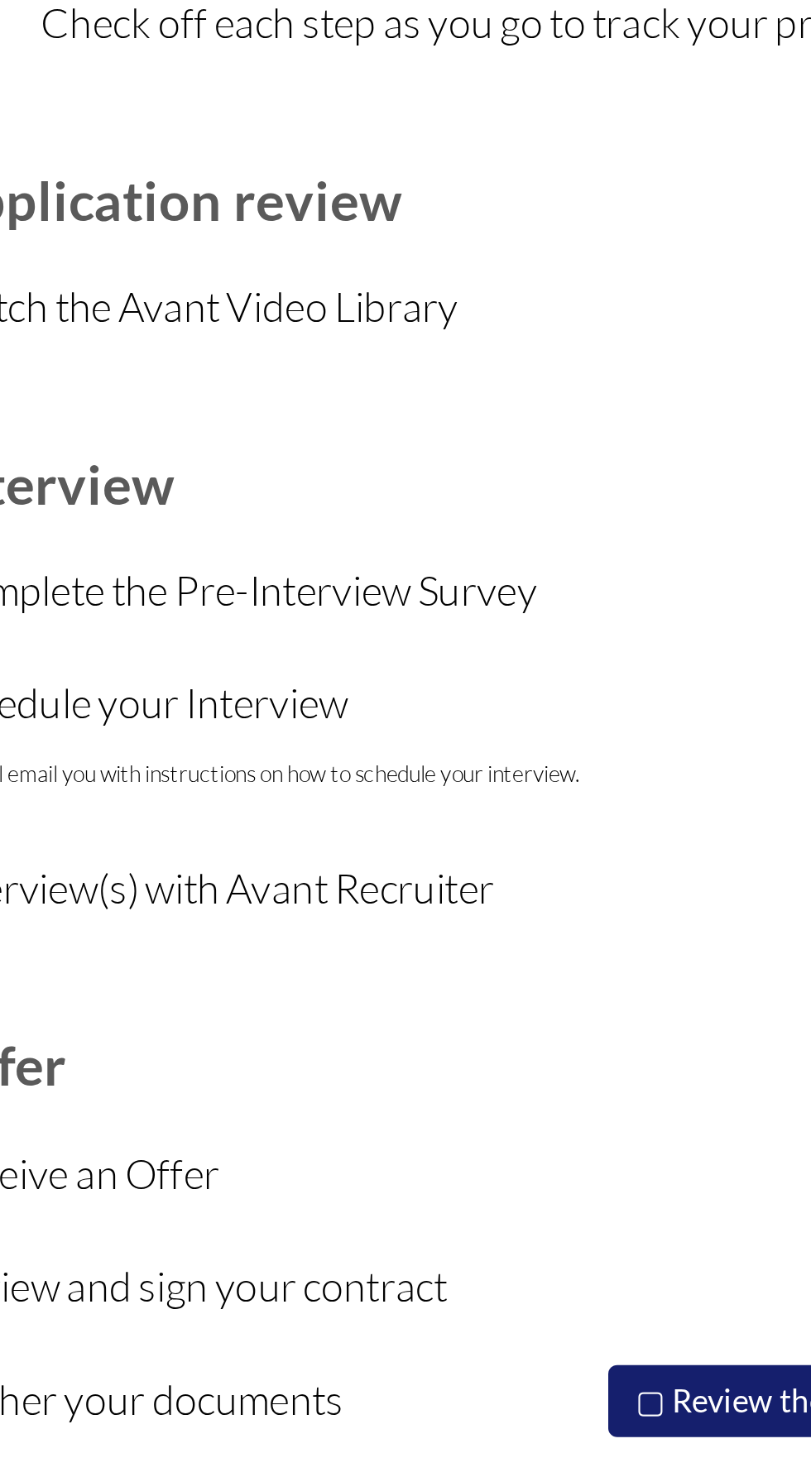
click at [420, 525] on h3 "Offer" at bounding box center [321, 527] width 241 height 22
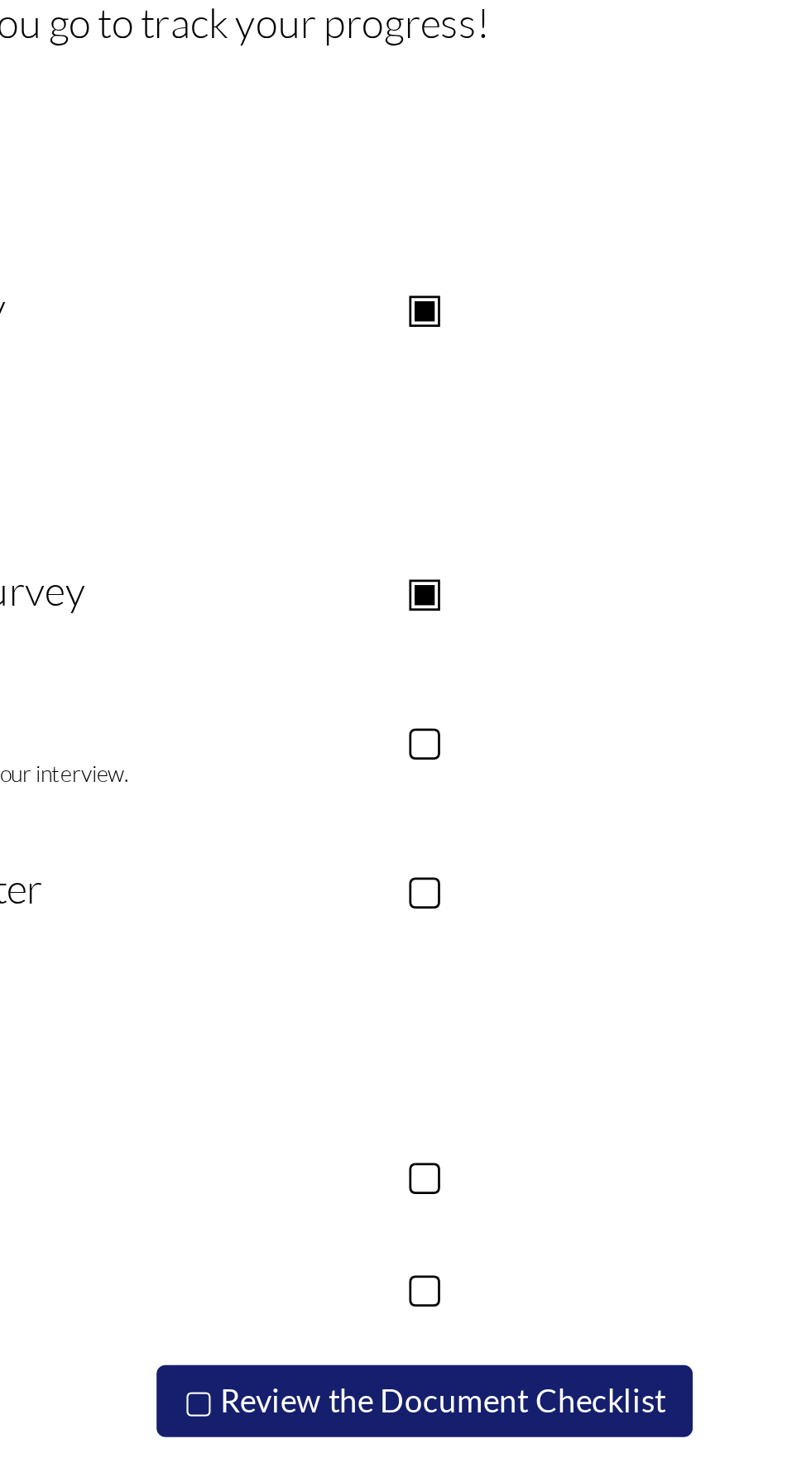
click at [548, 408] on p "▢" at bounding box center [547, 406] width 209 height 23
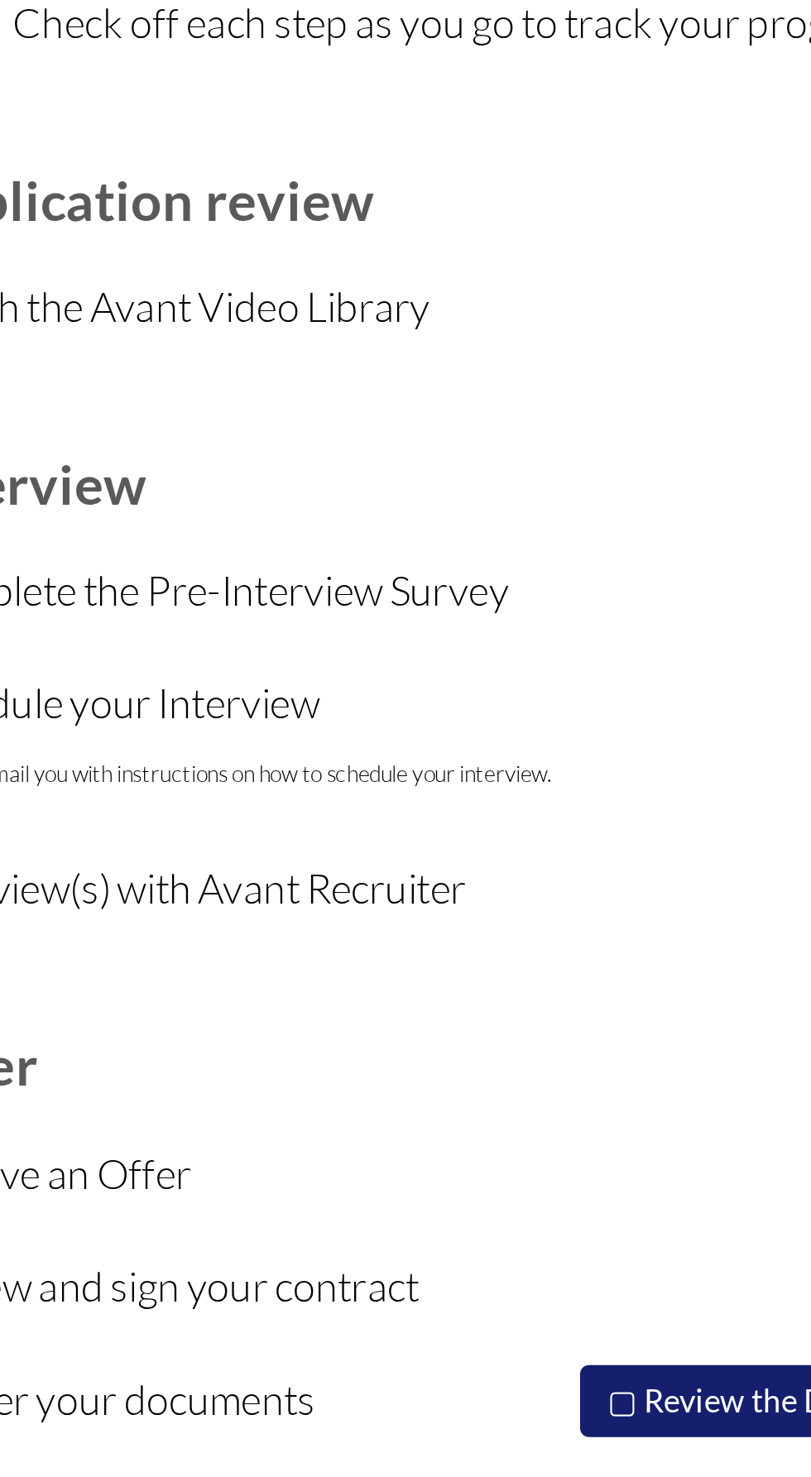
click at [356, 419] on font "We will email you with instructions on how to schedule your interview." at bounding box center [319, 419] width 237 height 11
click at [438, 512] on td "Offer" at bounding box center [321, 523] width 241 height 46
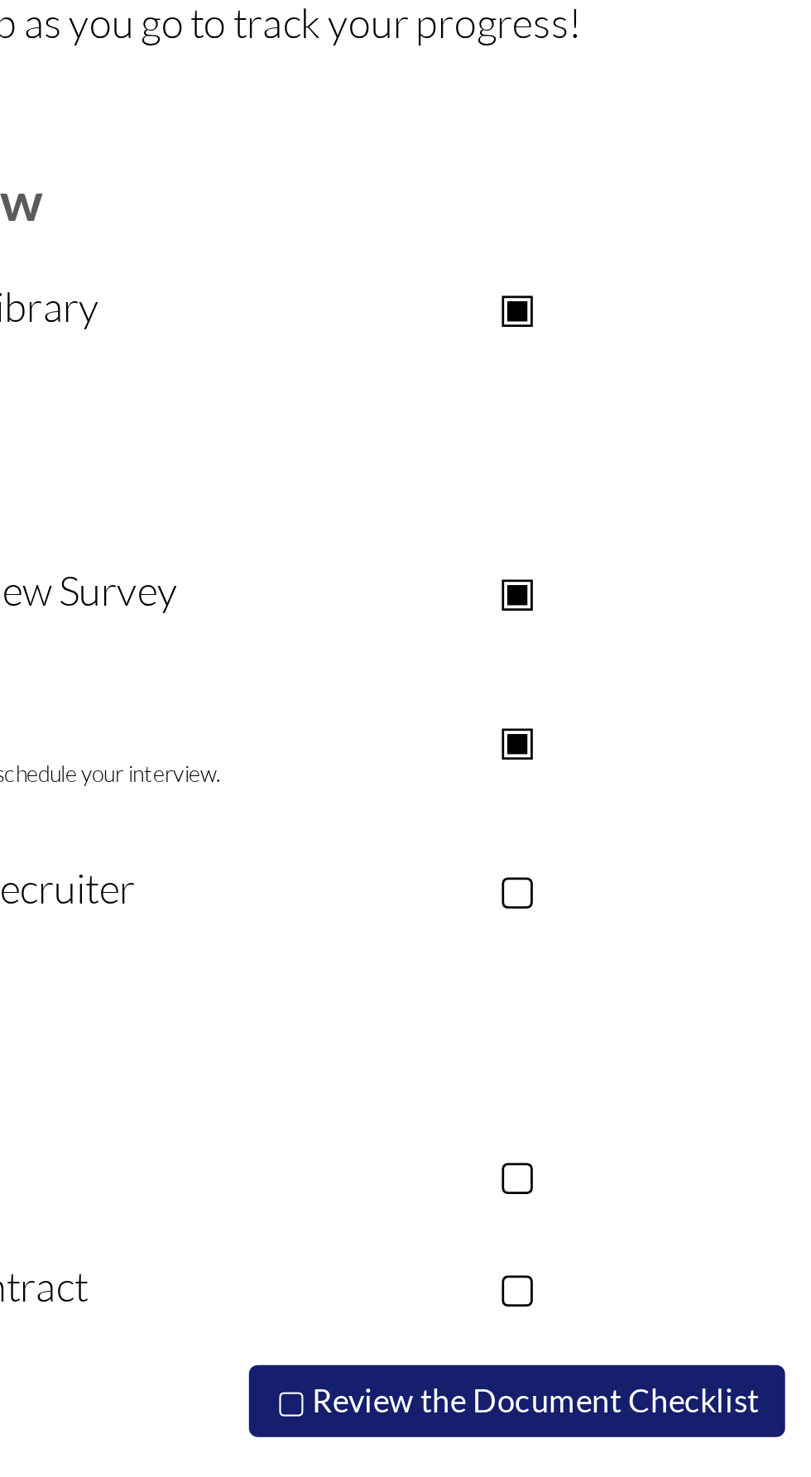
click at [563, 410] on p "▣" at bounding box center [547, 406] width 209 height 23
click at [551, 412] on p "▢" at bounding box center [547, 406] width 209 height 23
click at [550, 412] on p "▣" at bounding box center [547, 406] width 209 height 23
